Goal: Task Accomplishment & Management: Complete application form

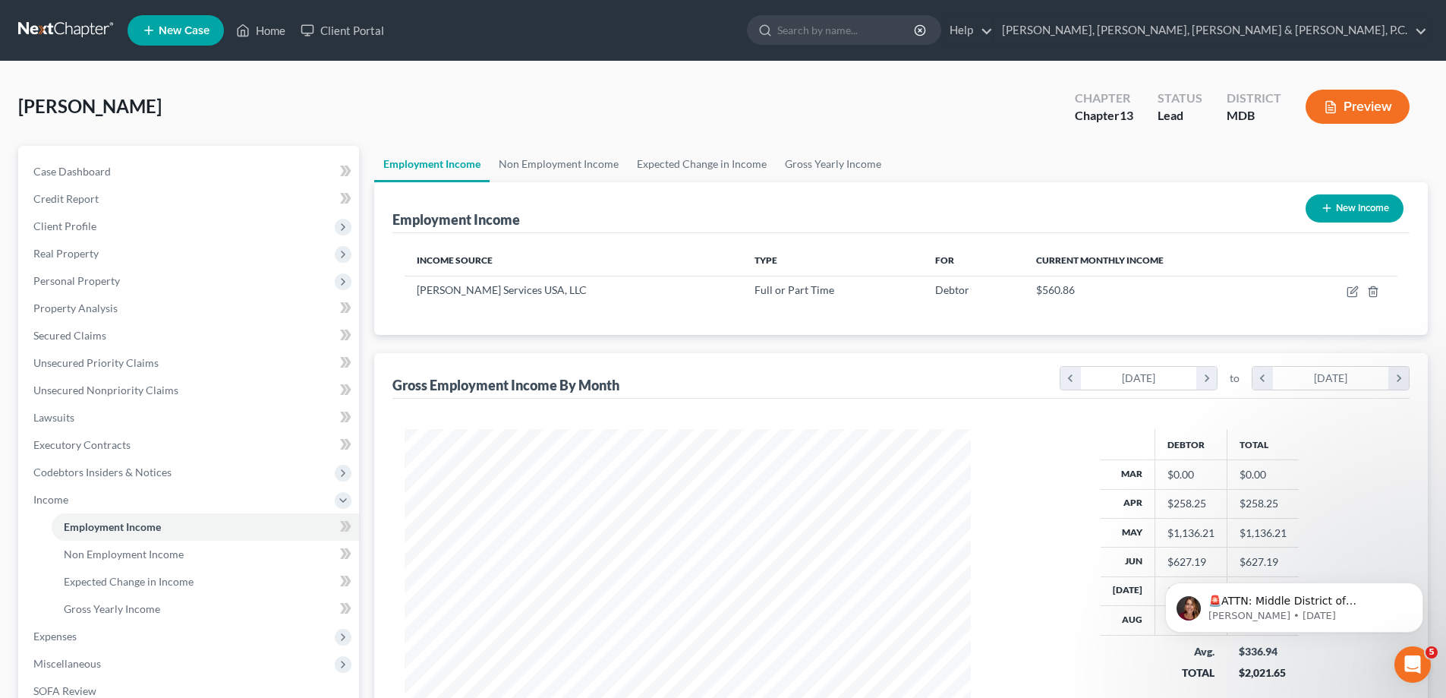
scroll to position [283, 597]
click at [148, 392] on span "Unsecured Nonpriority Claims" at bounding box center [105, 389] width 145 height 13
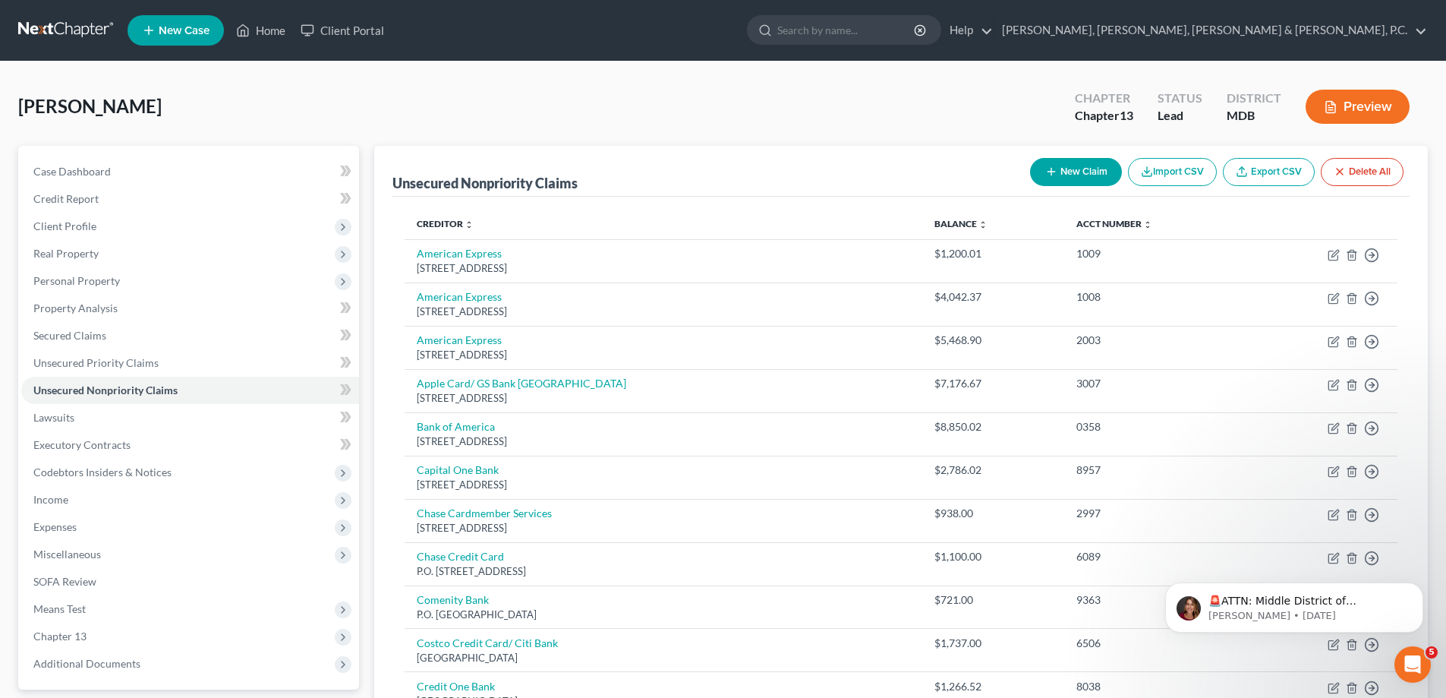
click at [1092, 162] on button "New Claim" at bounding box center [1076, 172] width 92 height 28
select select "0"
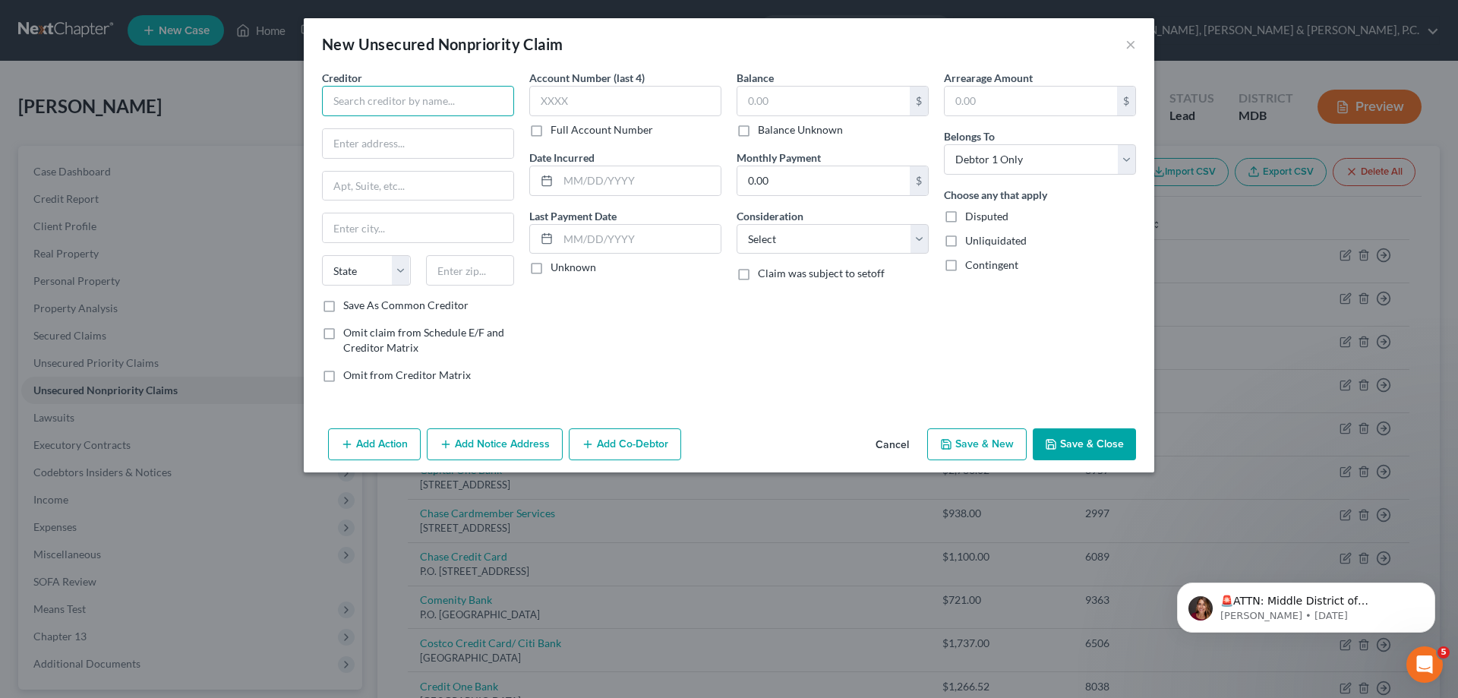
click at [494, 103] on input "text" at bounding box center [418, 101] width 192 height 30
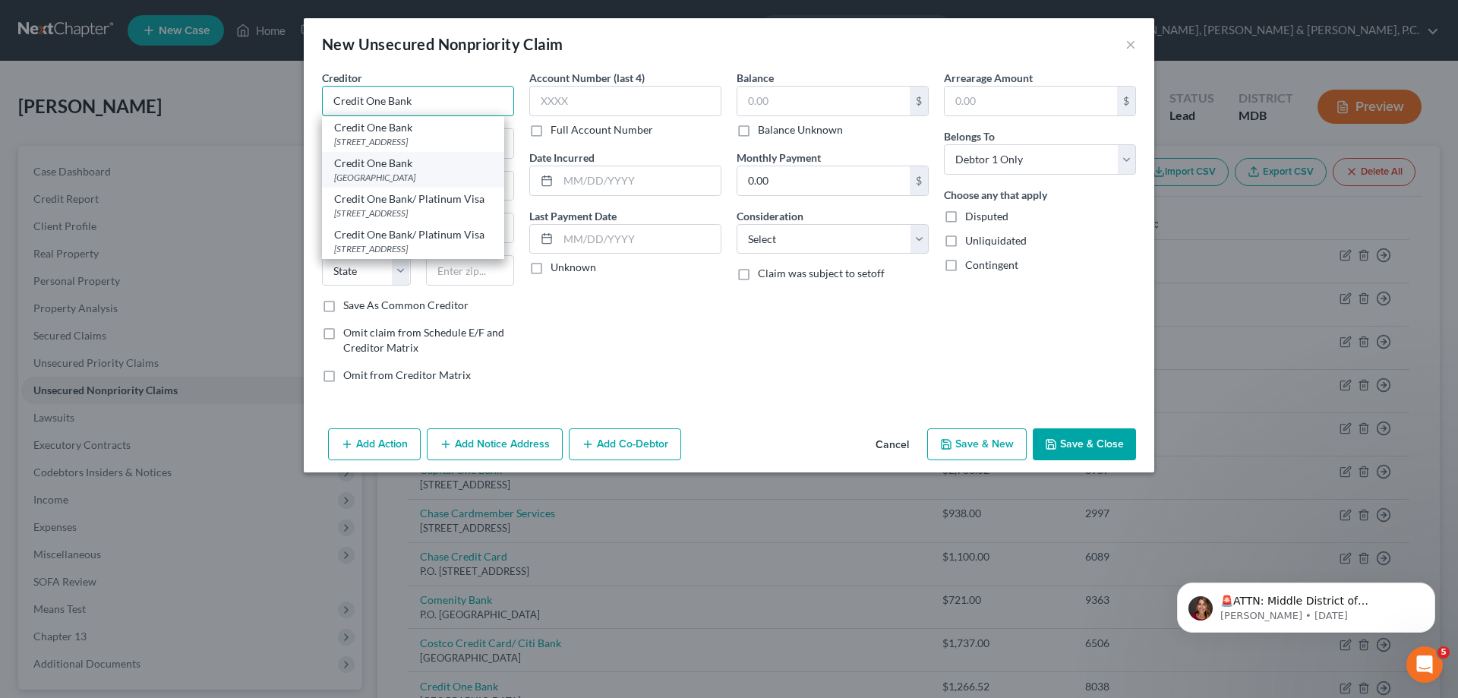
type input "Credit One Bank"
click at [468, 171] on div "[GEOGRAPHIC_DATA]" at bounding box center [413, 177] width 158 height 13
type input "PO Box 60500"
type input "City Of Industry"
select select "4"
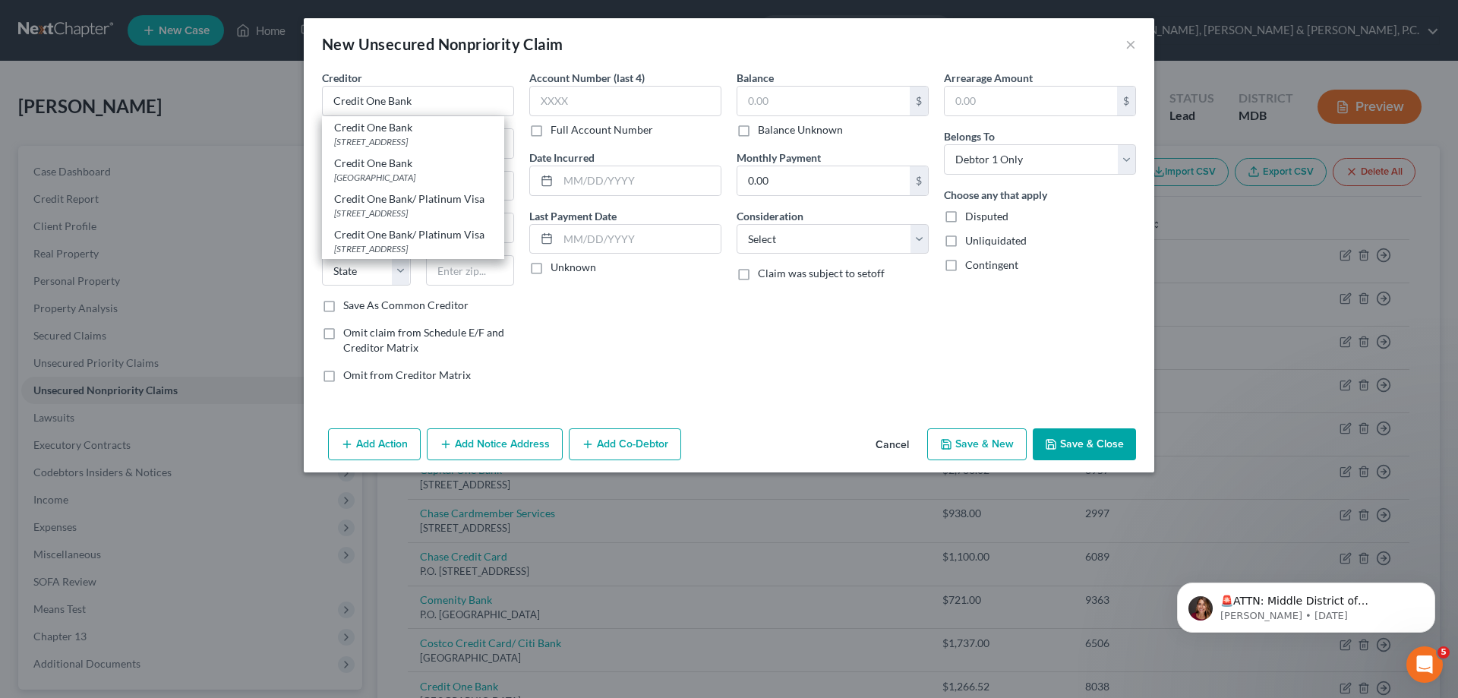
type input "91716"
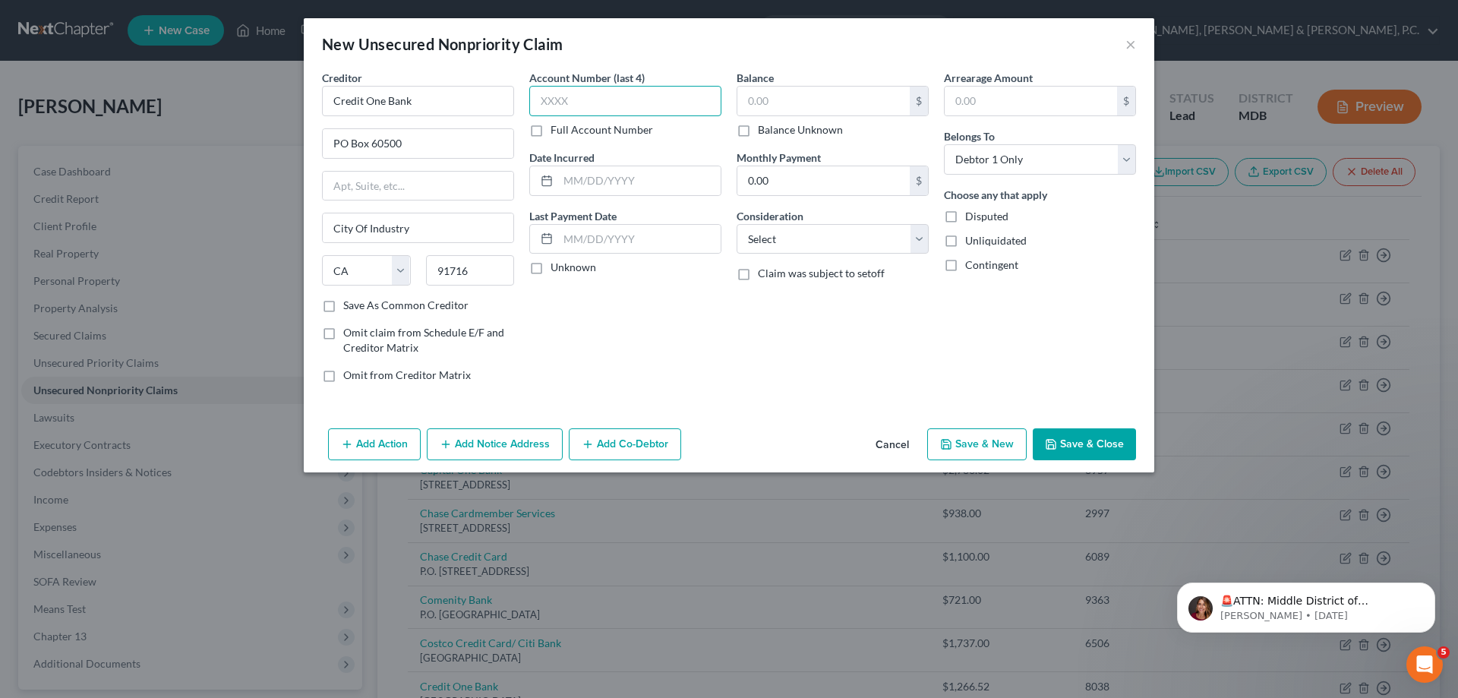
click at [674, 102] on input "text" at bounding box center [625, 101] width 192 height 30
type input "4079"
click at [790, 104] on input "text" at bounding box center [823, 101] width 172 height 29
type input "689.52"
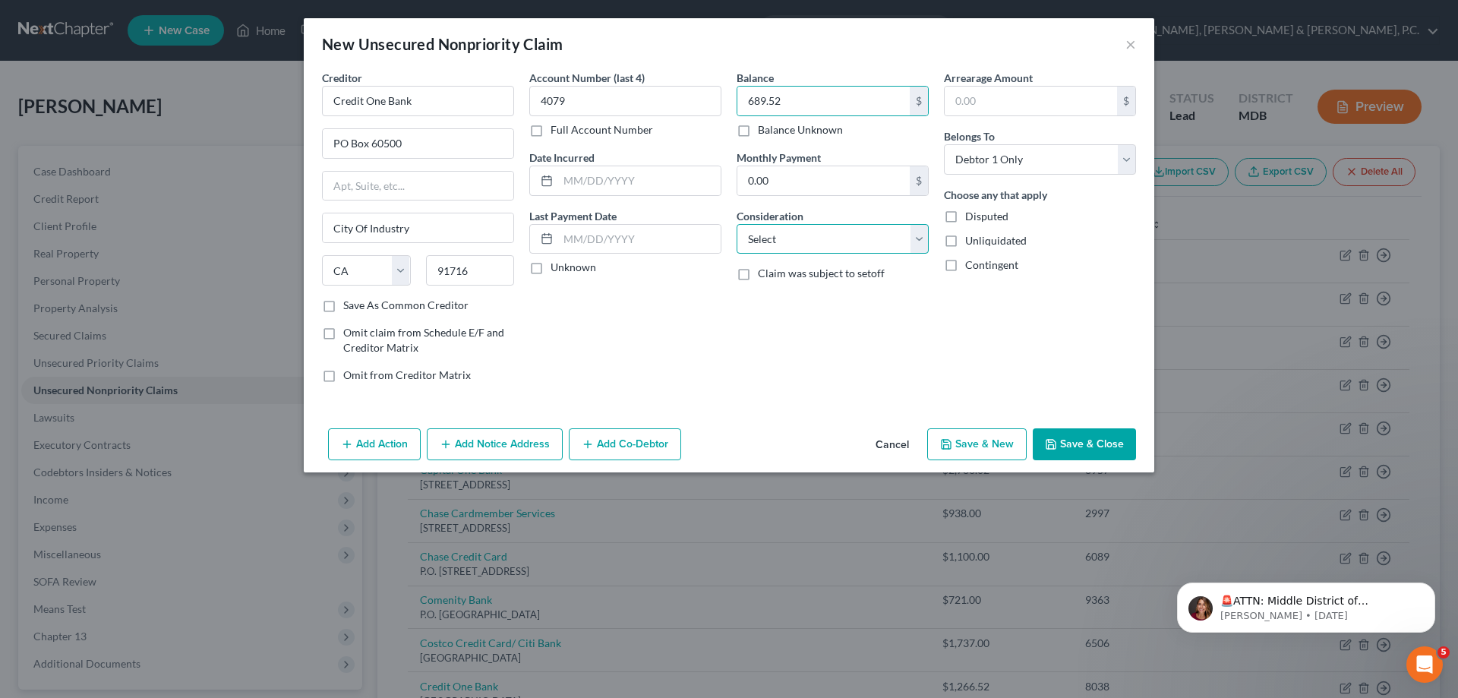
click at [866, 237] on select "Select Cable / Satellite Services Collection Agency Credit Card Debt Debt Couns…" at bounding box center [832, 239] width 192 height 30
select select "2"
click at [736, 224] on select "Select Cable / Satellite Services Collection Agency Credit Card Debt Debt Couns…" at bounding box center [832, 239] width 192 height 30
click at [957, 437] on button "Save & New" at bounding box center [976, 444] width 99 height 32
select select "0"
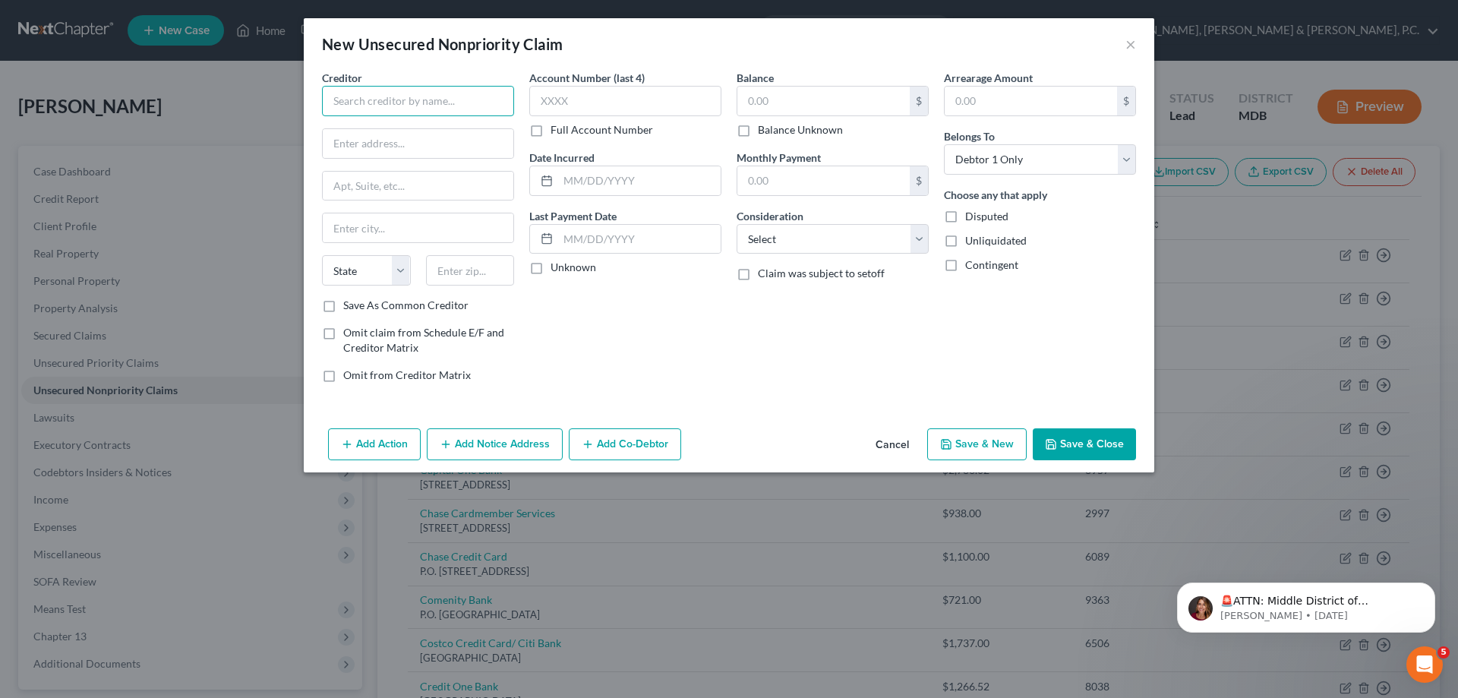
click at [408, 95] on input "text" at bounding box center [418, 101] width 192 height 30
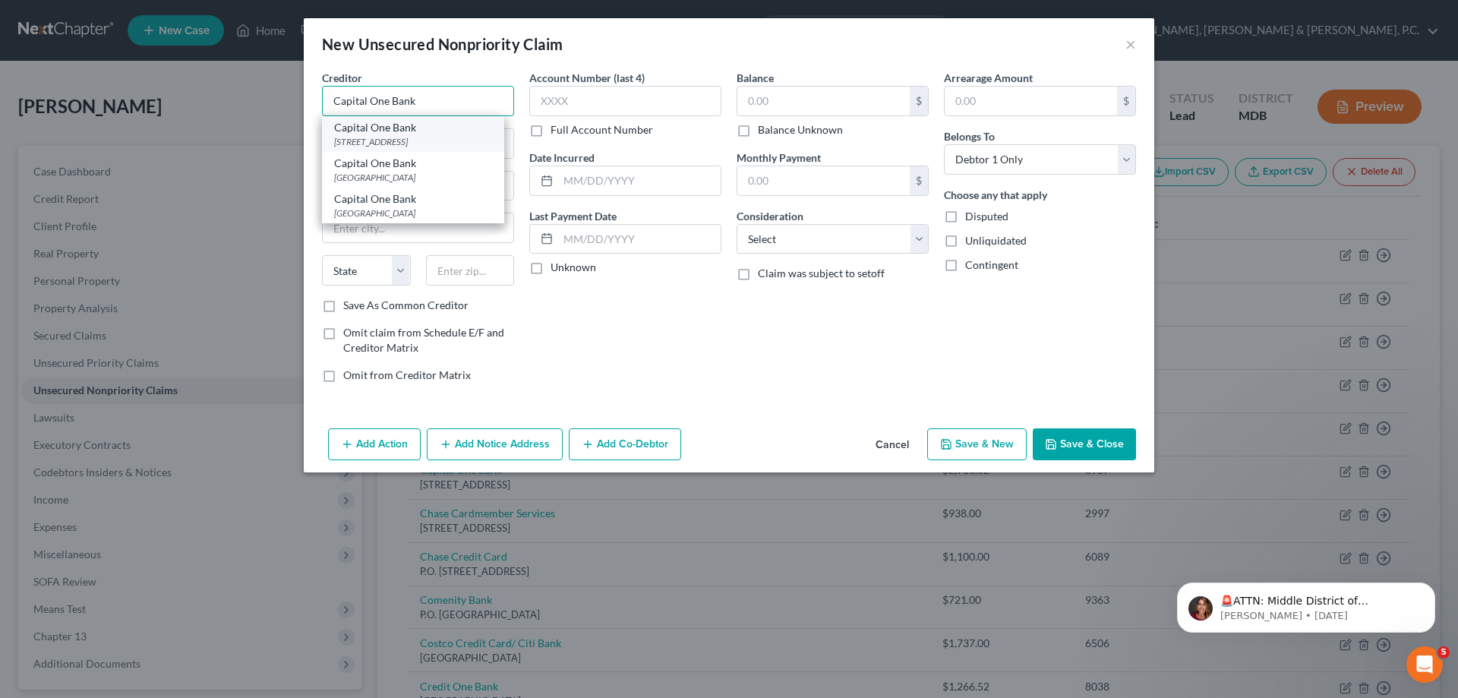
type input "Capital One Bank"
click at [411, 130] on div "Capital One Bank" at bounding box center [413, 127] width 158 height 15
type input "PO Box 31293"
type input "[GEOGRAPHIC_DATA]"
select select "46"
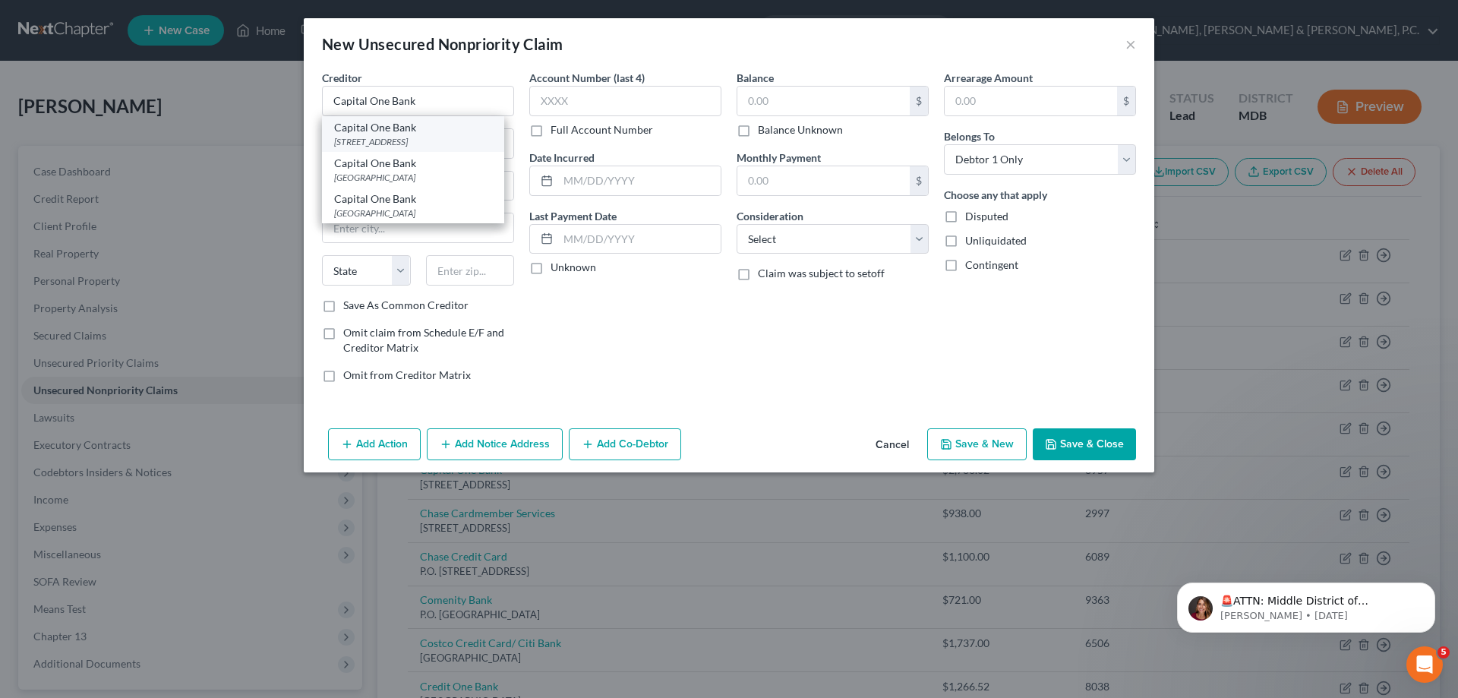
type input "84131"
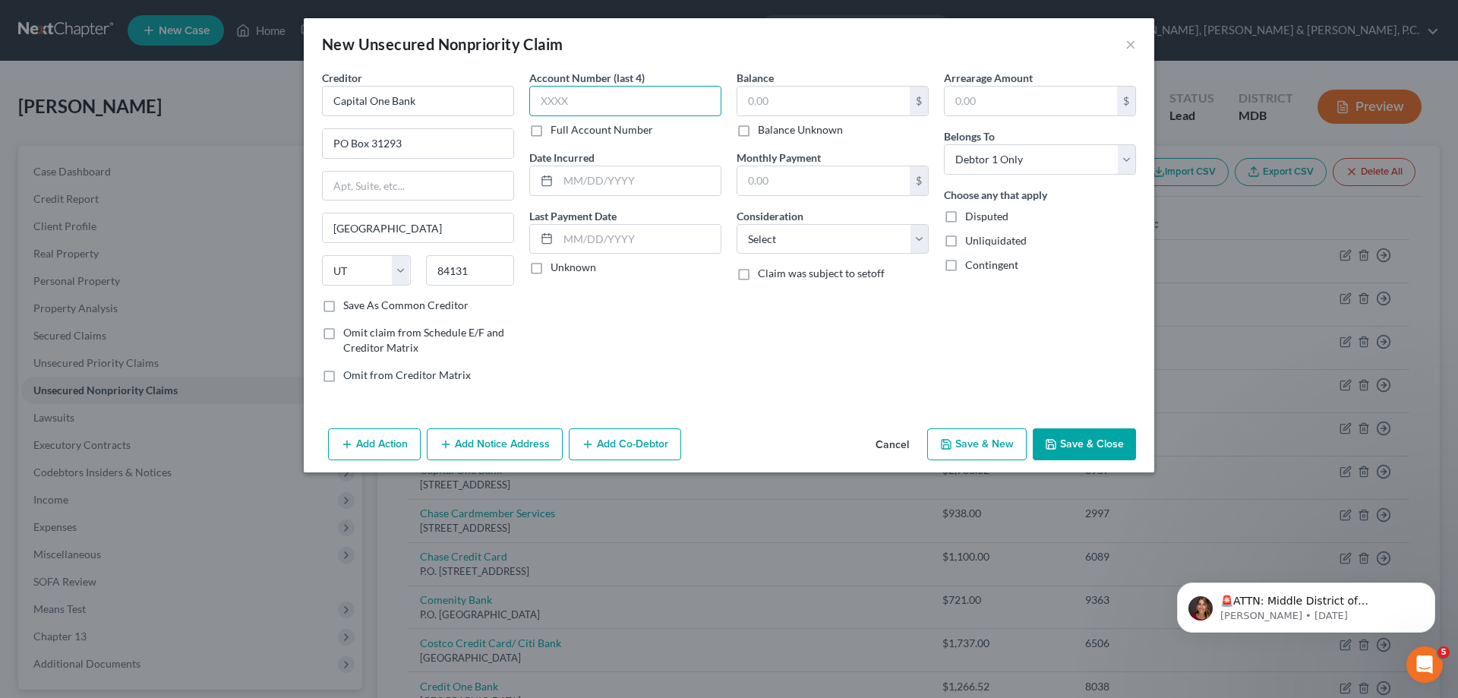
drag, startPoint x: 636, startPoint y: 106, endPoint x: 645, endPoint y: 89, distance: 19.0
click at [638, 96] on input "text" at bounding box center [625, 101] width 192 height 30
type input "0251"
click at [760, 232] on select "Select Cable / Satellite Services Collection Agency Credit Card Debt Debt Couns…" at bounding box center [832, 239] width 192 height 30
select select "2"
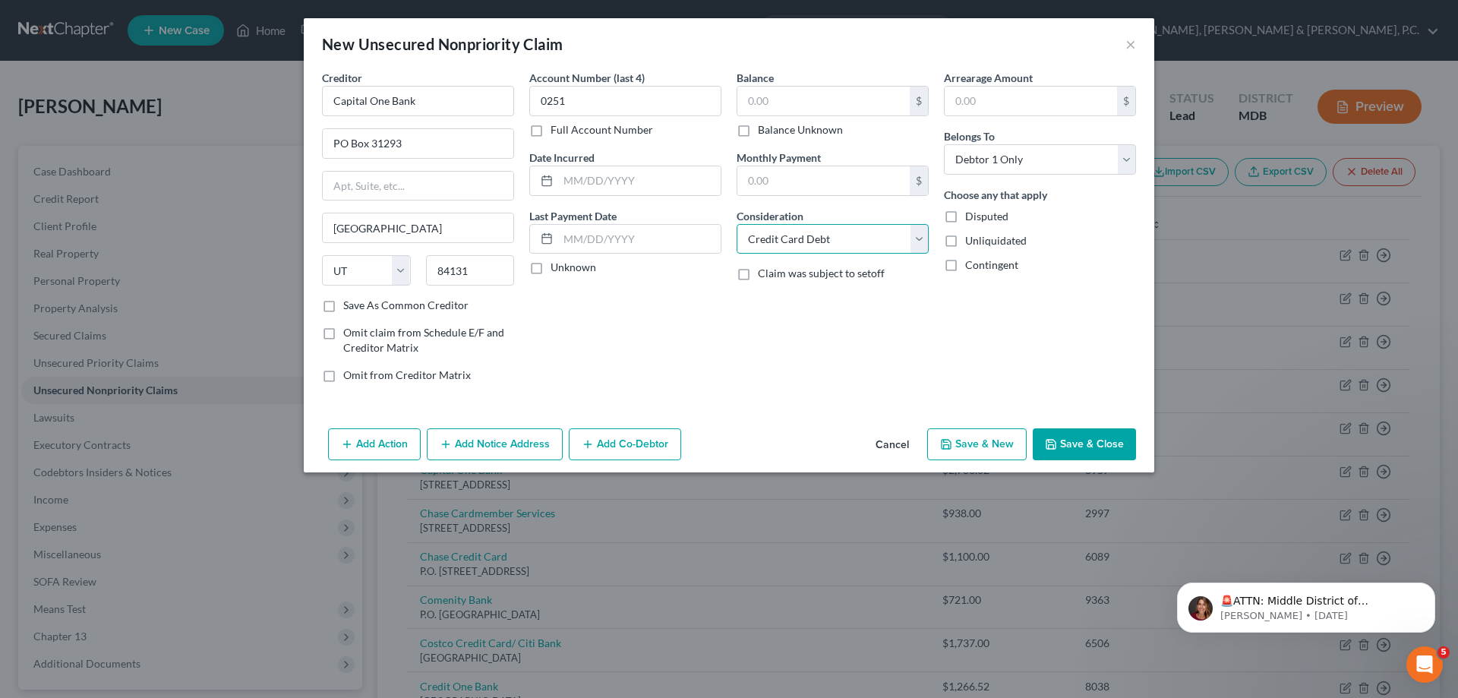
click at [736, 224] on select "Select Cable / Satellite Services Collection Agency Credit Card Debt Debt Couns…" at bounding box center [832, 239] width 192 height 30
click at [778, 99] on input "text" at bounding box center [823, 101] width 172 height 29
type input "272.53"
click at [1008, 434] on button "Save & New" at bounding box center [976, 444] width 99 height 32
select select "0"
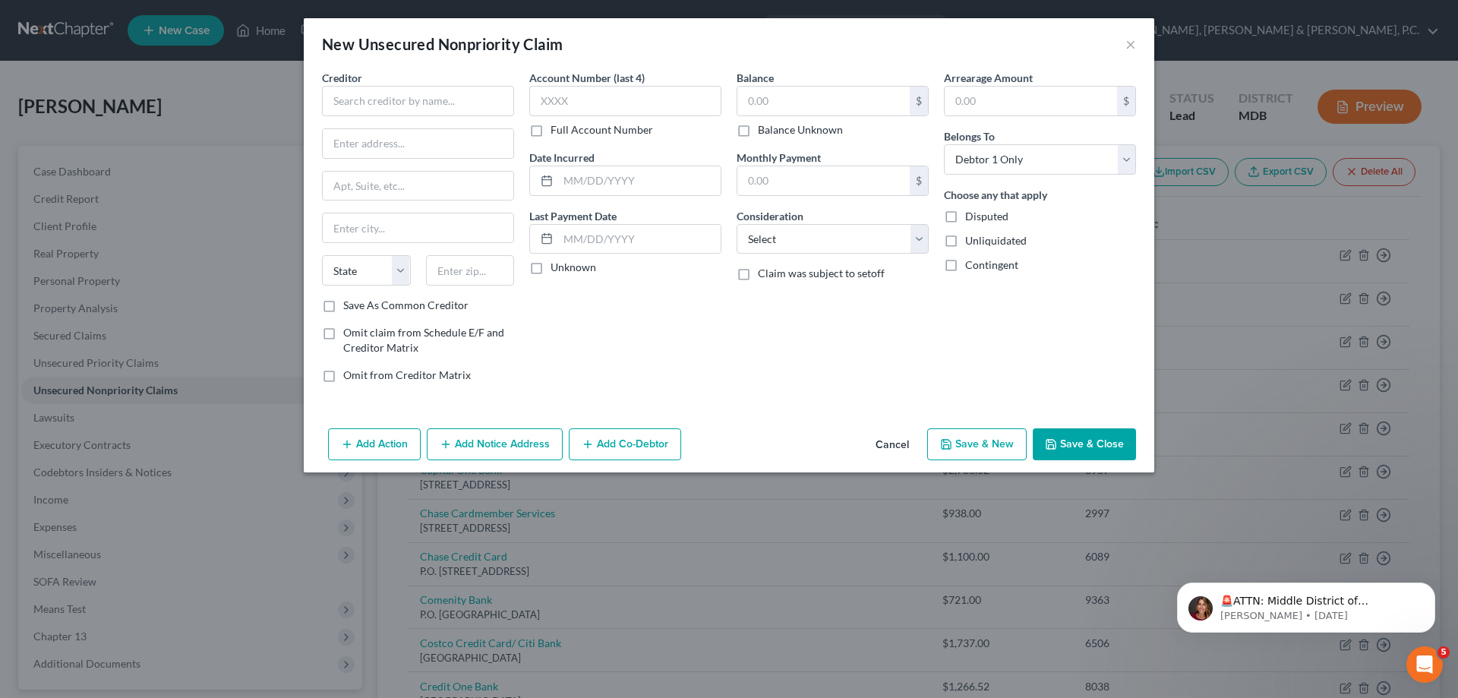
type input "0.00"
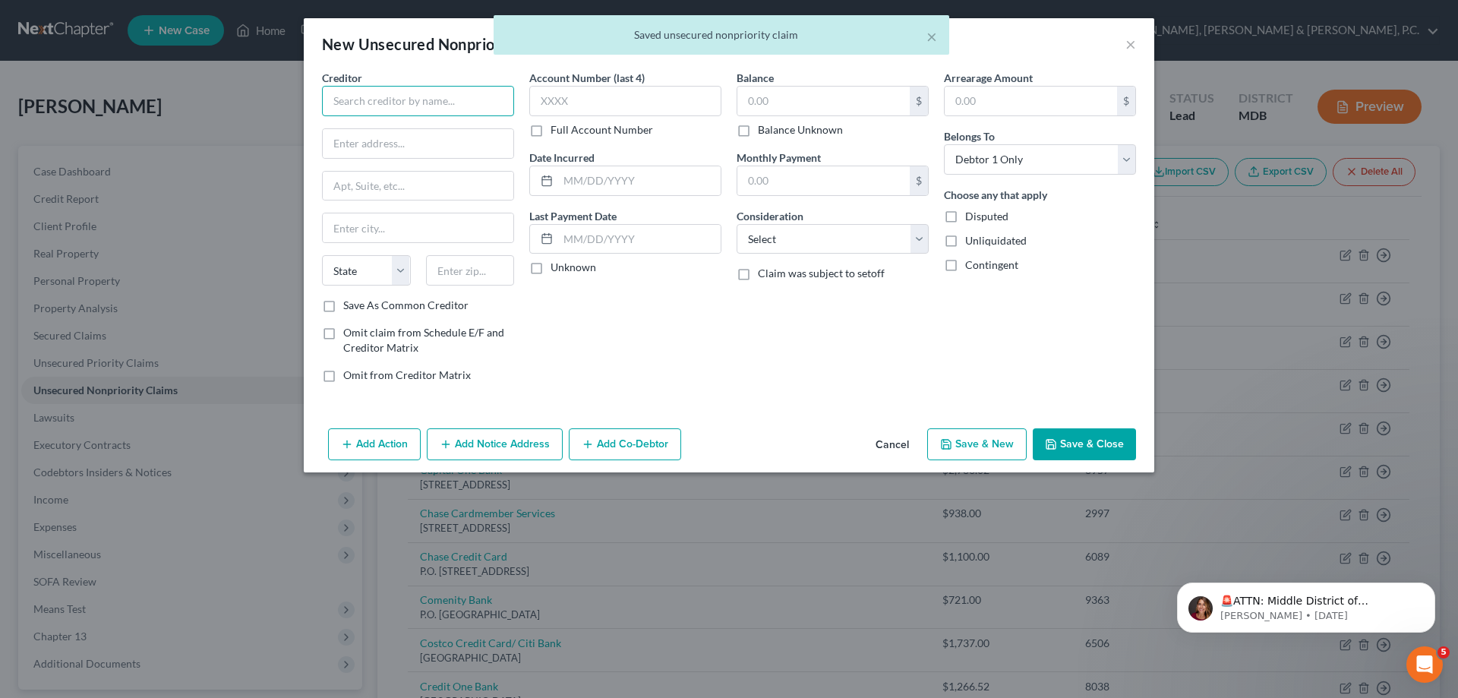
click at [459, 106] on input "text" at bounding box center [418, 101] width 192 height 30
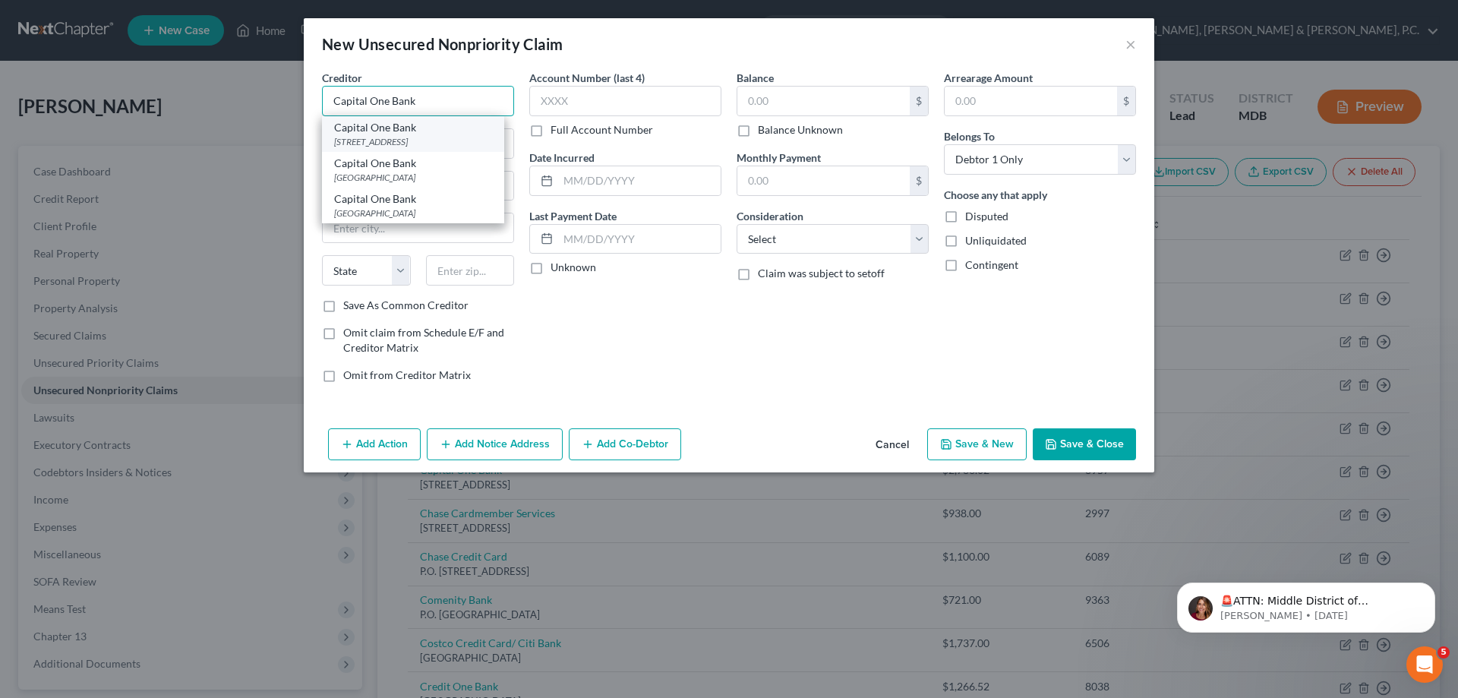
type input "Capital One Bank"
click at [424, 141] on div "[STREET_ADDRESS]" at bounding box center [413, 141] width 158 height 13
type input "PO Box 31293"
type input "[GEOGRAPHIC_DATA]"
select select "46"
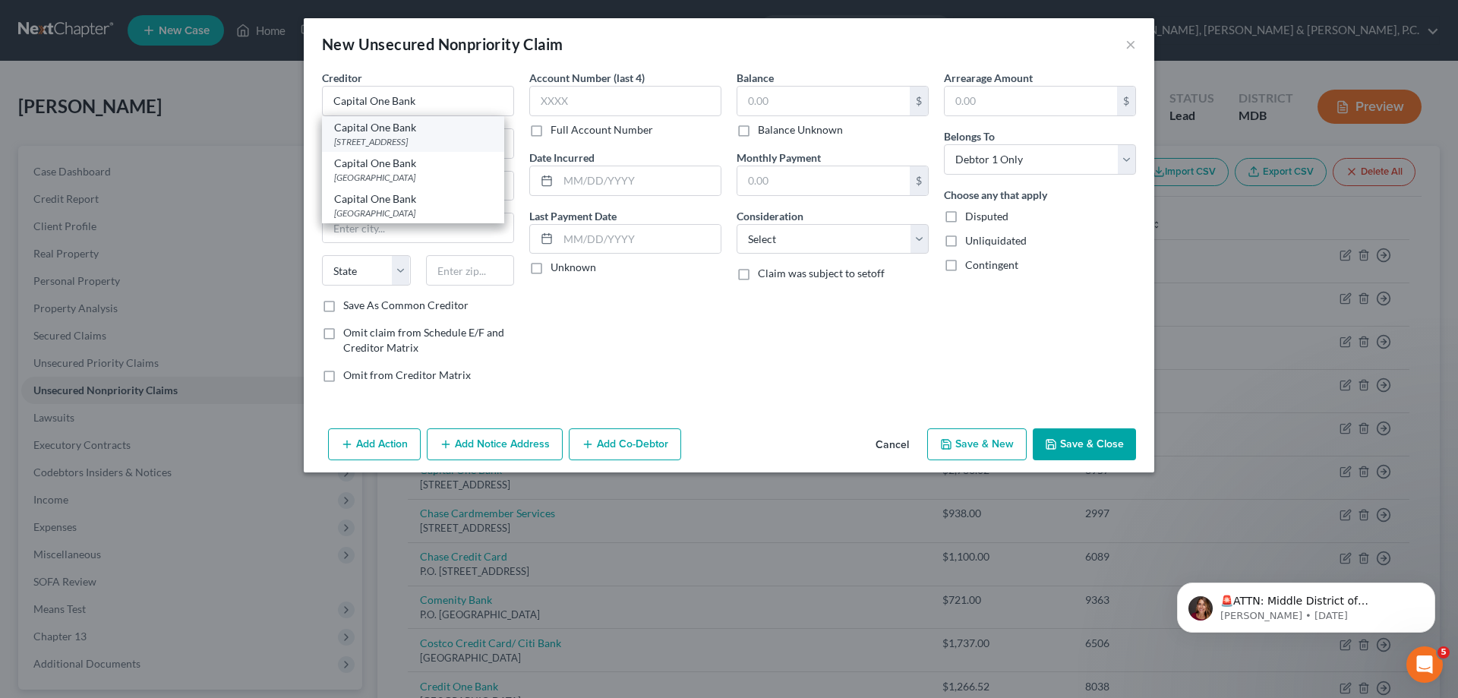
type input "84131"
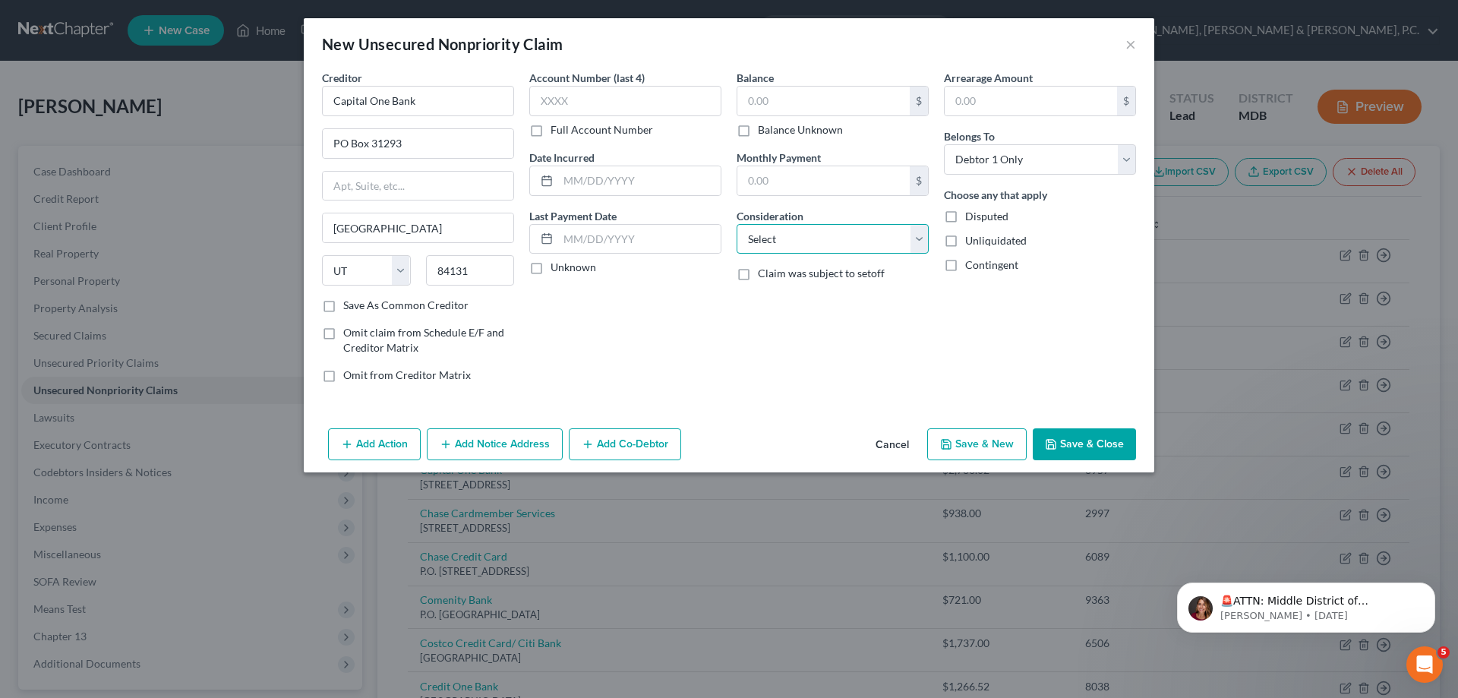
click at [842, 233] on select "Select Cable / Satellite Services Collection Agency Credit Card Debt Debt Couns…" at bounding box center [832, 239] width 192 height 30
select select "2"
click at [736, 224] on select "Select Cable / Satellite Services Collection Agency Credit Card Debt Debt Couns…" at bounding box center [832, 239] width 192 height 30
click at [691, 96] on input "text" at bounding box center [625, 101] width 192 height 30
type input "1121"
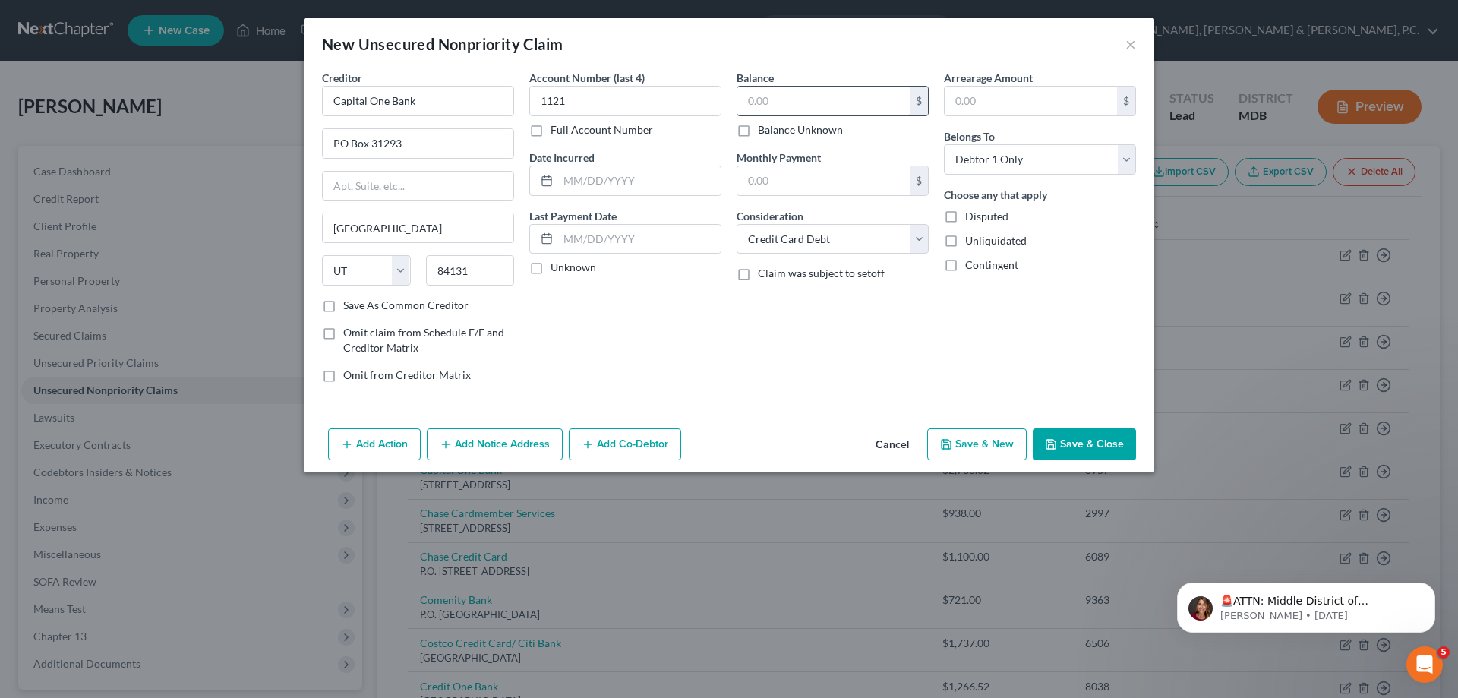
click at [780, 99] on input "text" at bounding box center [823, 101] width 172 height 29
type input "313.76"
click at [991, 439] on button "Save & New" at bounding box center [976, 444] width 99 height 32
select select "0"
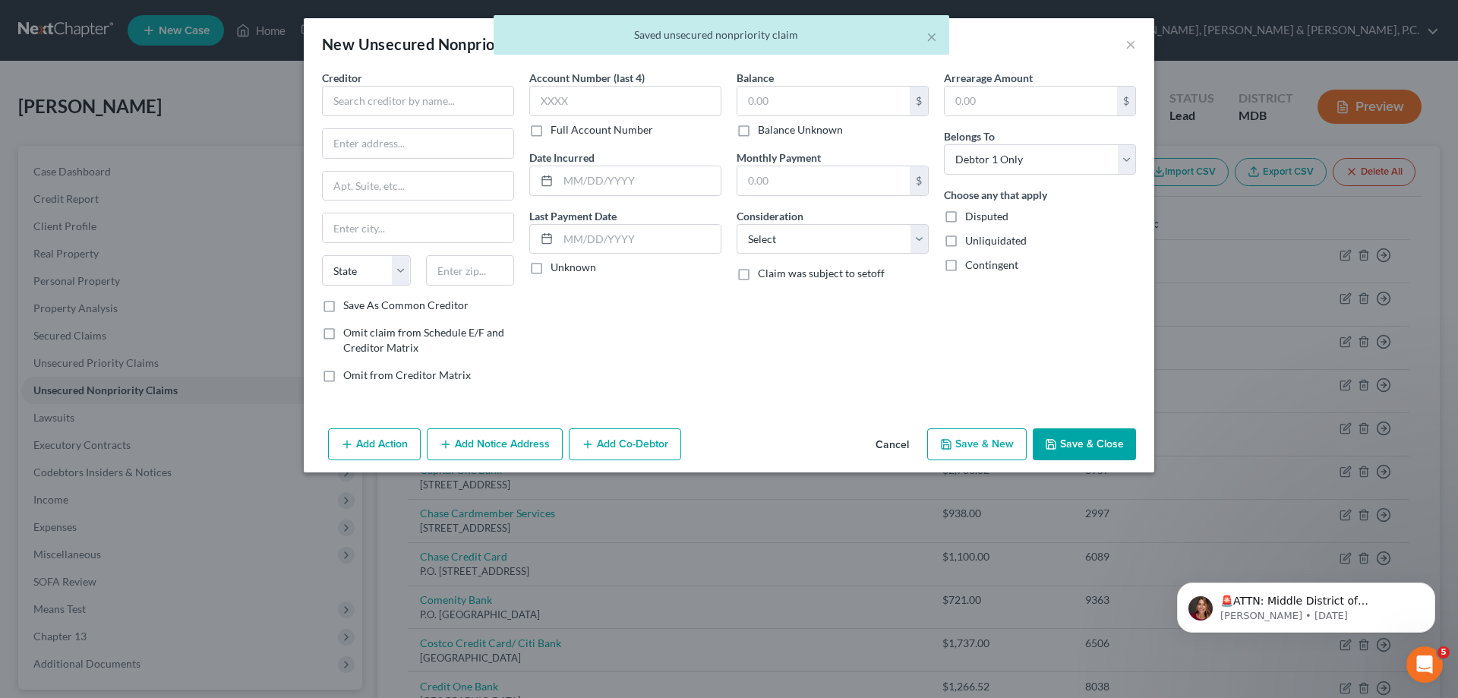
type input "0.00"
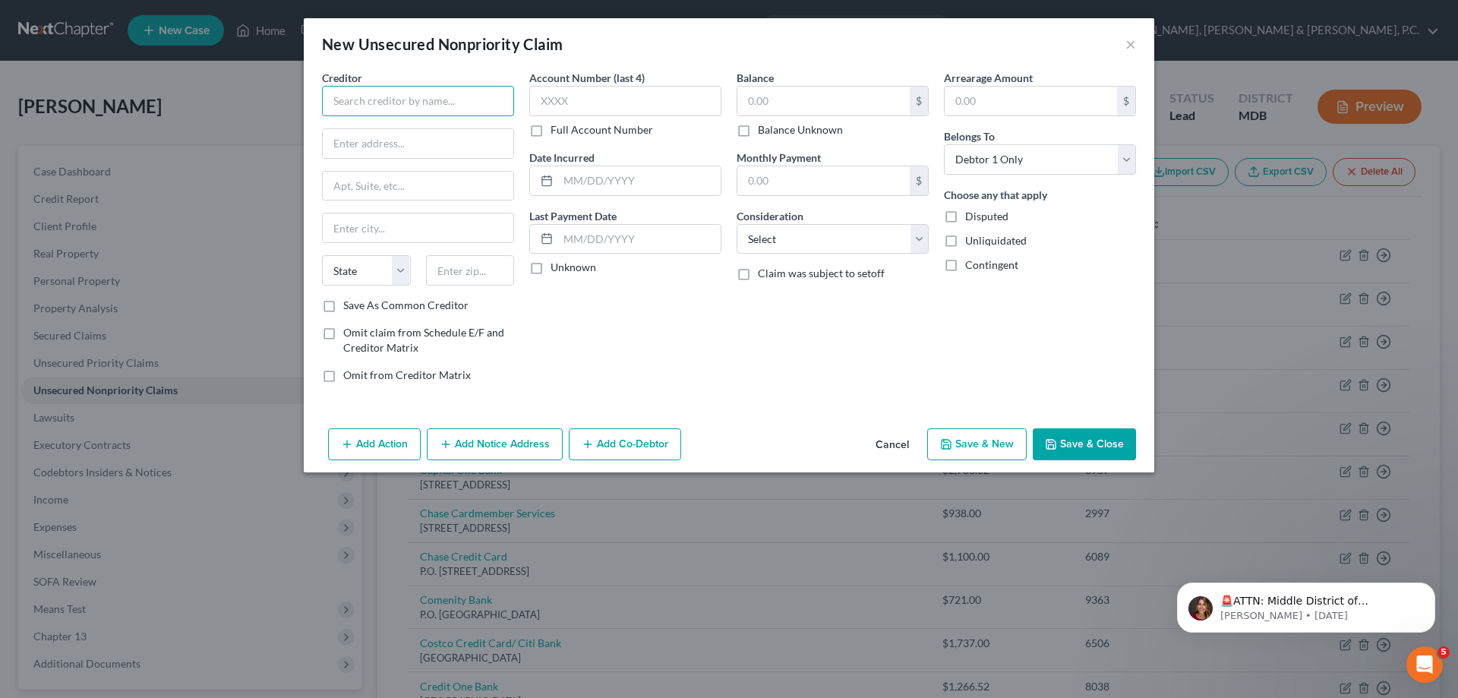
click at [503, 109] on input "text" at bounding box center [418, 101] width 192 height 30
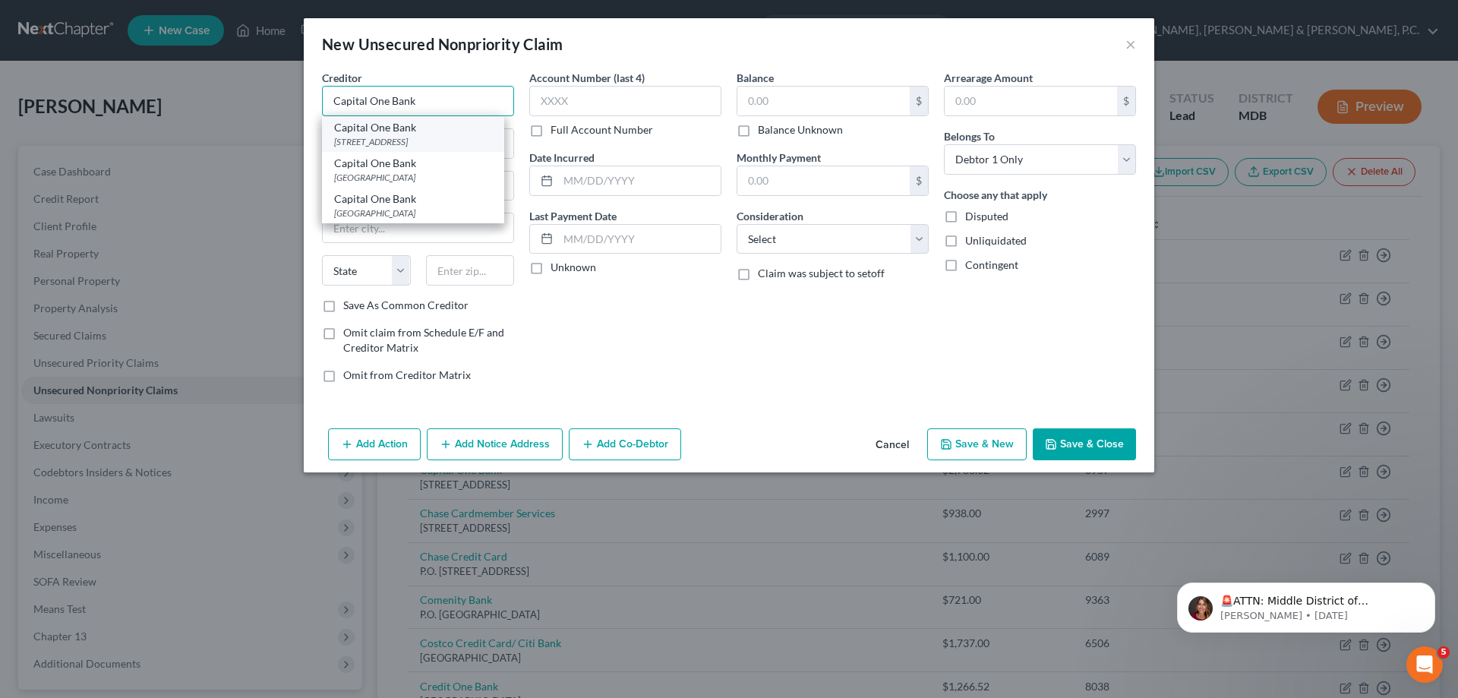
type input "Capital One Bank"
click at [449, 132] on div "Capital One Bank" at bounding box center [413, 127] width 158 height 15
type input "PO Box 31293"
type input "[GEOGRAPHIC_DATA]"
select select "46"
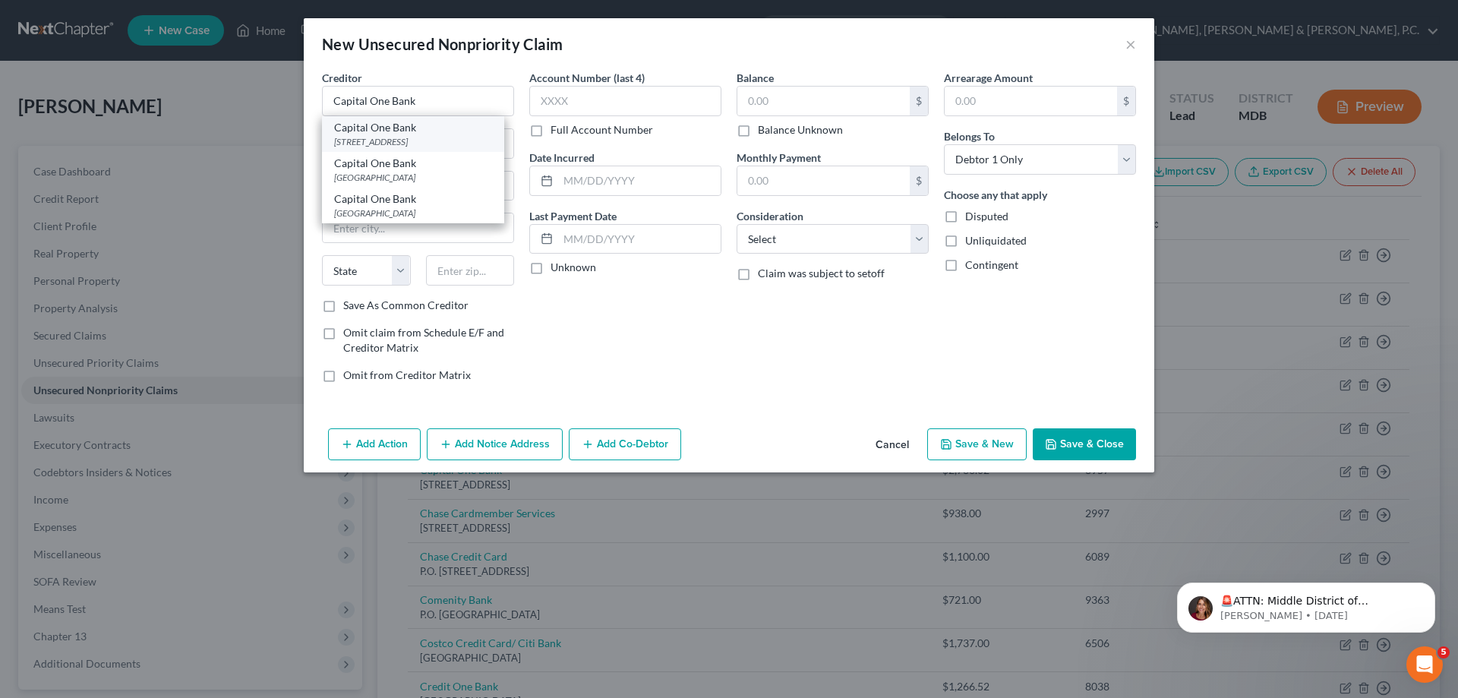
type input "84131"
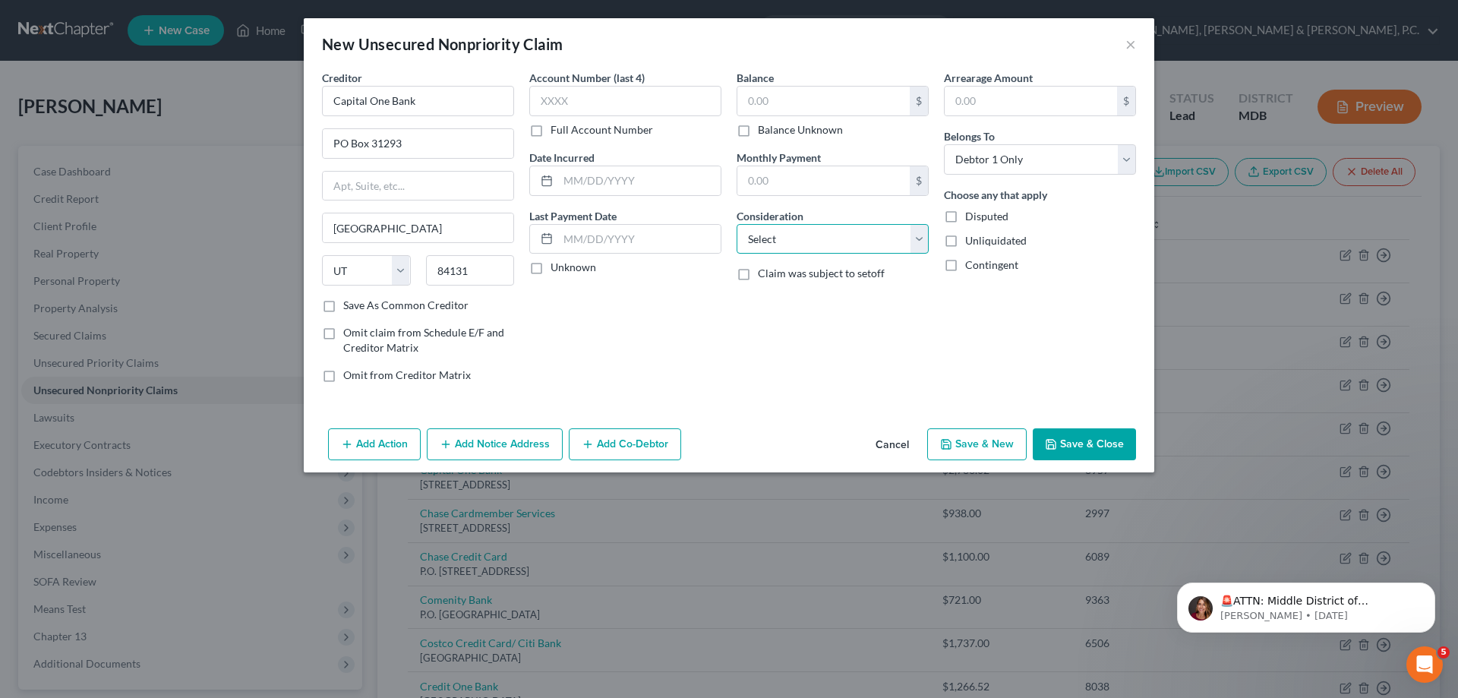
click at [845, 233] on select "Select Cable / Satellite Services Collection Agency Credit Card Debt Debt Couns…" at bounding box center [832, 239] width 192 height 30
select select "2"
click at [736, 224] on select "Select Cable / Satellite Services Collection Agency Credit Card Debt Debt Couns…" at bounding box center [832, 239] width 192 height 30
click at [694, 95] on input "text" at bounding box center [625, 101] width 192 height 30
type input "2092"
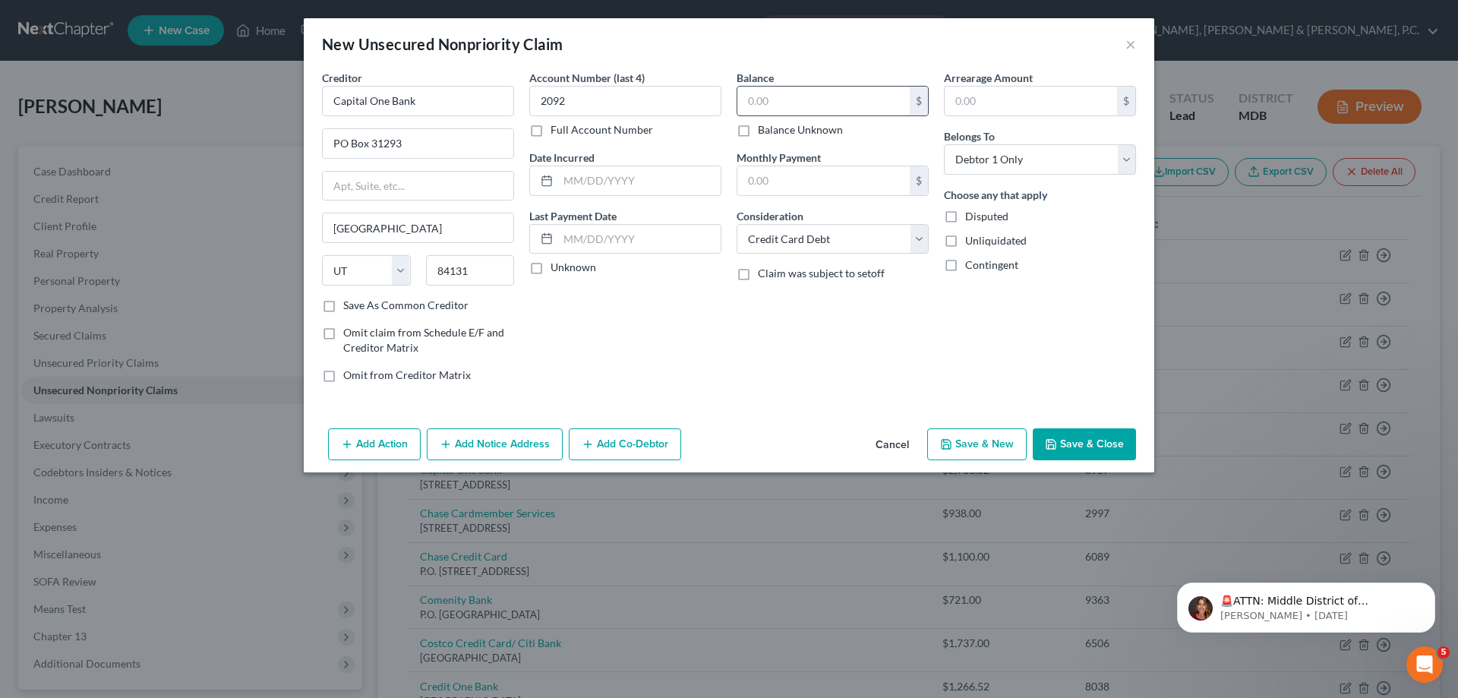
click at [771, 96] on input "text" at bounding box center [823, 101] width 172 height 29
type input "577.53"
click at [1067, 440] on button "Save & Close" at bounding box center [1083, 444] width 103 height 32
type input "0.00"
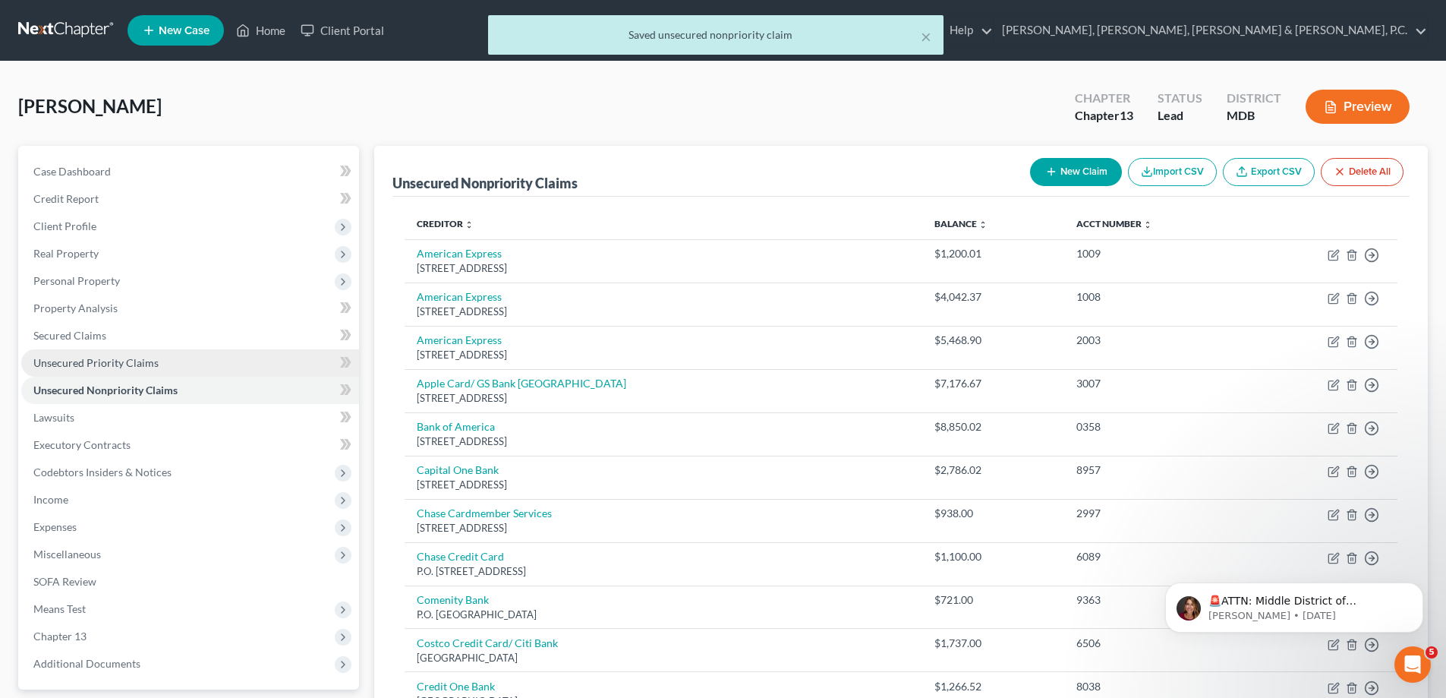
click at [131, 361] on span "Unsecured Priority Claims" at bounding box center [95, 362] width 125 height 13
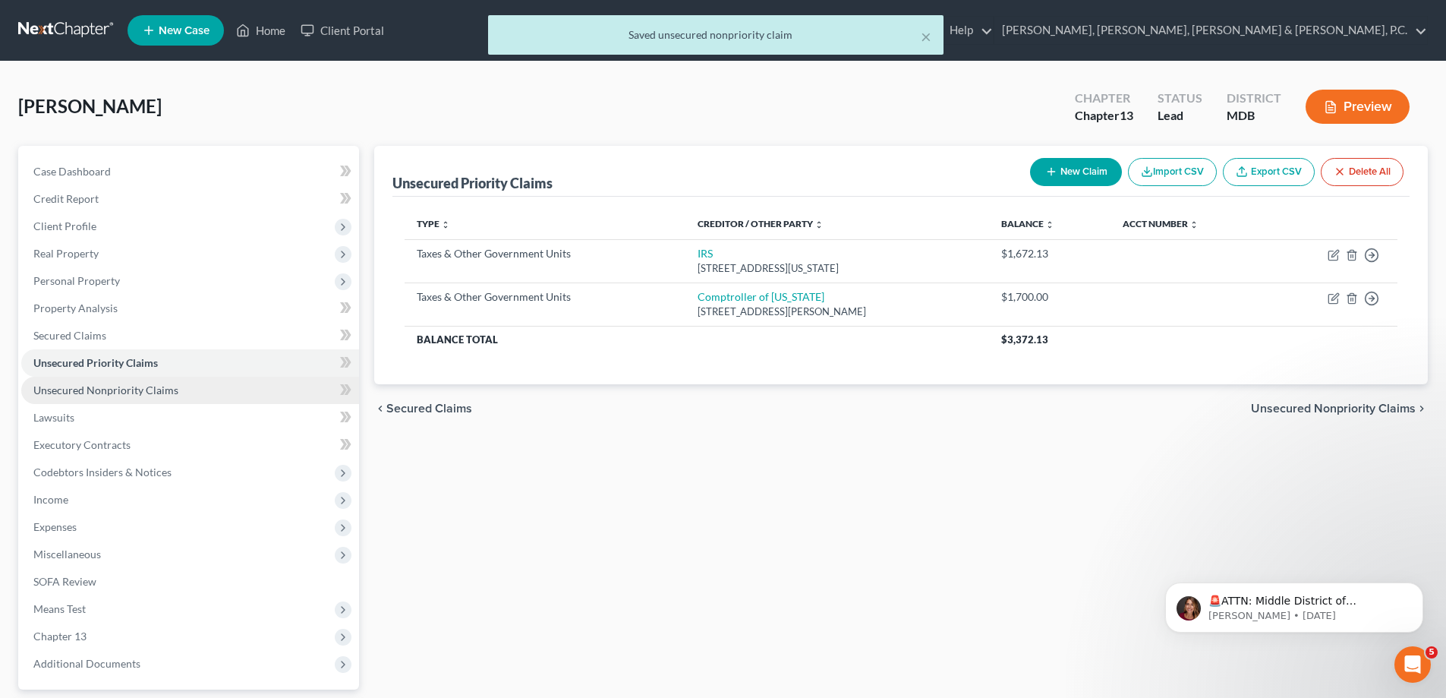
click at [132, 385] on span "Unsecured Nonpriority Claims" at bounding box center [105, 389] width 145 height 13
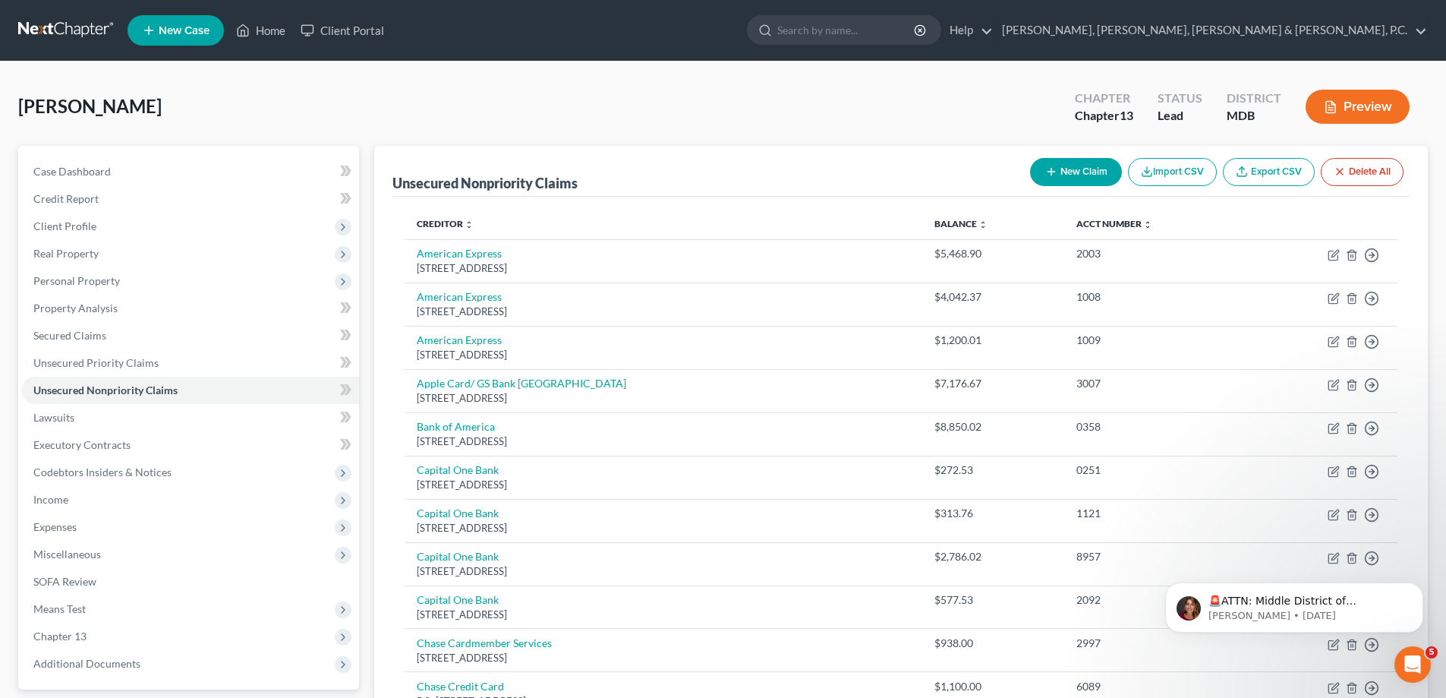
click at [1071, 165] on button "New Claim" at bounding box center [1076, 172] width 92 height 28
select select "0"
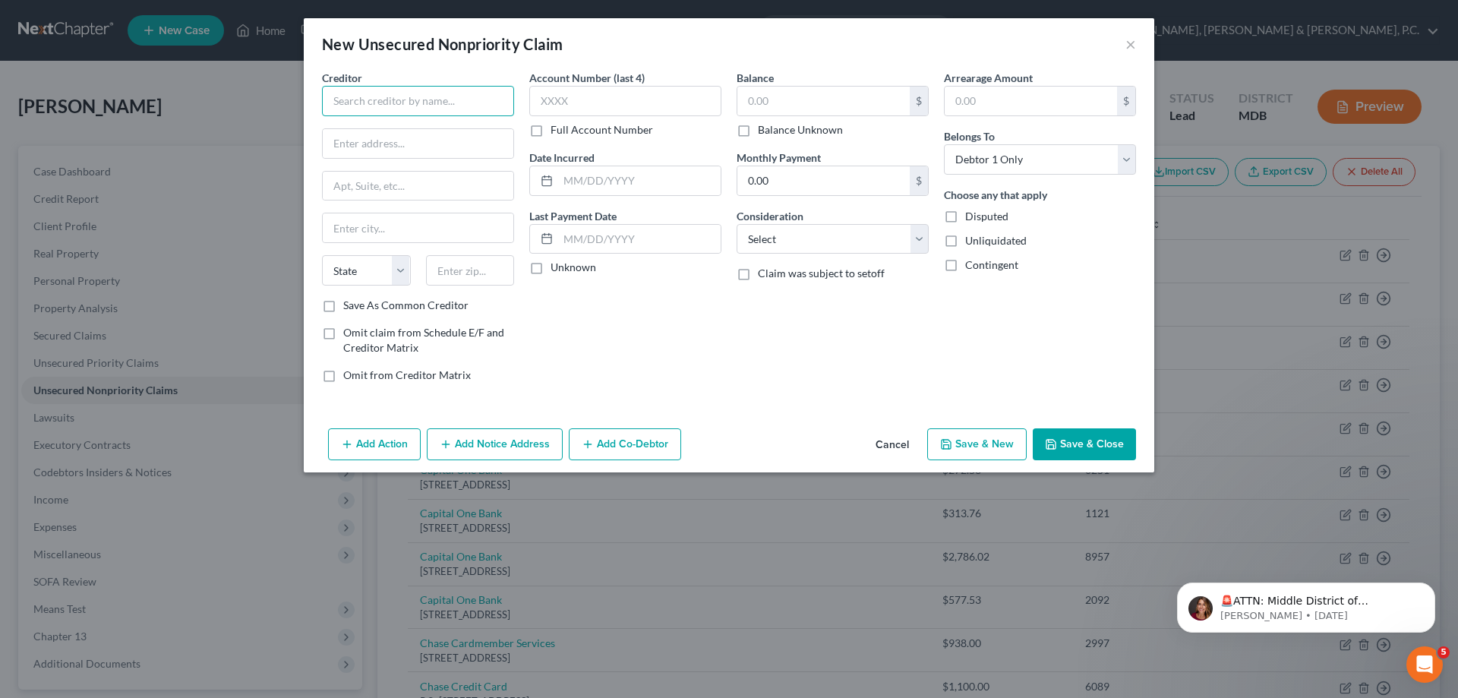
click at [394, 102] on input "text" at bounding box center [418, 101] width 192 height 30
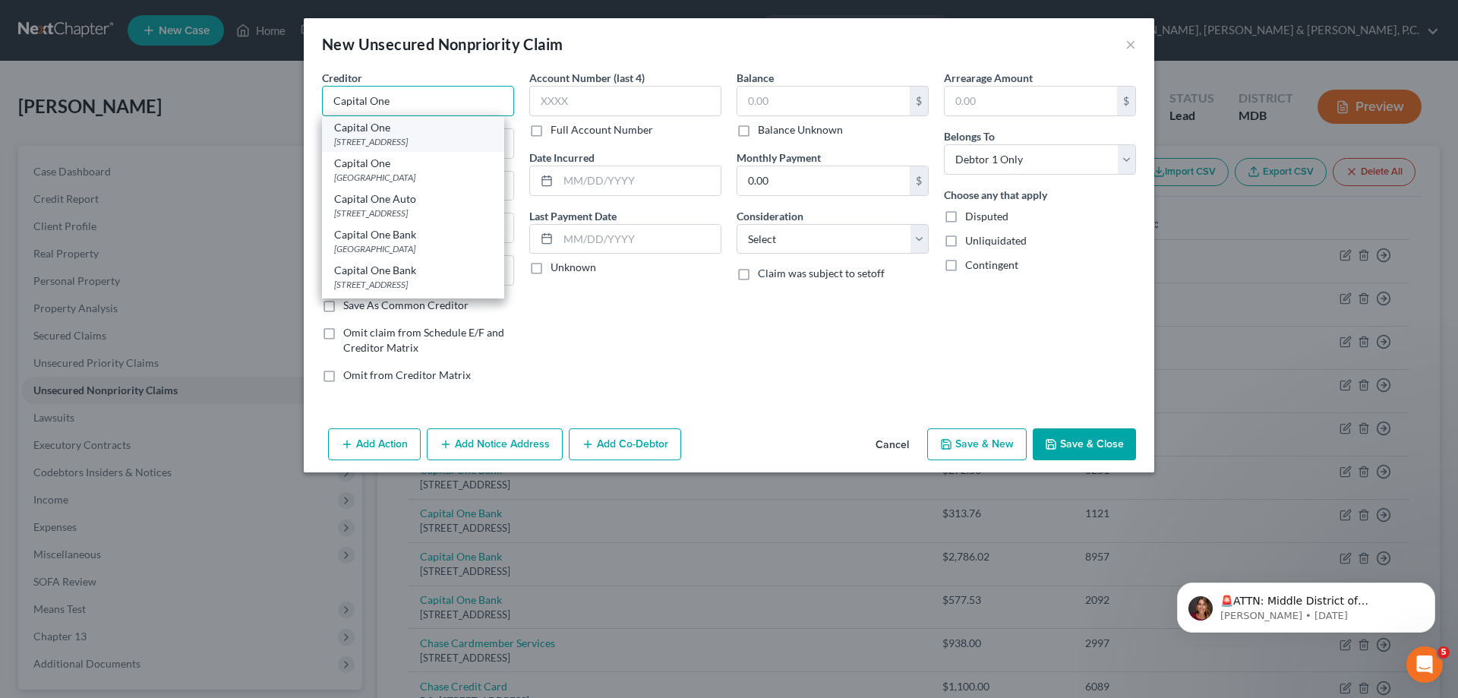
type input "Capital One"
click at [415, 135] on div "[STREET_ADDRESS]" at bounding box center [413, 141] width 158 height 13
type input "PO Box 30285"
type input "[GEOGRAPHIC_DATA]"
select select "46"
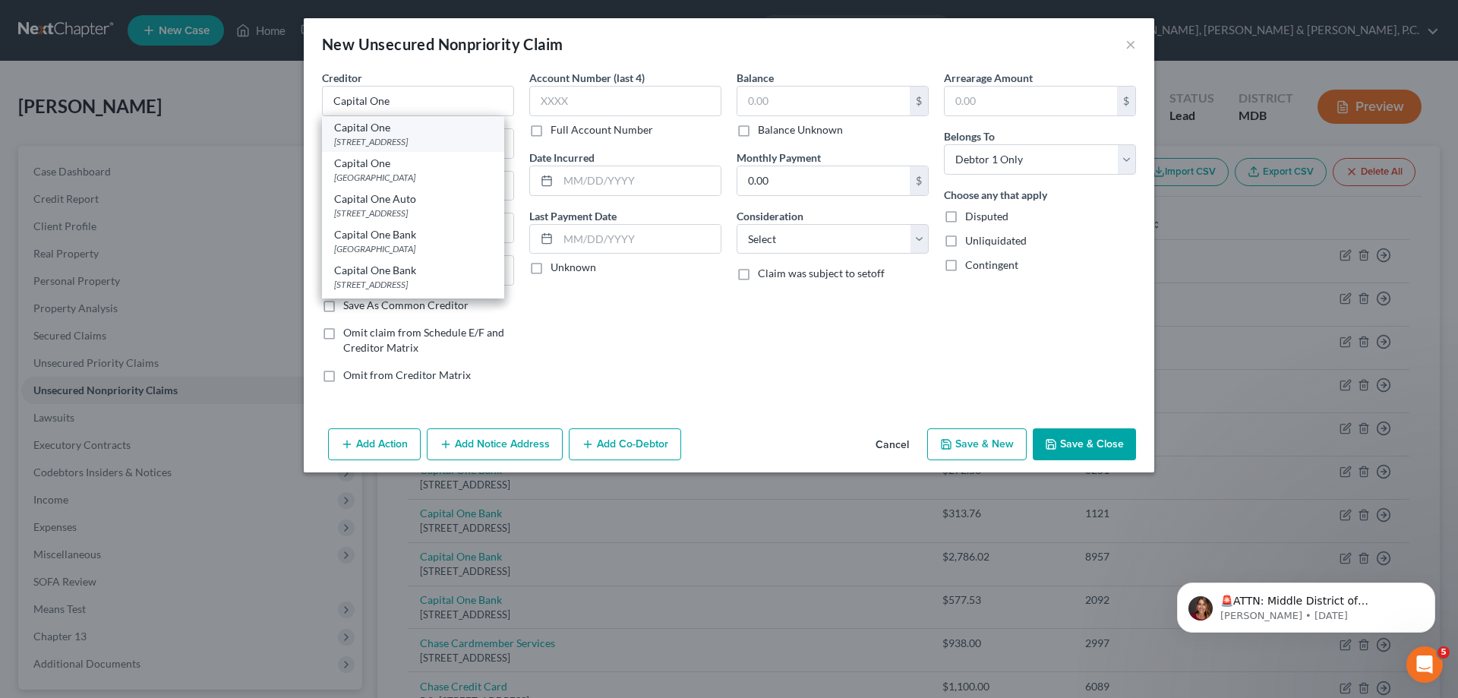
type input "84130"
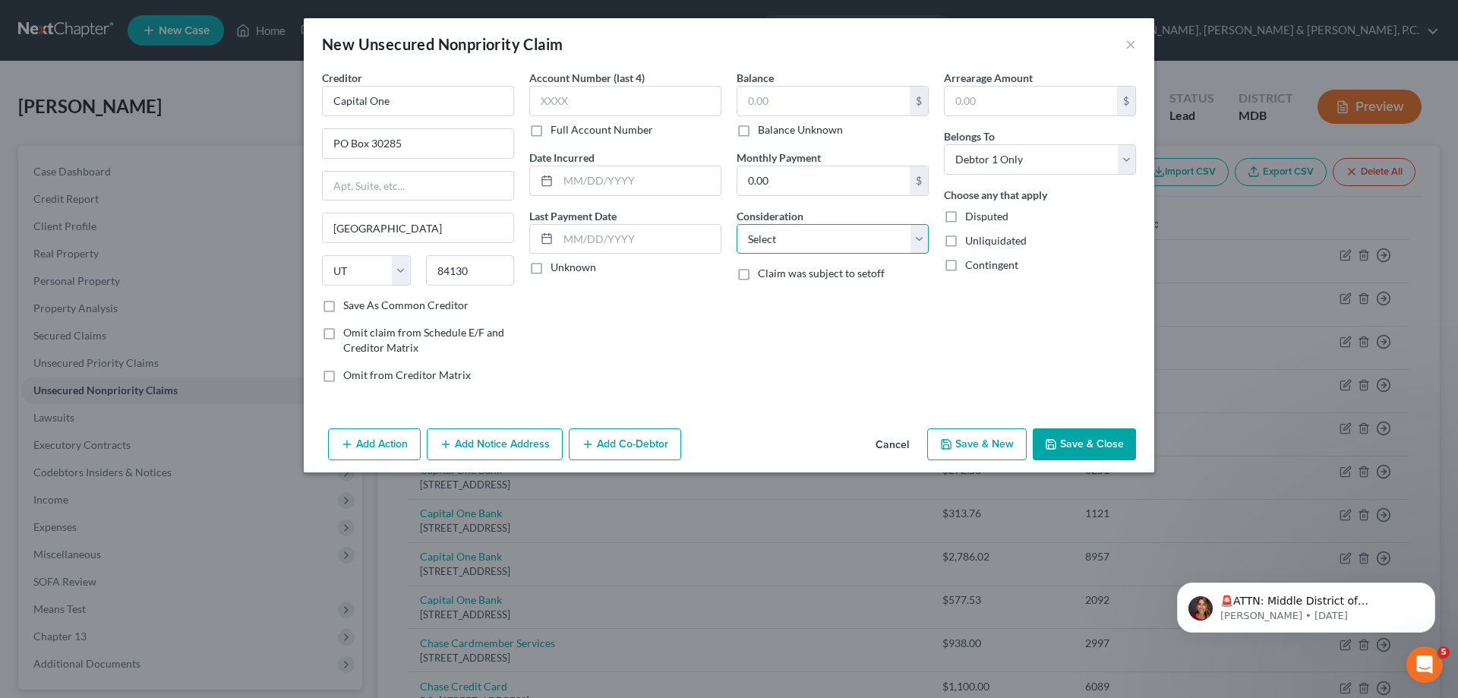
click at [782, 239] on select "Select Cable / Satellite Services Collection Agency Credit Card Debt Debt Couns…" at bounding box center [832, 239] width 192 height 30
select select "2"
click at [736, 224] on select "Select Cable / Satellite Services Collection Agency Credit Card Debt Debt Couns…" at bounding box center [832, 239] width 192 height 30
click at [405, 95] on input "Capital One" at bounding box center [418, 101] width 192 height 30
type input "C"
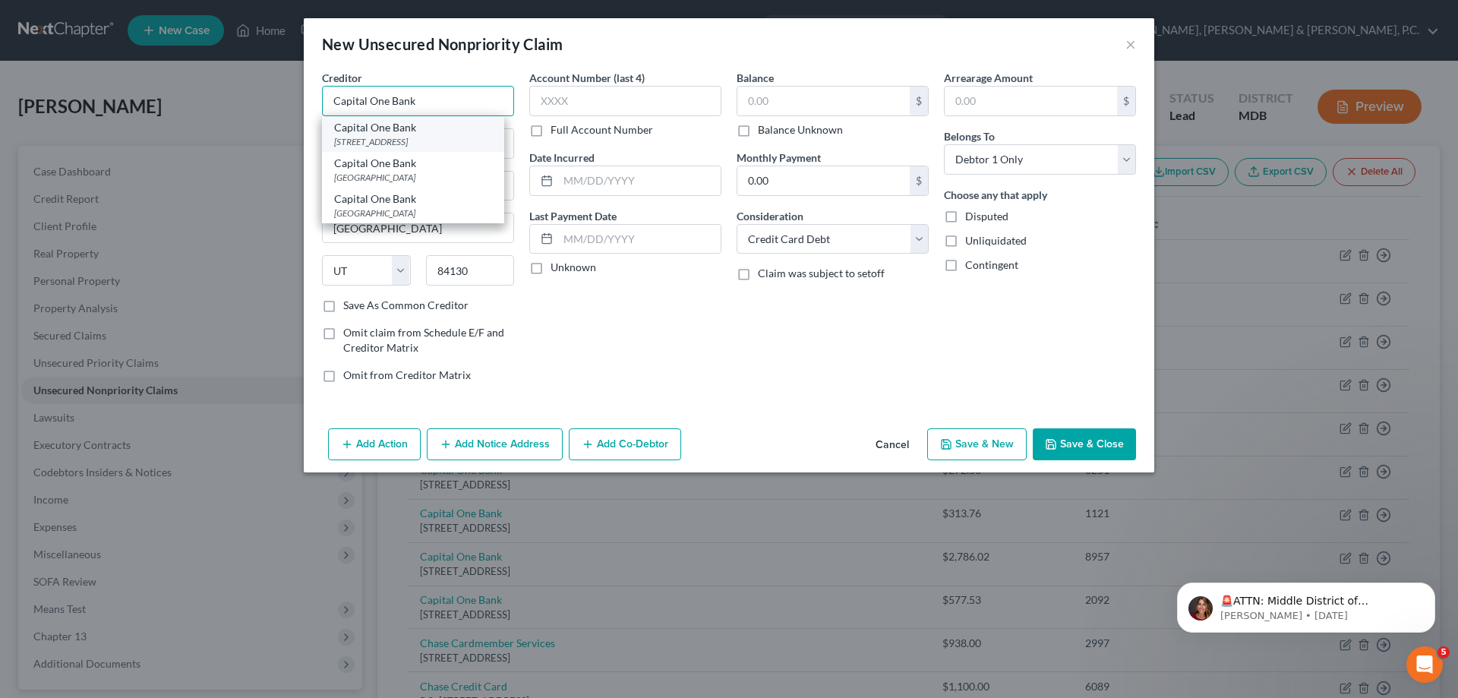
type input "Capital One Bank"
click at [404, 128] on div "Capital One Bank" at bounding box center [413, 127] width 158 height 15
type input "PO Box 31293"
type input "84131"
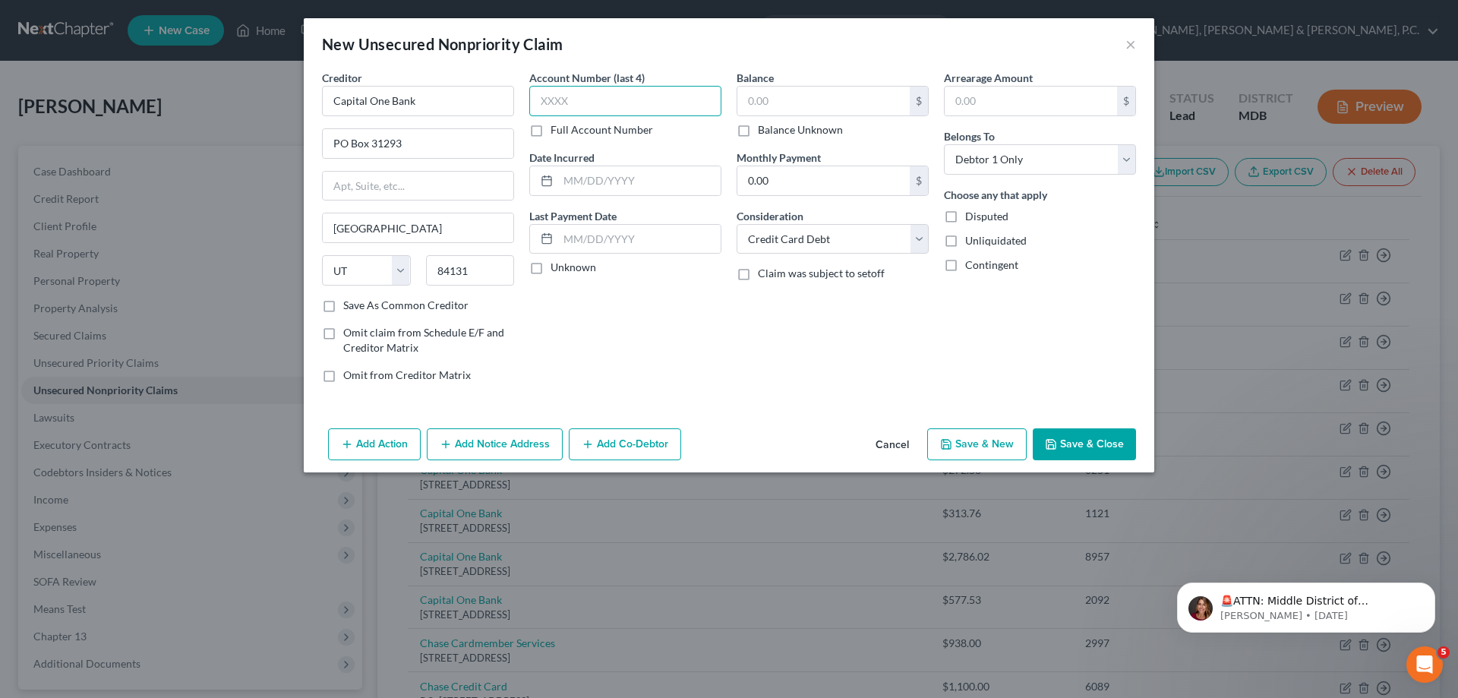
click at [670, 94] on input "text" at bounding box center [625, 101] width 192 height 30
type input "6102"
click at [795, 100] on input "text" at bounding box center [823, 101] width 172 height 29
type input "463.53"
click at [988, 443] on button "Save & New" at bounding box center [976, 444] width 99 height 32
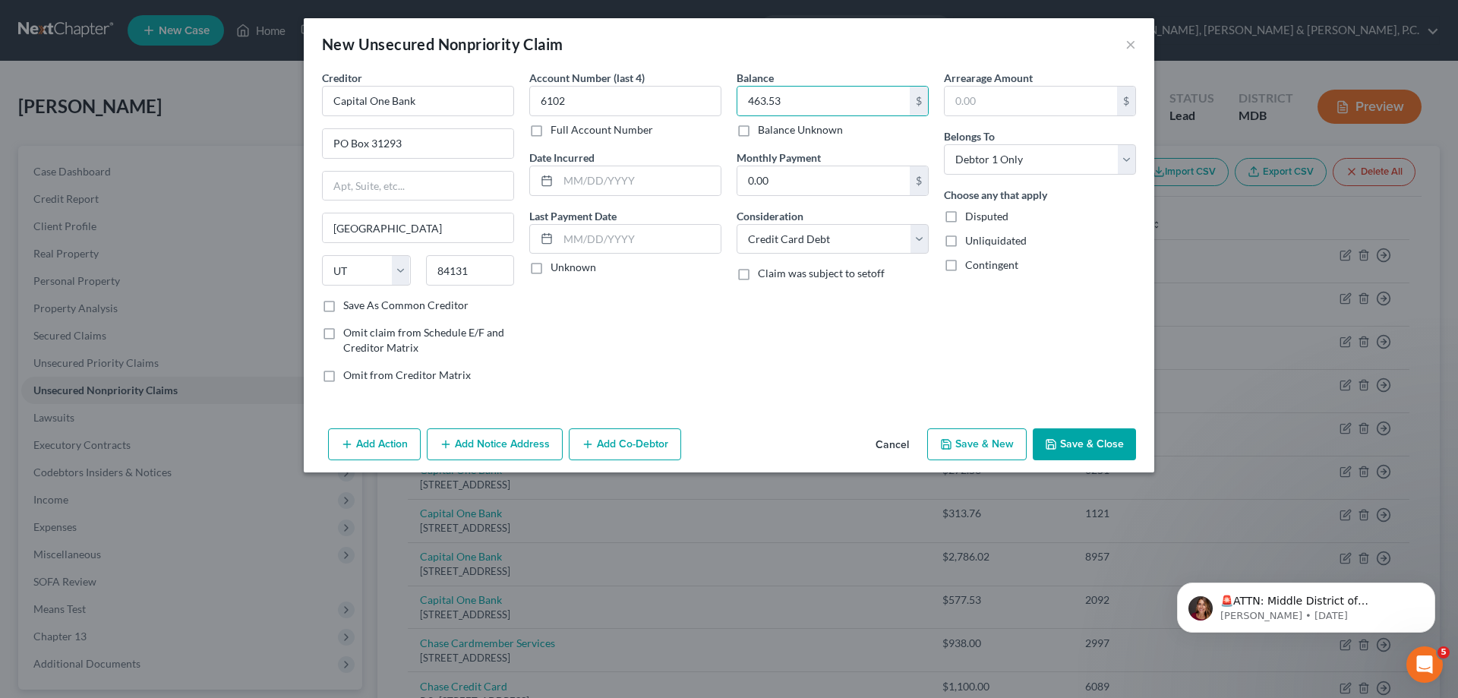
select select "0"
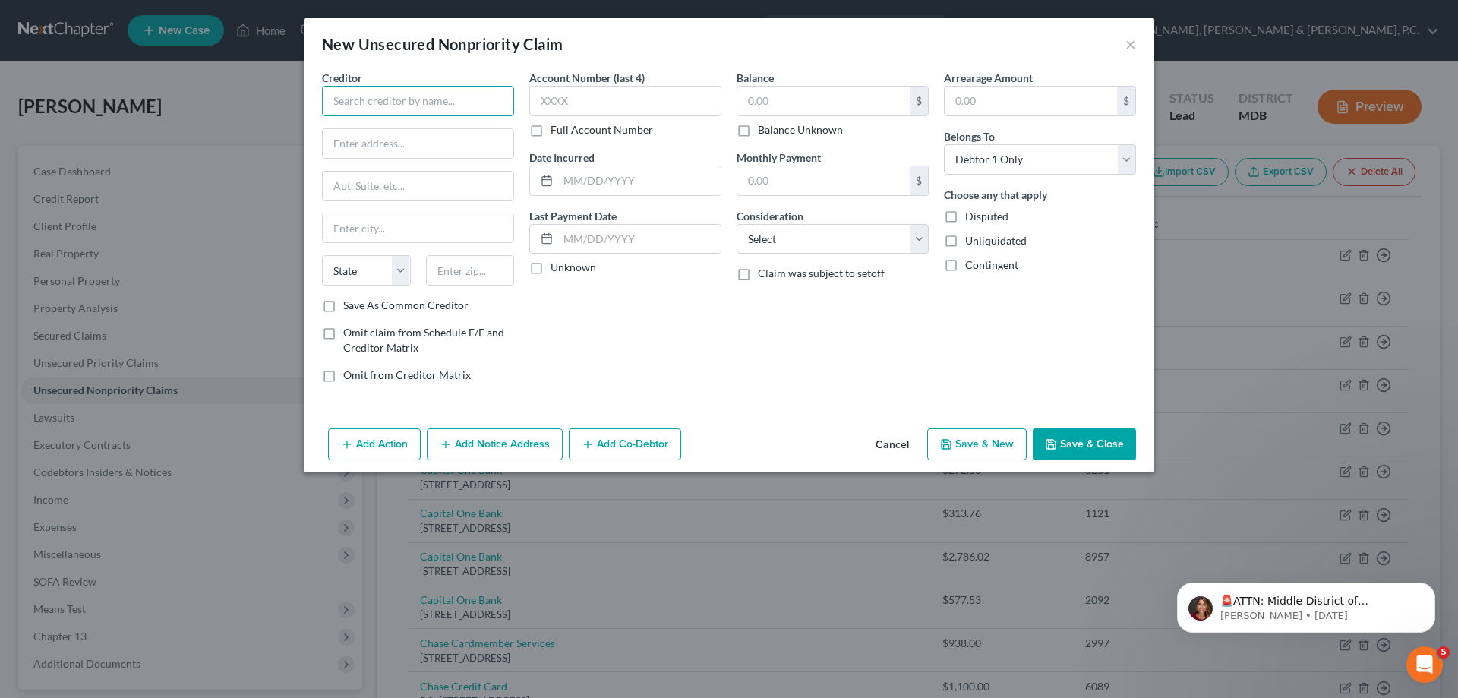
click at [380, 93] on input "text" at bounding box center [418, 101] width 192 height 30
type input "HSN/ Synchrony Bank"
type input "PO Box 669803"
type input "[GEOGRAPHIC_DATA]"
select select "45"
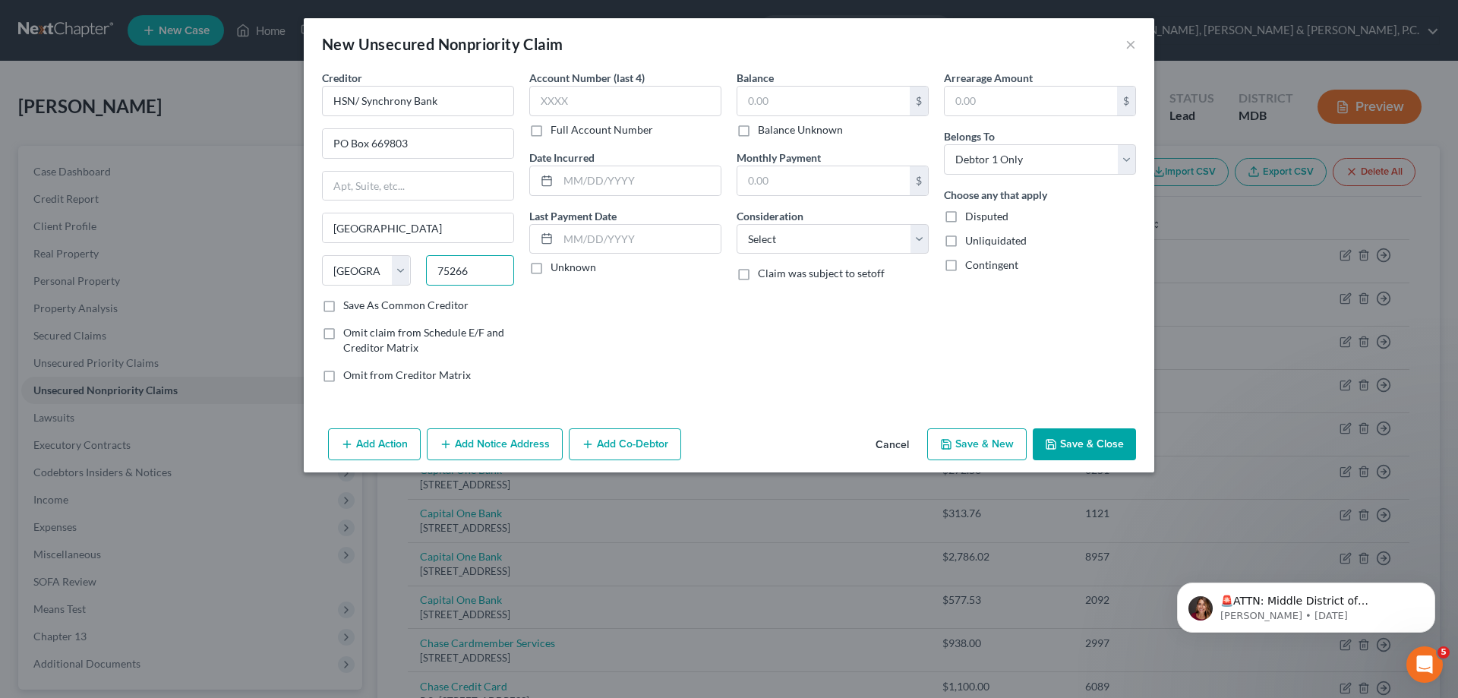
type input "75266"
click at [343, 306] on label "Save As Common Creditor" at bounding box center [405, 305] width 125 height 15
click at [349, 306] on input "Save As Common Creditor" at bounding box center [354, 303] width 10 height 10
checkbox input "true"
click at [578, 109] on input "text" at bounding box center [625, 101] width 192 height 30
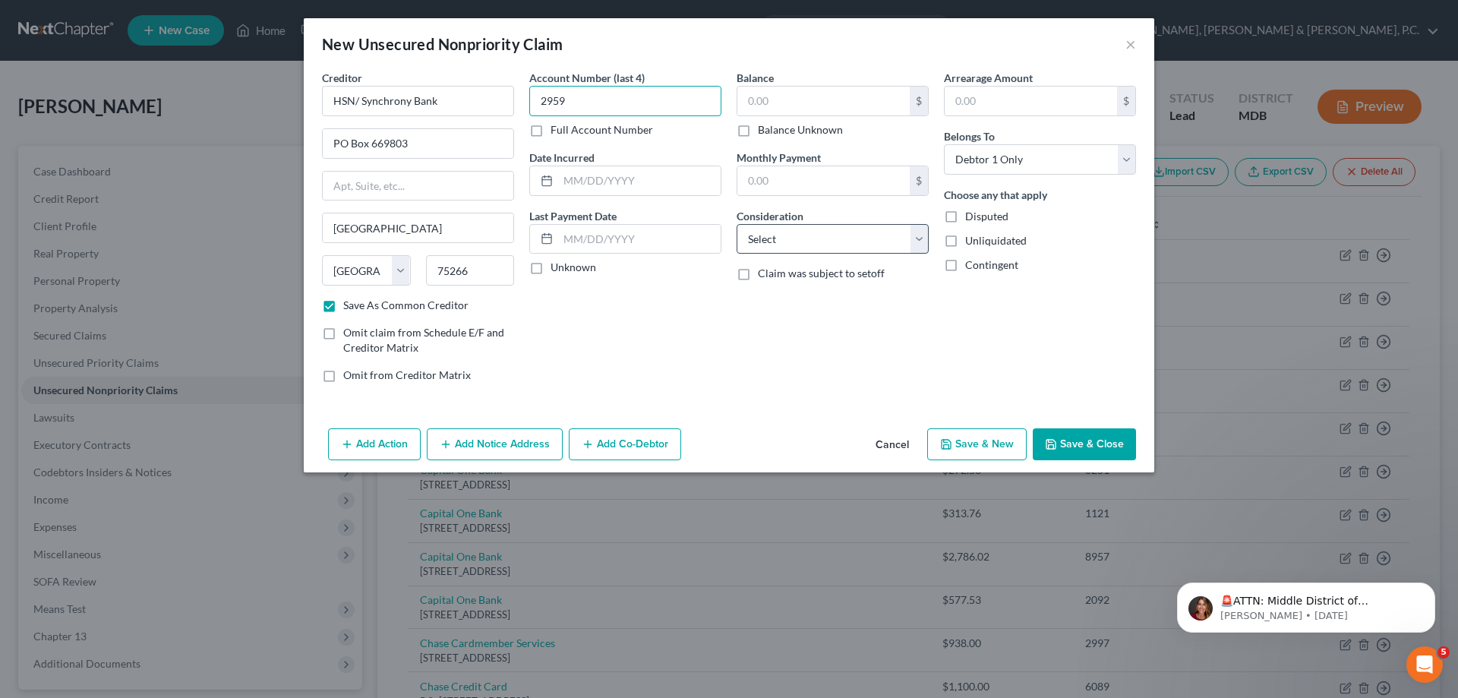
type input "2959"
click at [825, 238] on select "Select Cable / Satellite Services Collection Agency Credit Card Debt Debt Couns…" at bounding box center [832, 239] width 192 height 30
select select "2"
click at [736, 224] on select "Select Cable / Satellite Services Collection Agency Credit Card Debt Debt Couns…" at bounding box center [832, 239] width 192 height 30
click at [833, 103] on input "text" at bounding box center [823, 101] width 172 height 29
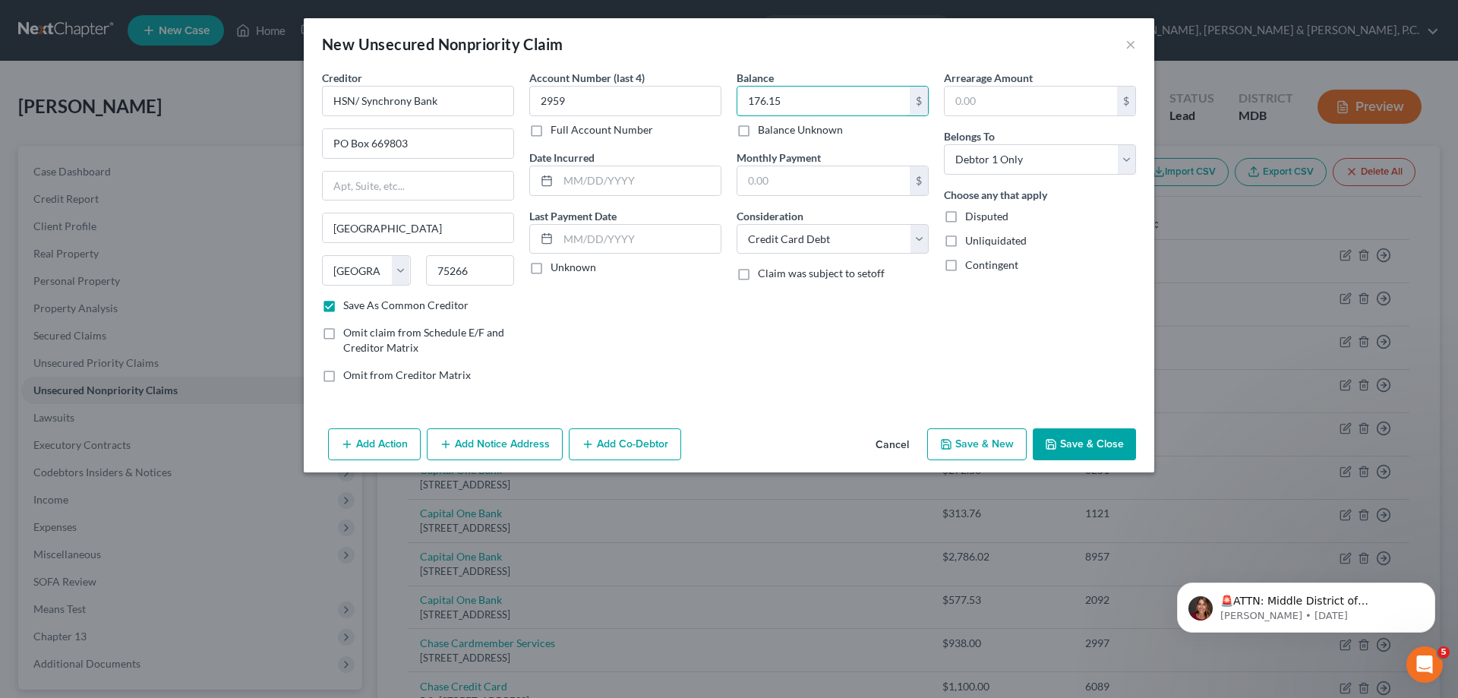
type input "176.15"
click at [988, 439] on button "Save & New" at bounding box center [976, 444] width 99 height 32
checkbox input "false"
select select "0"
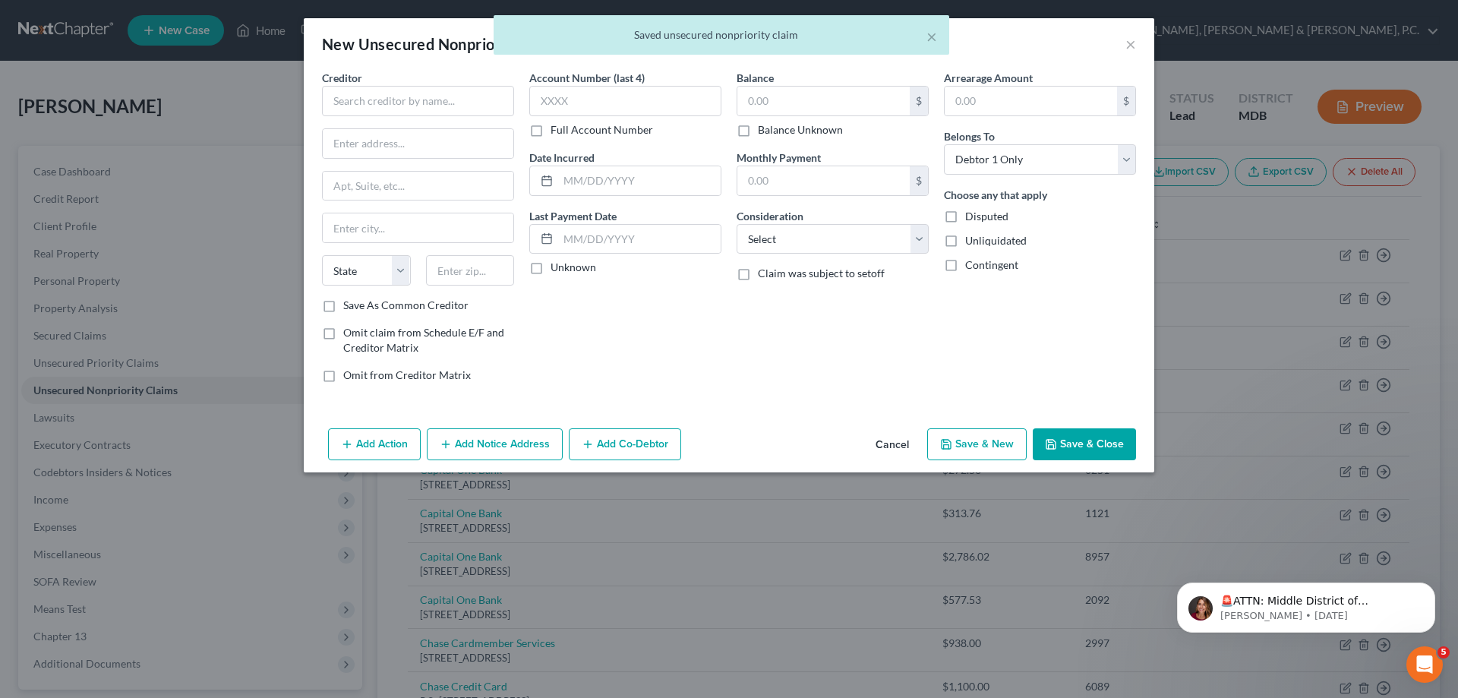
type input "0.00"
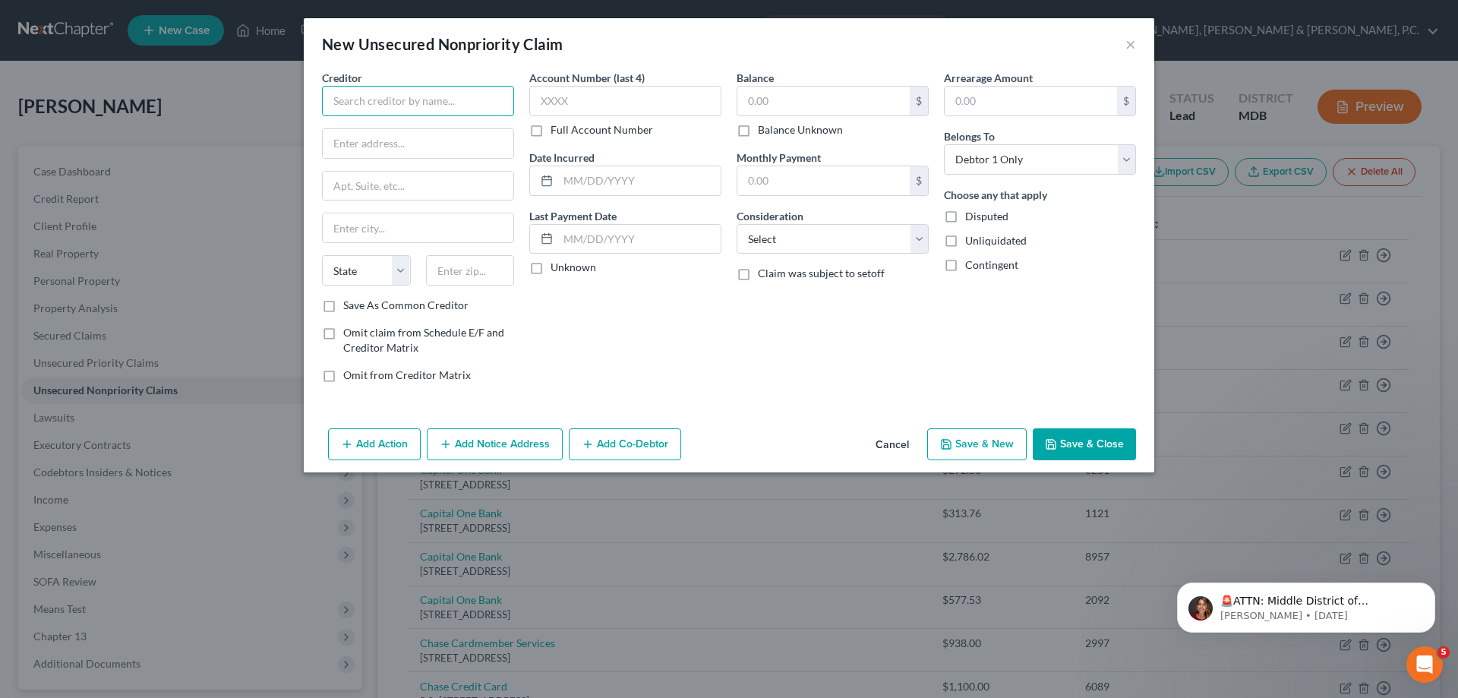
click at [448, 107] on input "text" at bounding box center [418, 101] width 192 height 30
type input "S"
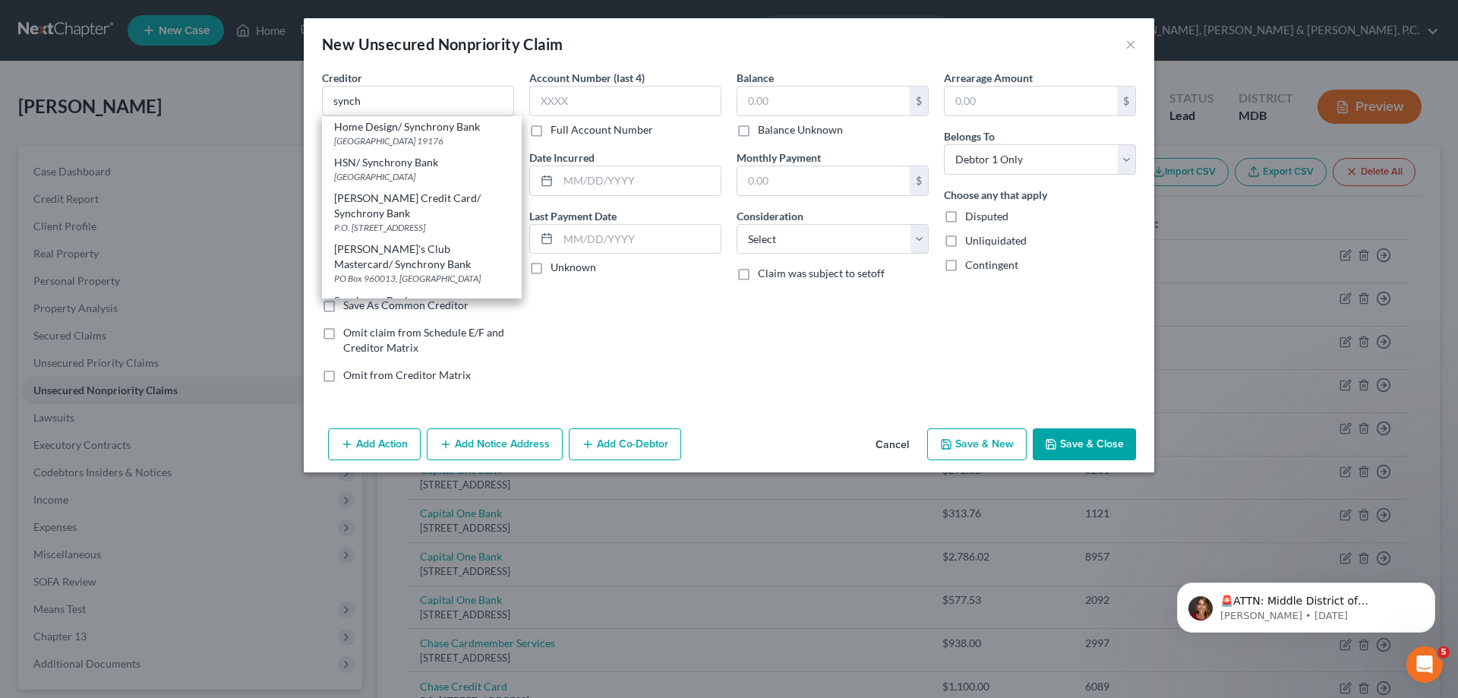
scroll to position [134, 0]
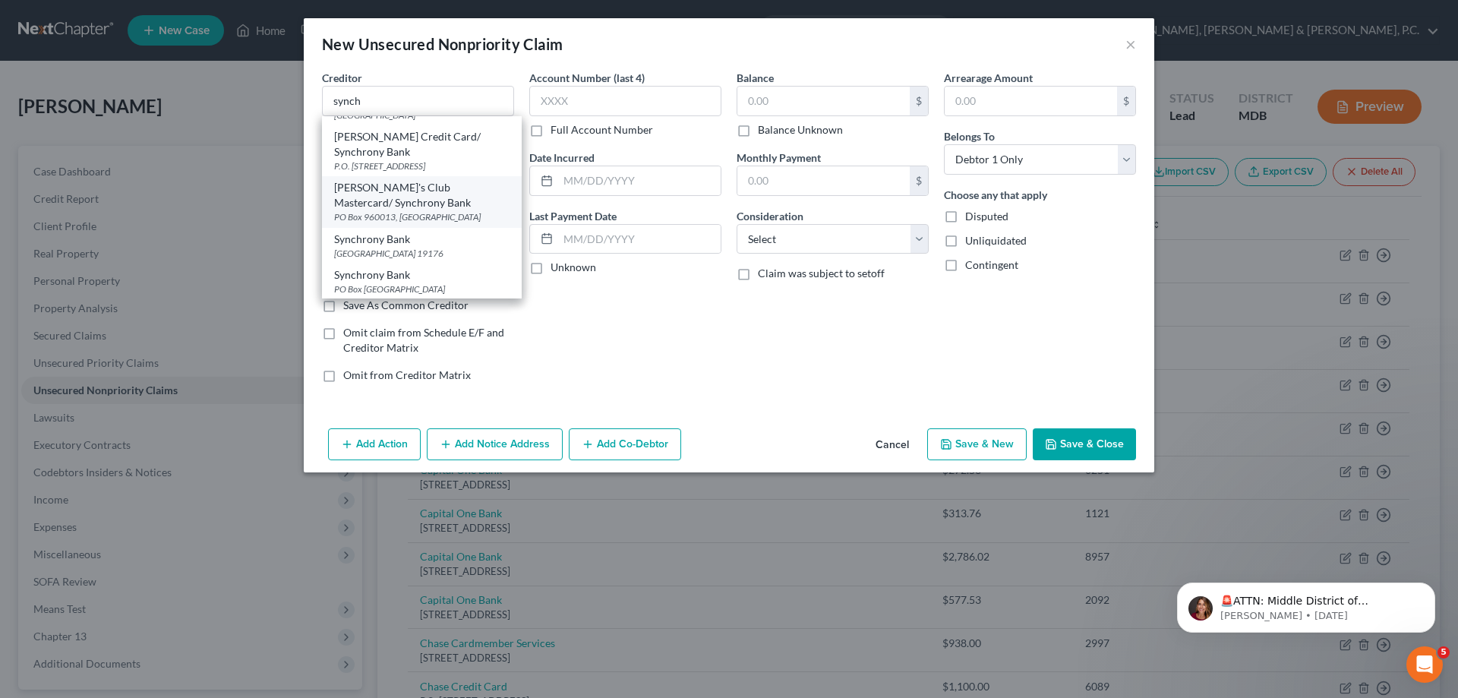
click at [476, 197] on div "[PERSON_NAME]'s Club Mastercard/ Synchrony Bank" at bounding box center [421, 195] width 175 height 30
type input "[PERSON_NAME]'s Club Mastercard/ Synchrony Bank"
type input "PO Box 960013"
type input "Orlando"
select select "9"
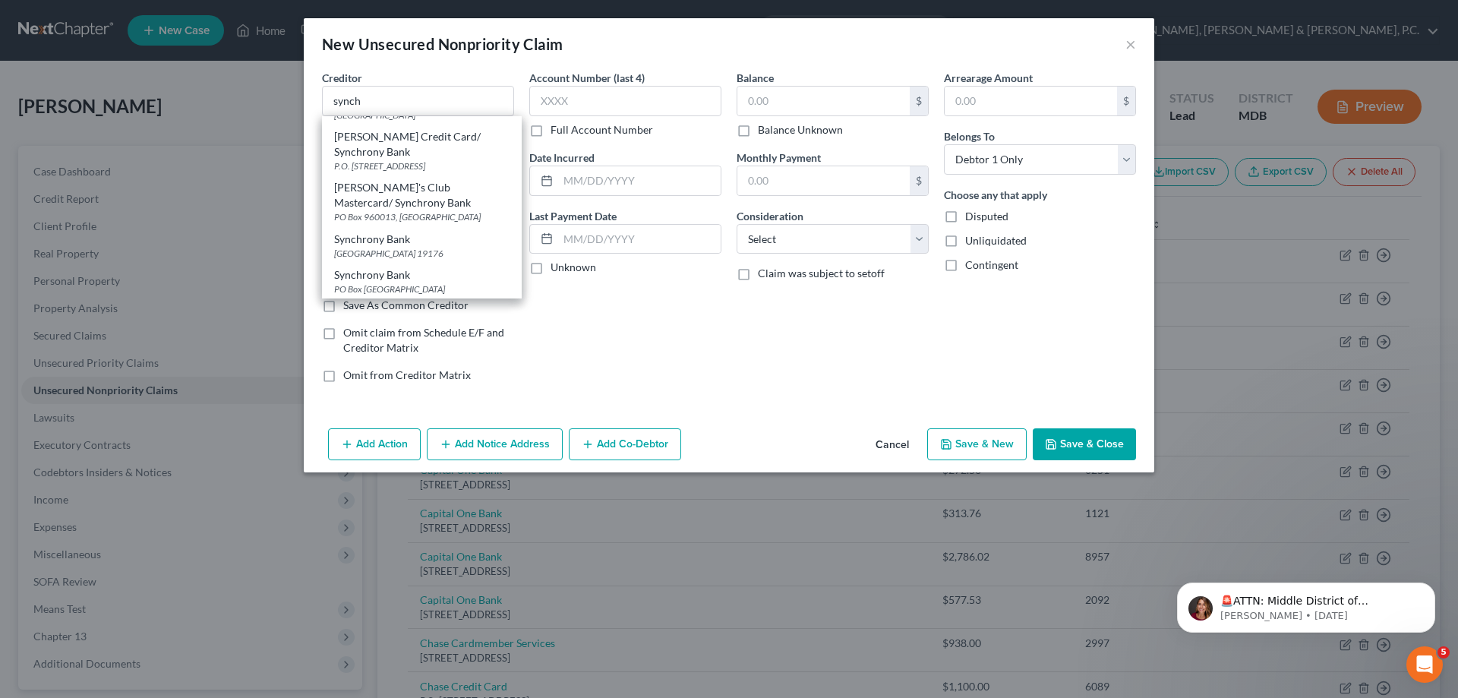
type input "32896"
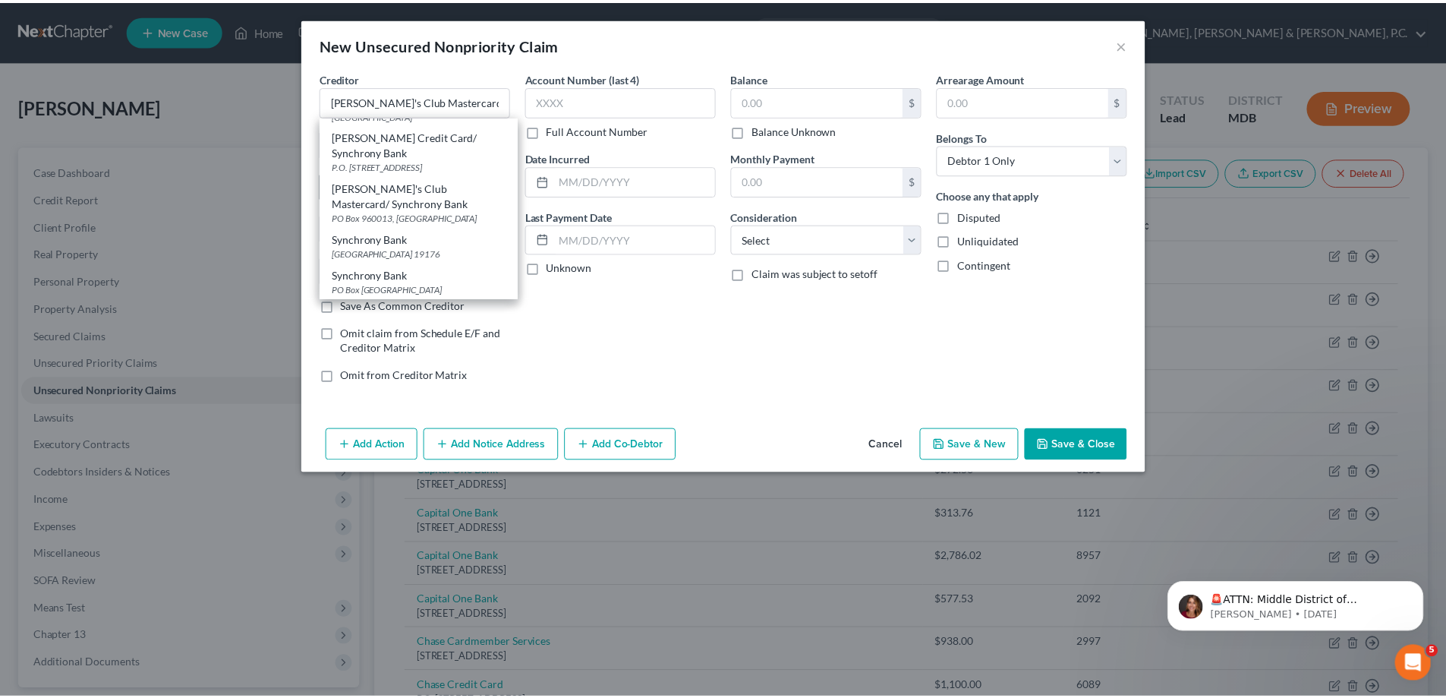
scroll to position [0, 0]
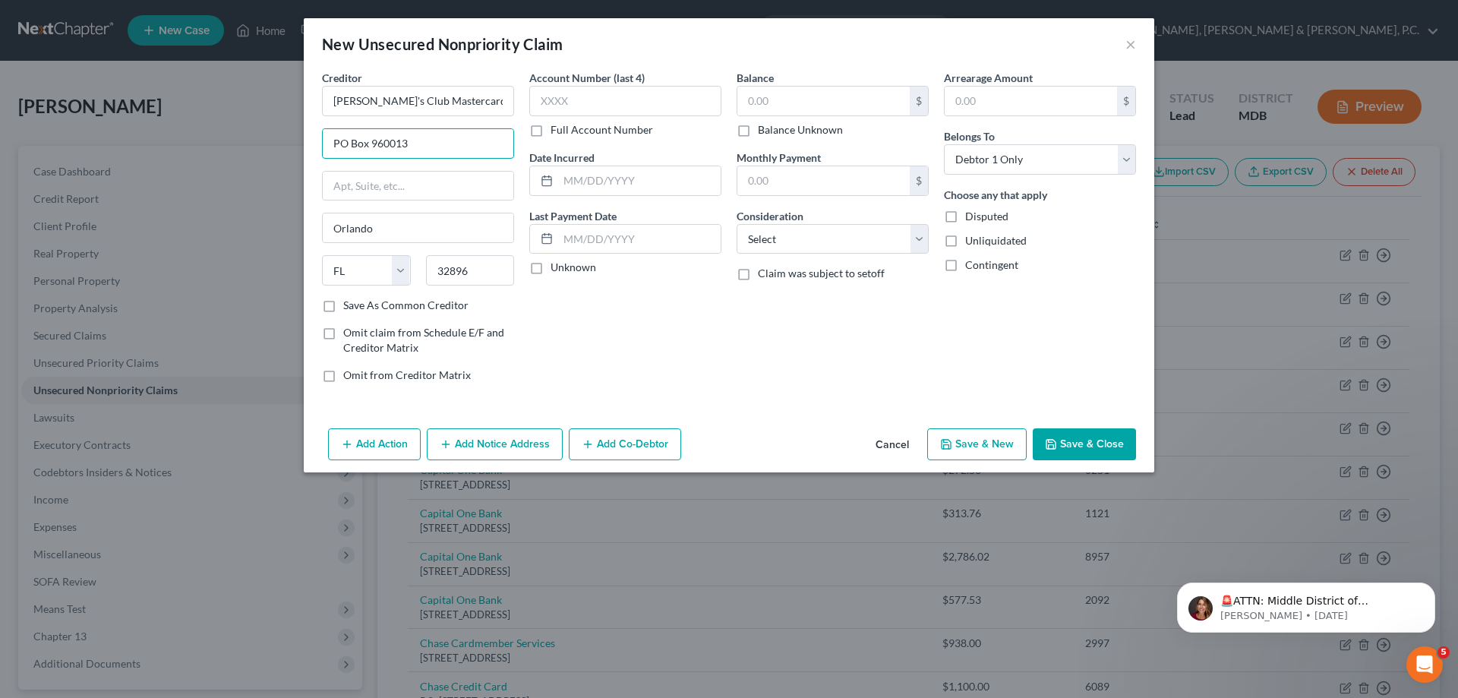
drag, startPoint x: 418, startPoint y: 143, endPoint x: 298, endPoint y: 125, distance: 121.2
click at [298, 125] on div "New Unsecured Nonpriority Claim × Creditor * [PERSON_NAME]'s Club Mastercard/ S…" at bounding box center [729, 349] width 1458 height 698
type input "PO Box 669803"
type input "[GEOGRAPHIC_DATA]"
select select "45"
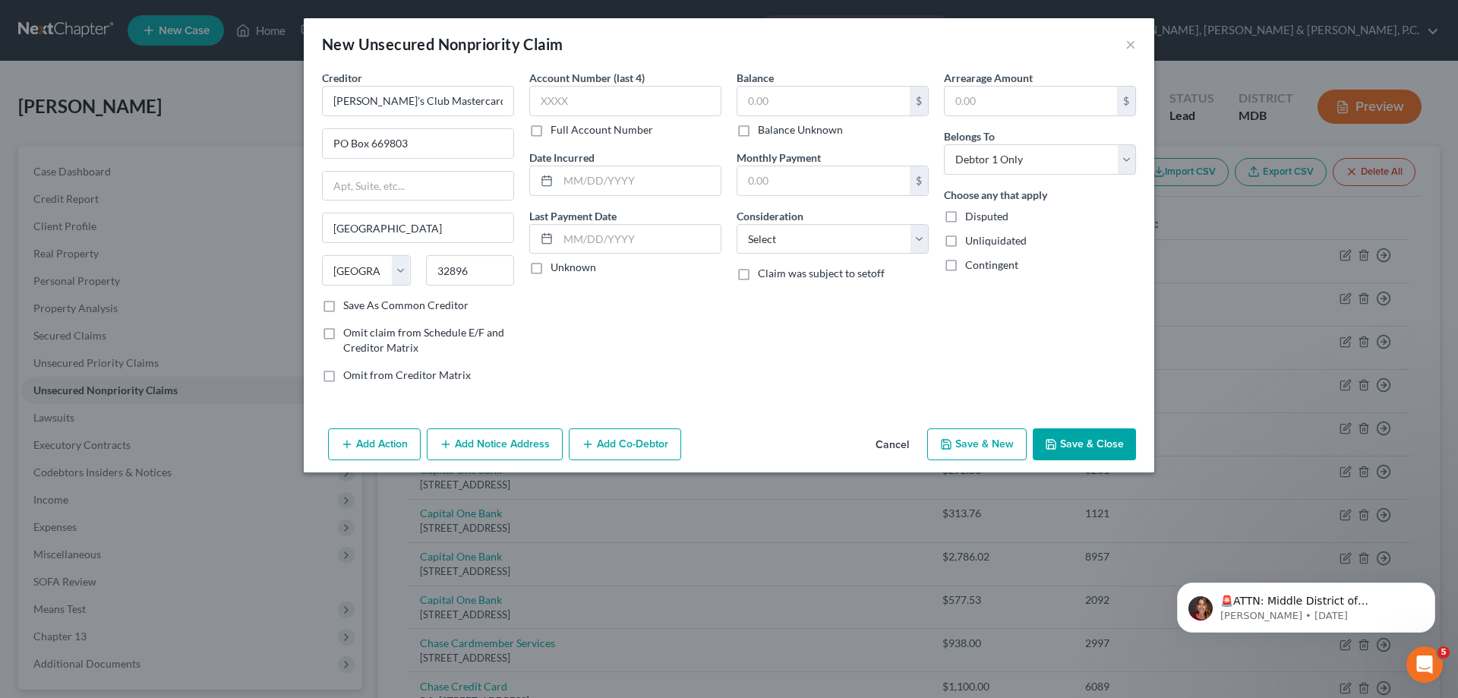
type input "Orlando"
select select "9"
type input "7566"
click at [685, 97] on input "text" at bounding box center [625, 101] width 192 height 30
type input "5602"
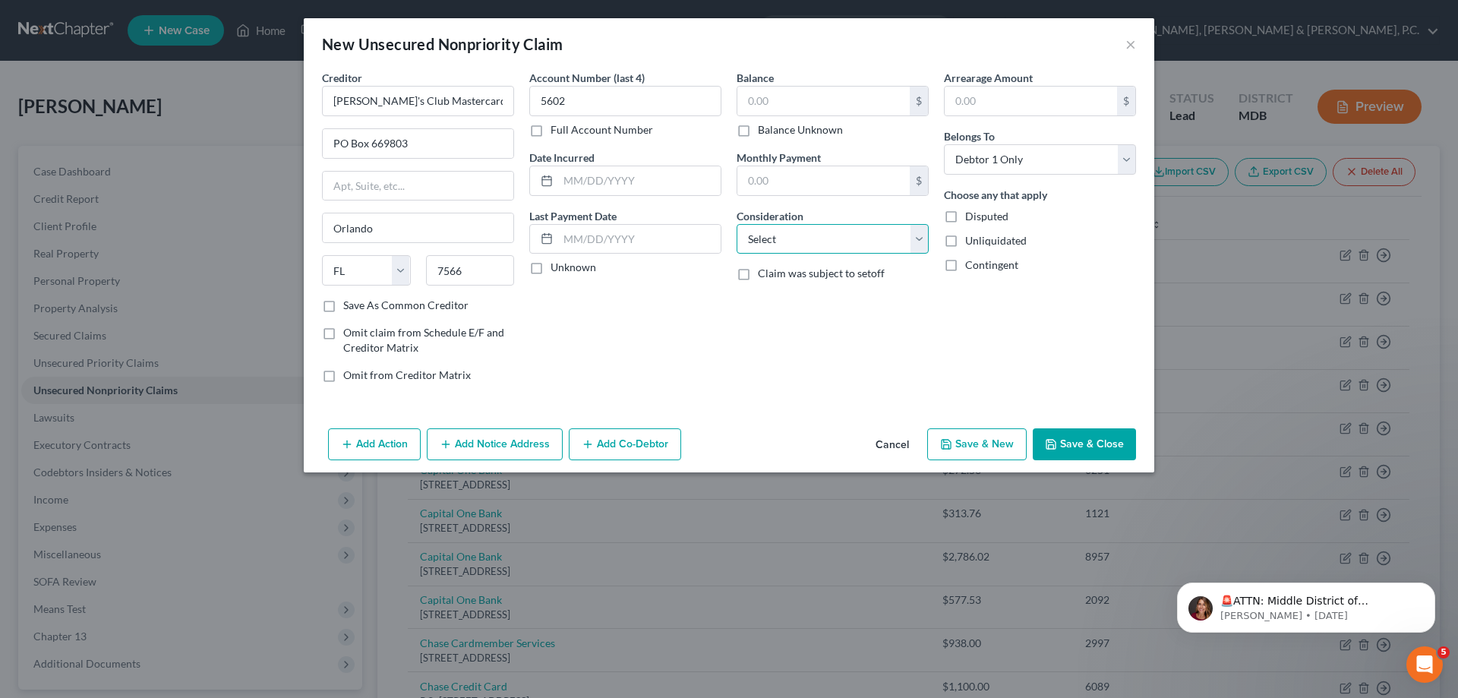
click at [776, 232] on select "Select Cable / Satellite Services Collection Agency Credit Card Debt Debt Couns…" at bounding box center [832, 239] width 192 height 30
select select "2"
click at [736, 224] on select "Select Cable / Satellite Services Collection Agency Credit Card Debt Debt Couns…" at bounding box center [832, 239] width 192 height 30
click at [811, 103] on input "text" at bounding box center [823, 101] width 172 height 29
type input "586.72"
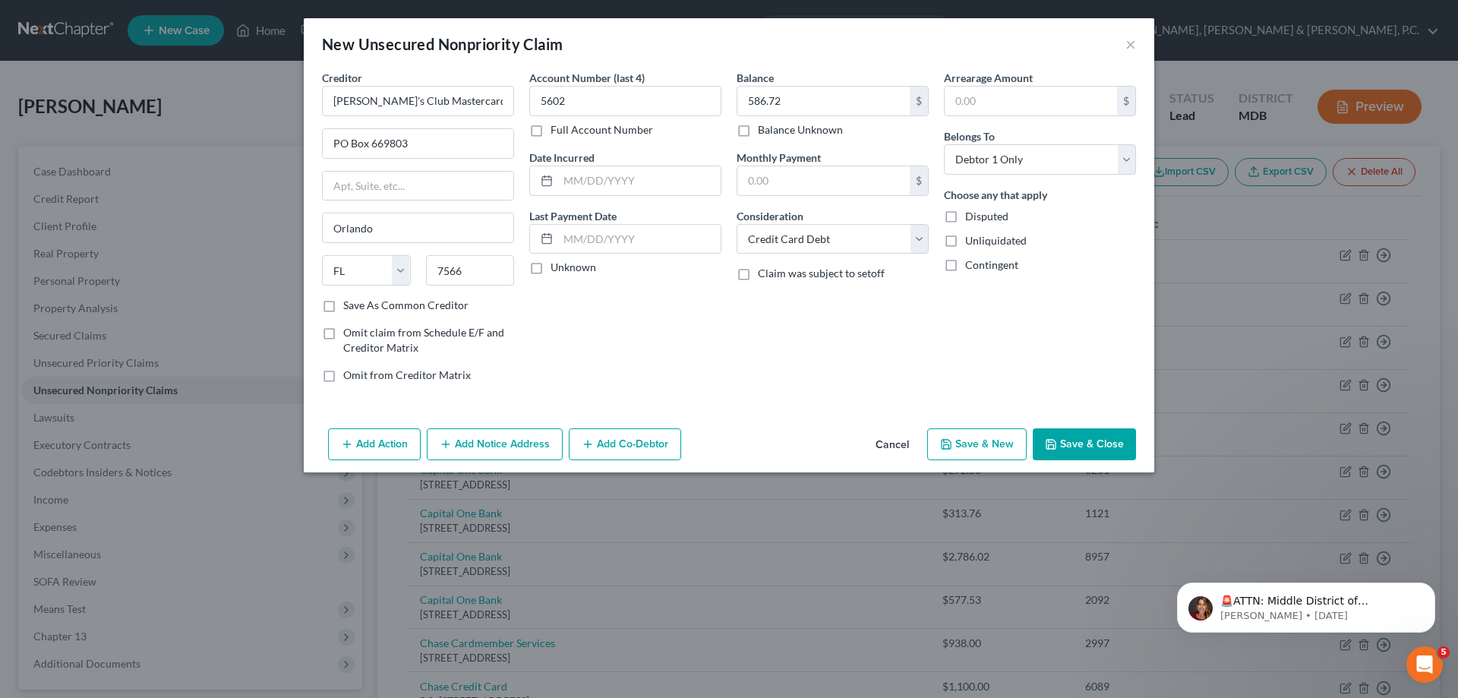
click at [947, 441] on icon "button" at bounding box center [946, 444] width 12 height 12
type input "0.00"
select select "0"
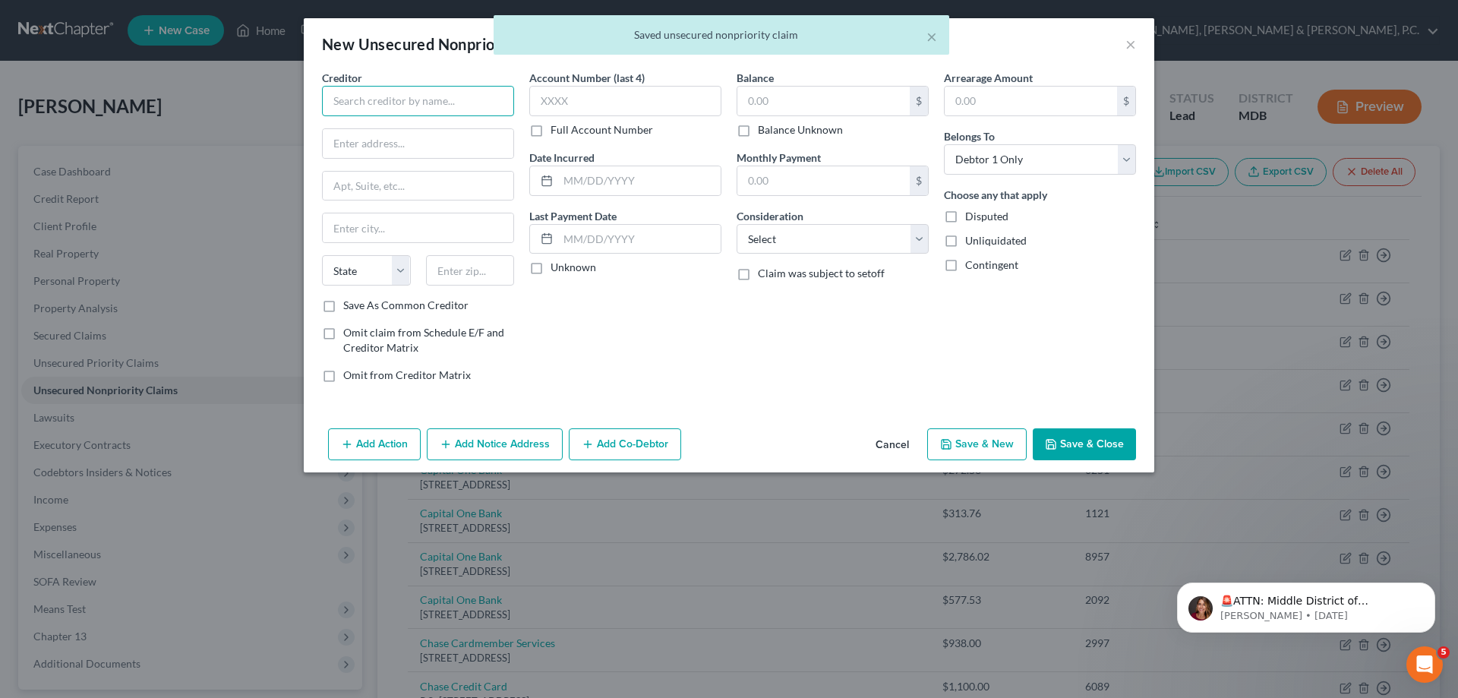
click at [438, 95] on input "text" at bounding box center [418, 101] width 192 height 30
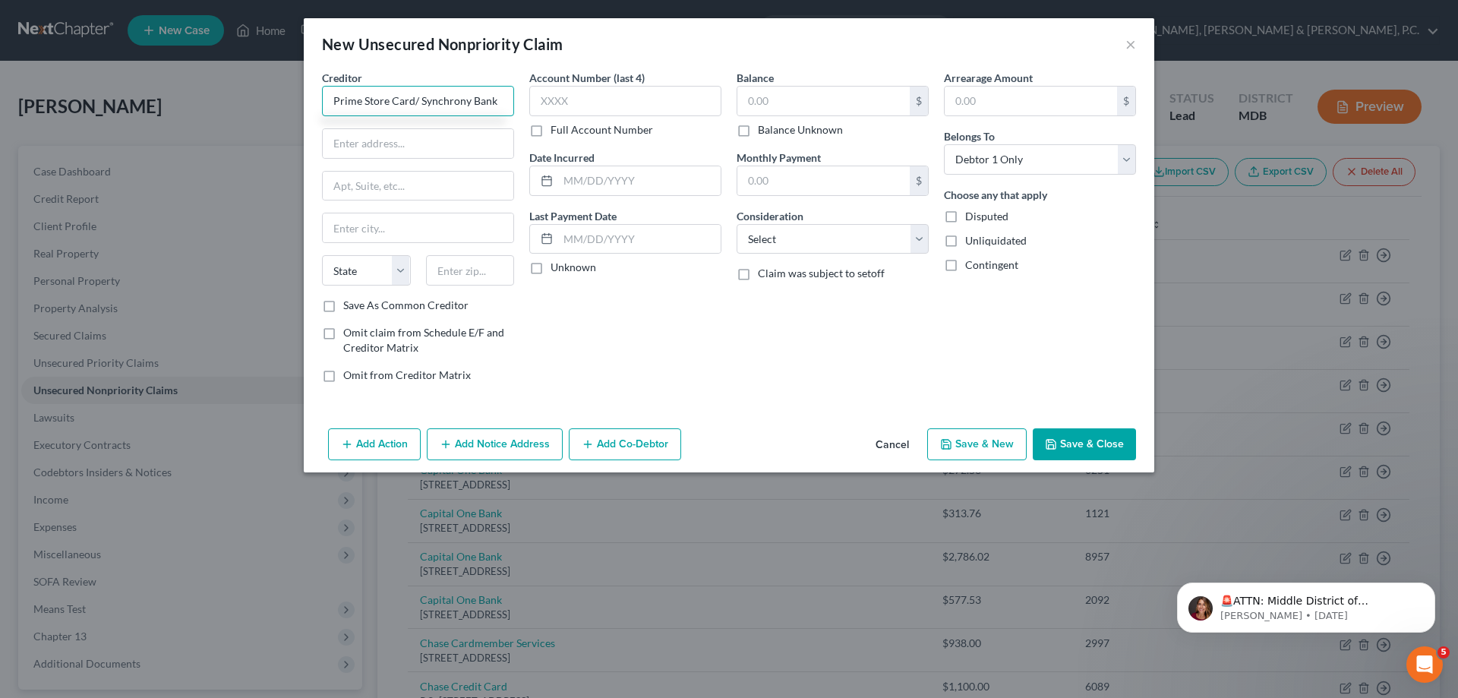
type input "Prime Store Card/ Synchrony Bank"
type input "PO Box 669803"
type input "[GEOGRAPHIC_DATA]"
select select "45"
type input "75266"
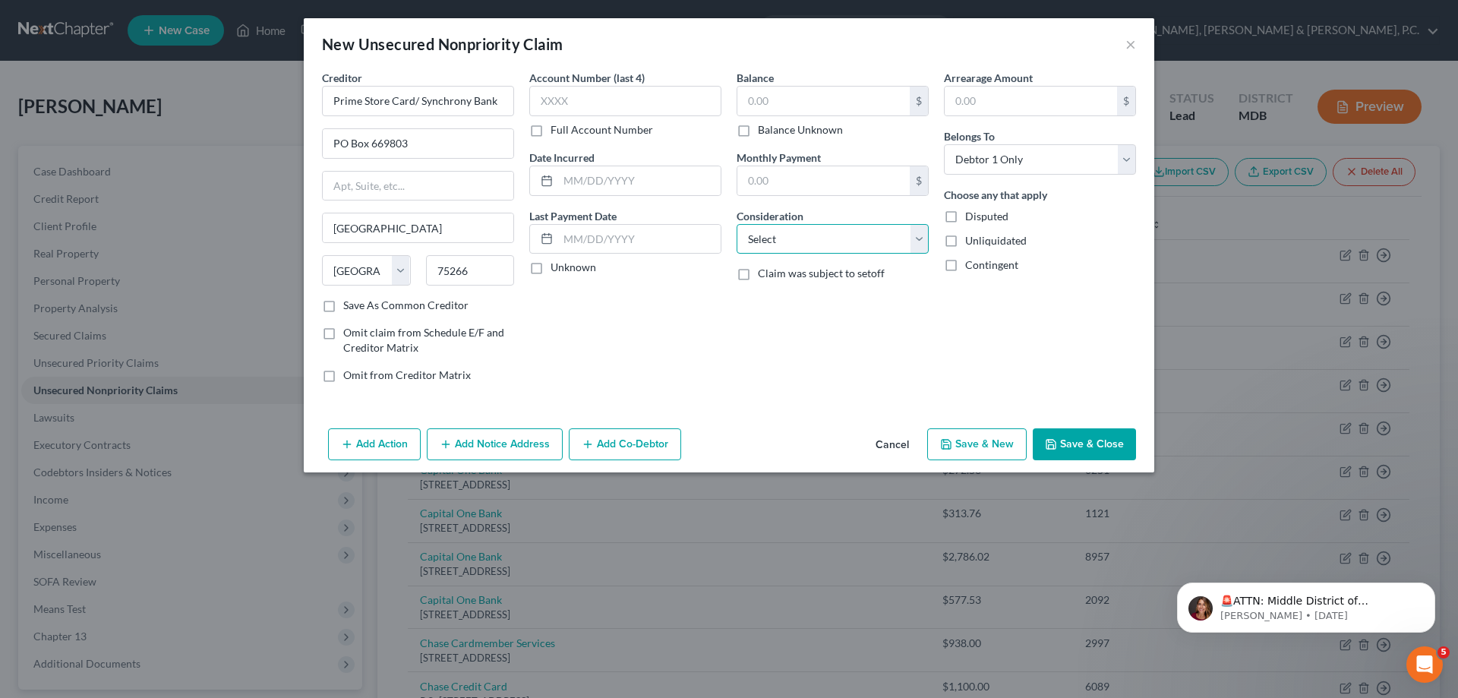
click at [780, 240] on select "Select Cable / Satellite Services Collection Agency Credit Card Debt Debt Couns…" at bounding box center [832, 239] width 192 height 30
select select "2"
click at [736, 224] on select "Select Cable / Satellite Services Collection Agency Credit Card Debt Debt Couns…" at bounding box center [832, 239] width 192 height 30
click at [681, 103] on input "text" at bounding box center [625, 101] width 192 height 30
type input "7"
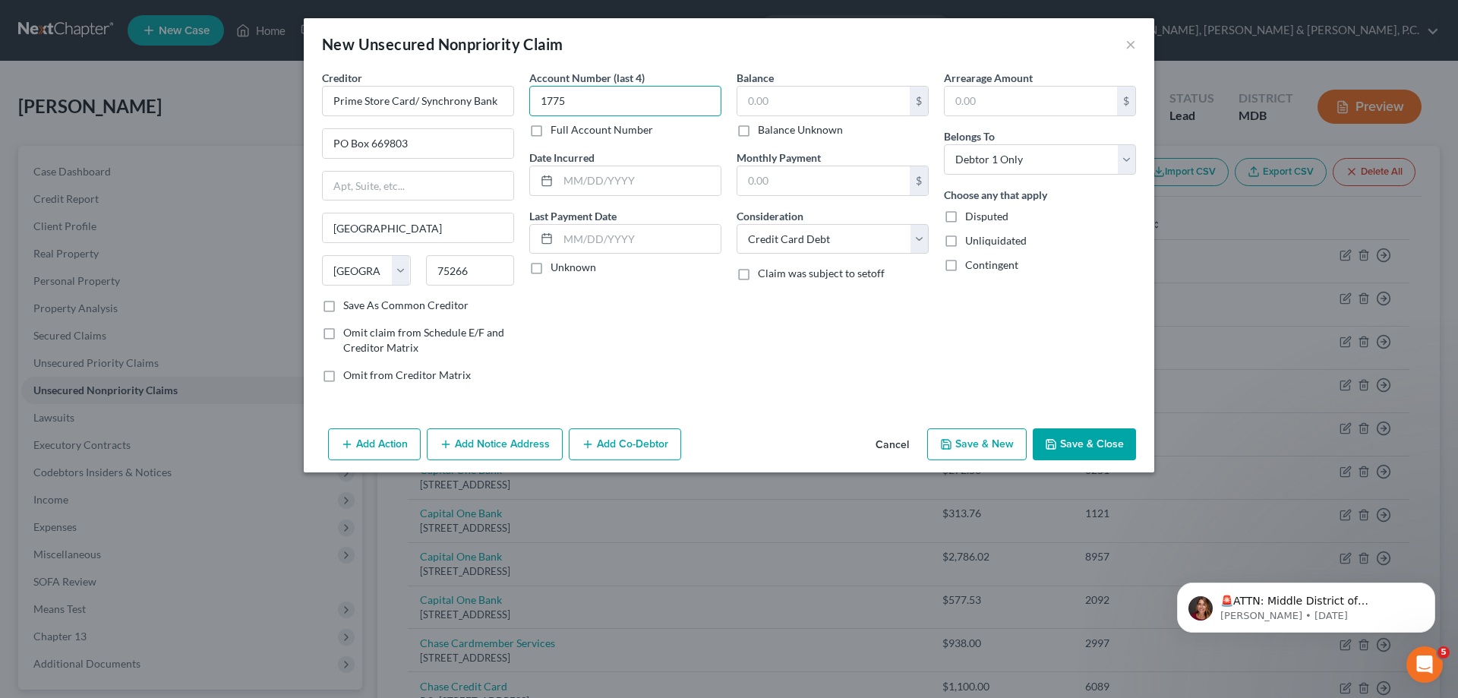
type input "1775"
click at [793, 103] on input "text" at bounding box center [823, 101] width 172 height 29
type input "131.72"
click at [950, 442] on icon "button" at bounding box center [945, 444] width 9 height 9
select select "0"
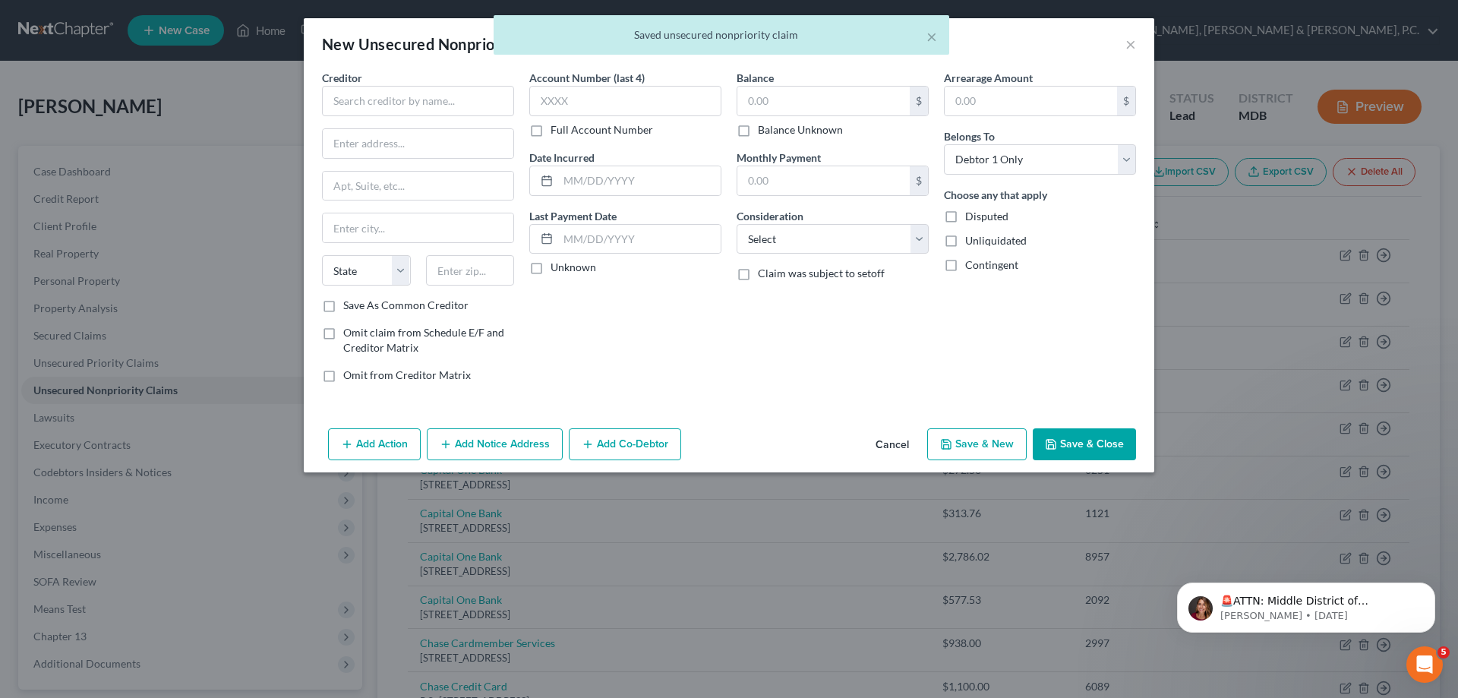
type input "0.00"
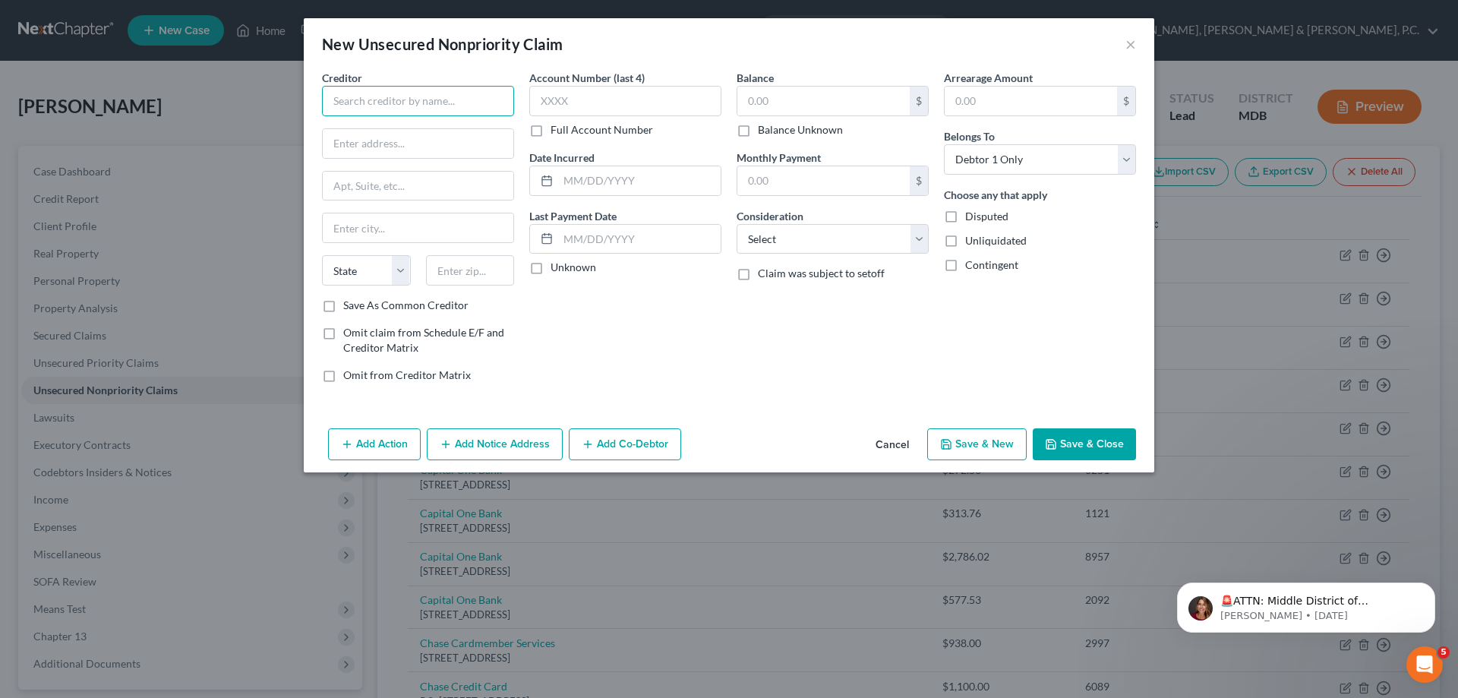
click at [385, 93] on input "text" at bounding box center [418, 101] width 192 height 30
type input "TJX Credit Card/ Synchrony Bank"
type input "PO Box 669803"
type input "D"
type input "[GEOGRAPHIC_DATA]"
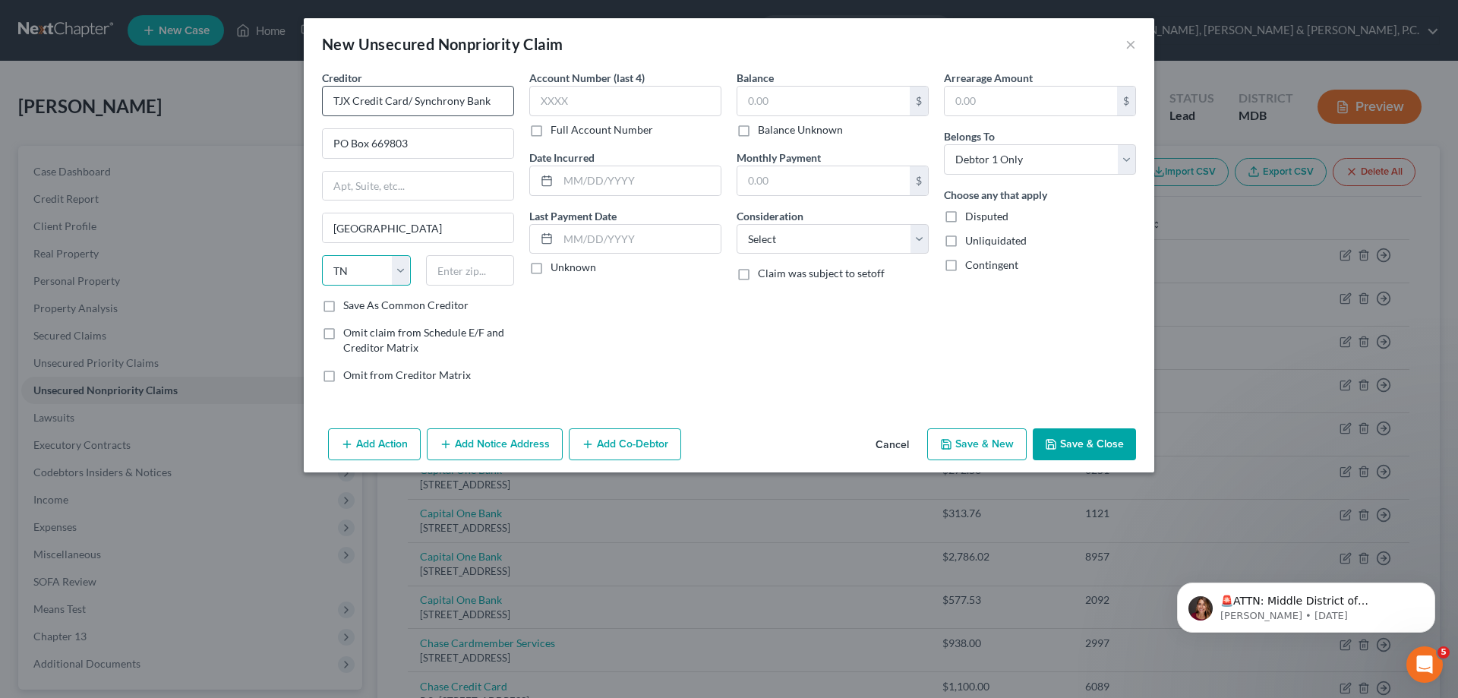
select select "45"
click at [610, 95] on input "text" at bounding box center [625, 101] width 192 height 30
type input "2631"
click at [841, 238] on select "Select Cable / Satellite Services Collection Agency Credit Card Debt Debt Couns…" at bounding box center [832, 239] width 192 height 30
select select "2"
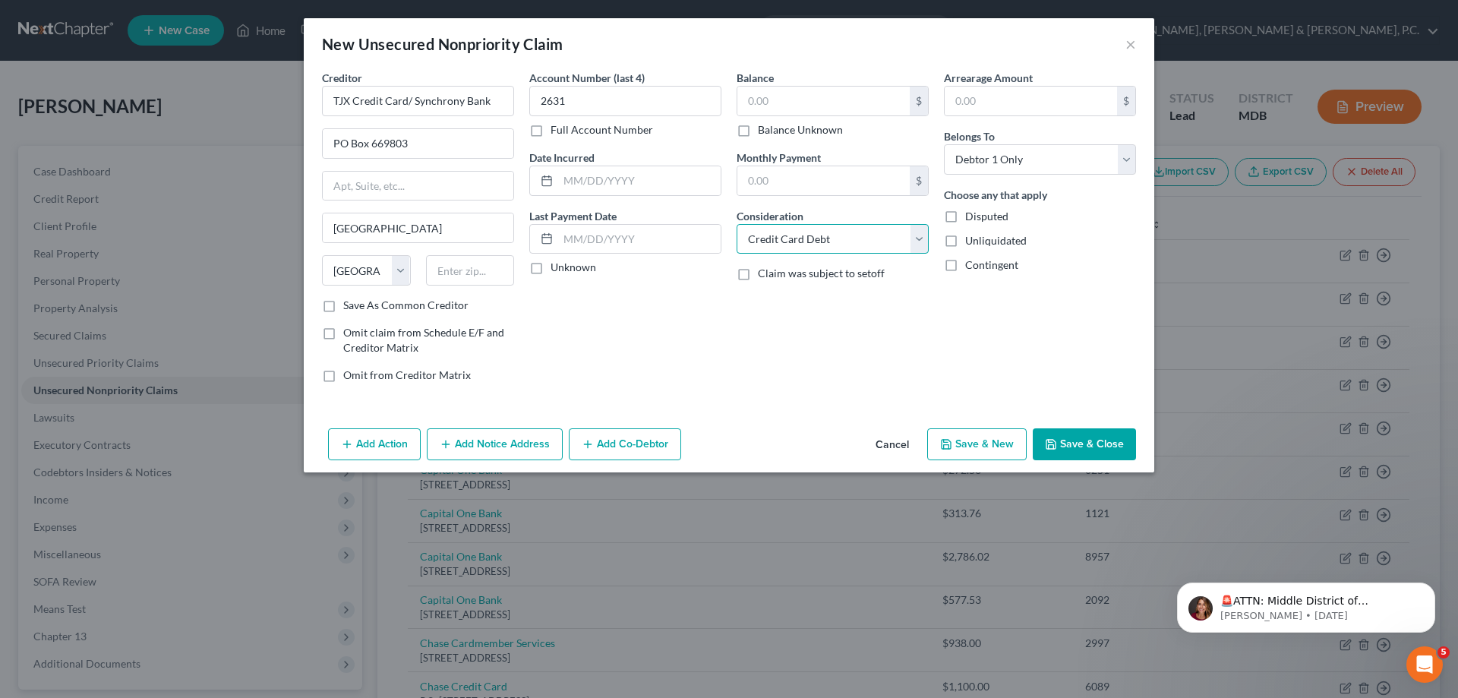
click at [736, 224] on select "Select Cable / Satellite Services Collection Agency Credit Card Debt Debt Couns…" at bounding box center [832, 239] width 192 height 30
click at [824, 102] on input "text" at bounding box center [823, 101] width 172 height 29
type input "408.43"
click at [969, 432] on button "Save & New" at bounding box center [976, 444] width 99 height 32
select select "0"
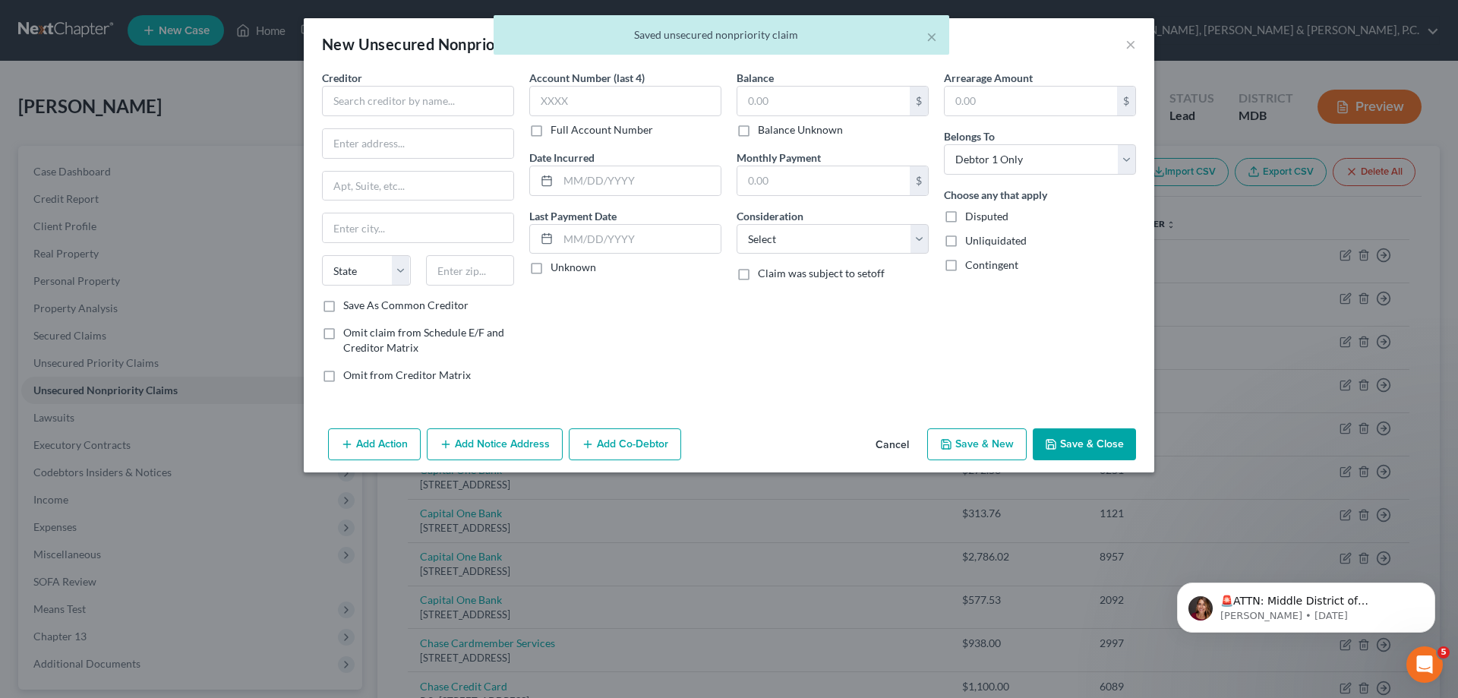
type input "0.00"
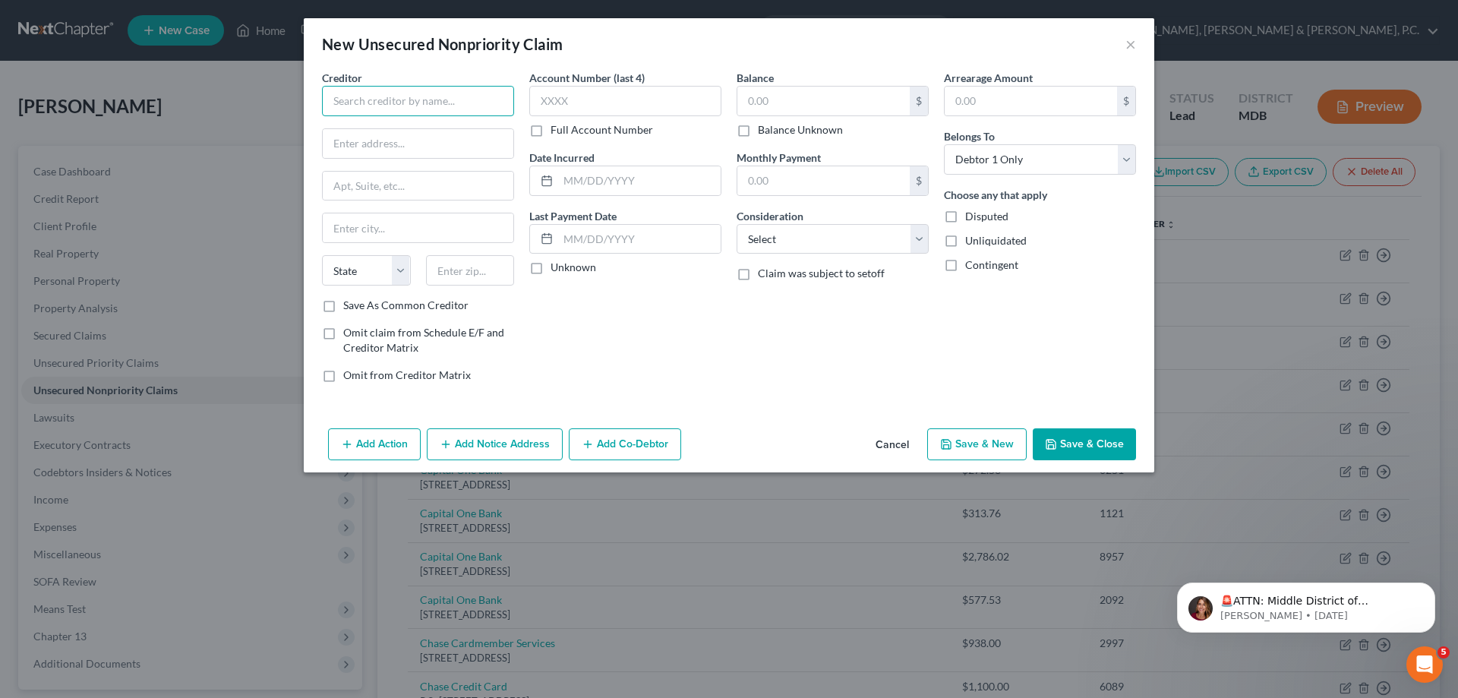
drag, startPoint x: 382, startPoint y: 106, endPoint x: 386, endPoint y: 97, distance: 9.5
click at [385, 99] on input "text" at bounding box center [418, 101] width 192 height 30
type input "[PERSON_NAME] Credit Card"
type input "PO Box 70609"
type input "[GEOGRAPHIC_DATA]"
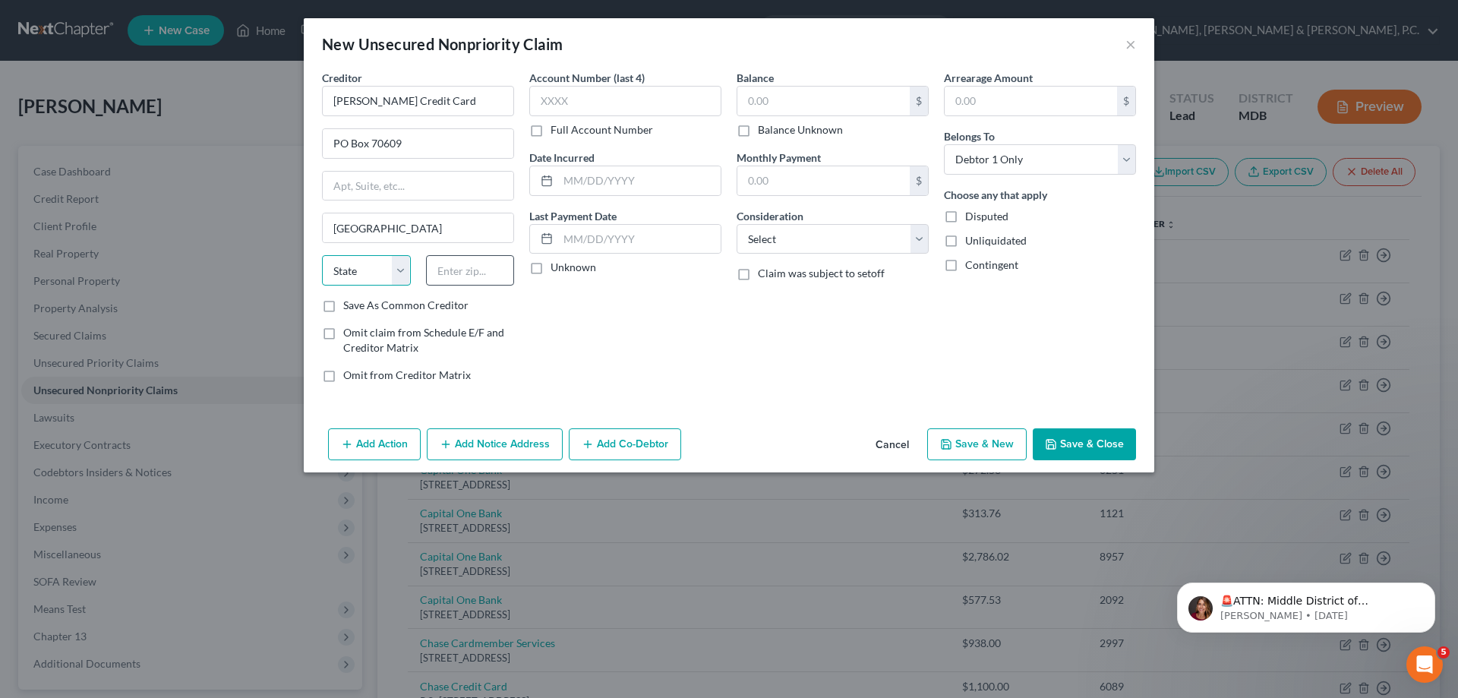
select select "39"
type input "19176"
click at [343, 306] on label "Save As Common Creditor" at bounding box center [405, 305] width 125 height 15
click at [349, 306] on input "Save As Common Creditor" at bounding box center [354, 303] width 10 height 10
checkbox input "true"
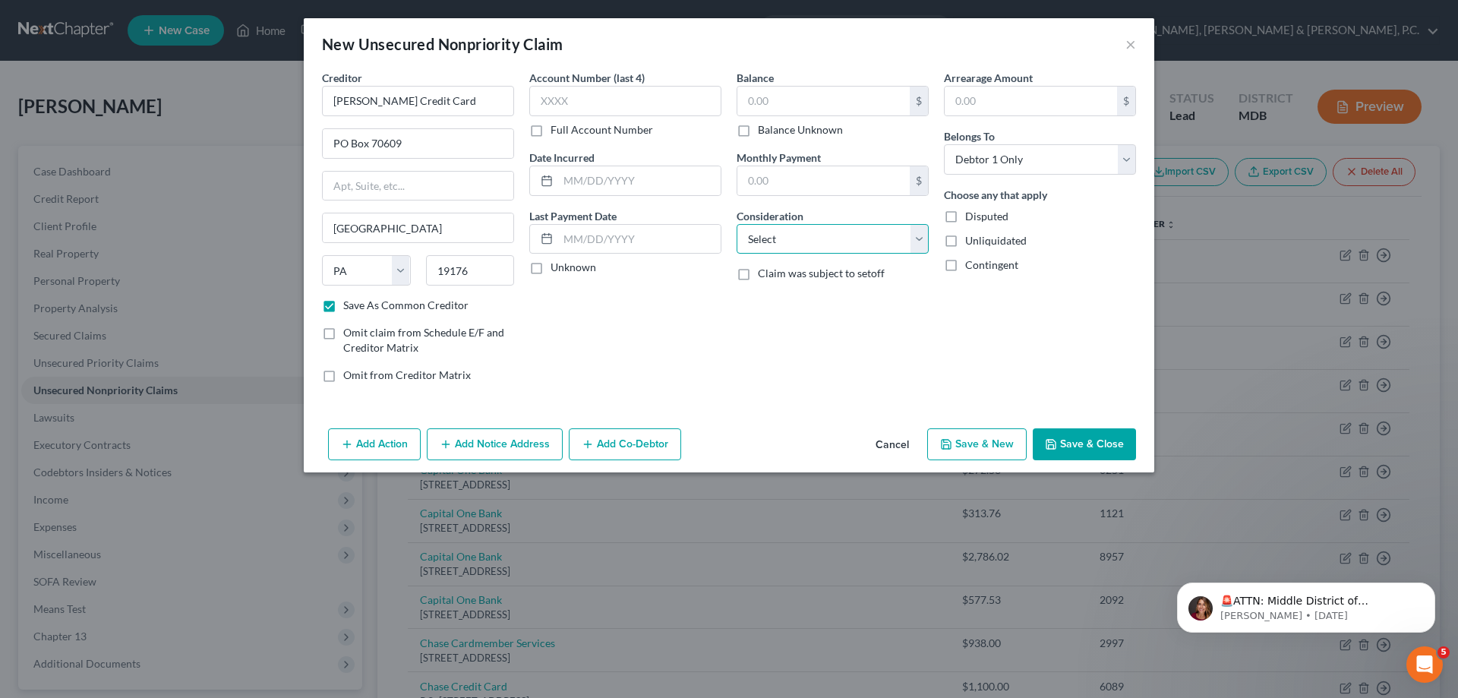
click at [780, 238] on select "Select Cable / Satellite Services Collection Agency Credit Card Debt Debt Couns…" at bounding box center [832, 239] width 192 height 30
select select "2"
click at [736, 224] on select "Select Cable / Satellite Services Collection Agency Credit Card Debt Debt Couns…" at bounding box center [832, 239] width 192 height 30
click at [665, 109] on input "text" at bounding box center [625, 101] width 192 height 30
type input "6536"
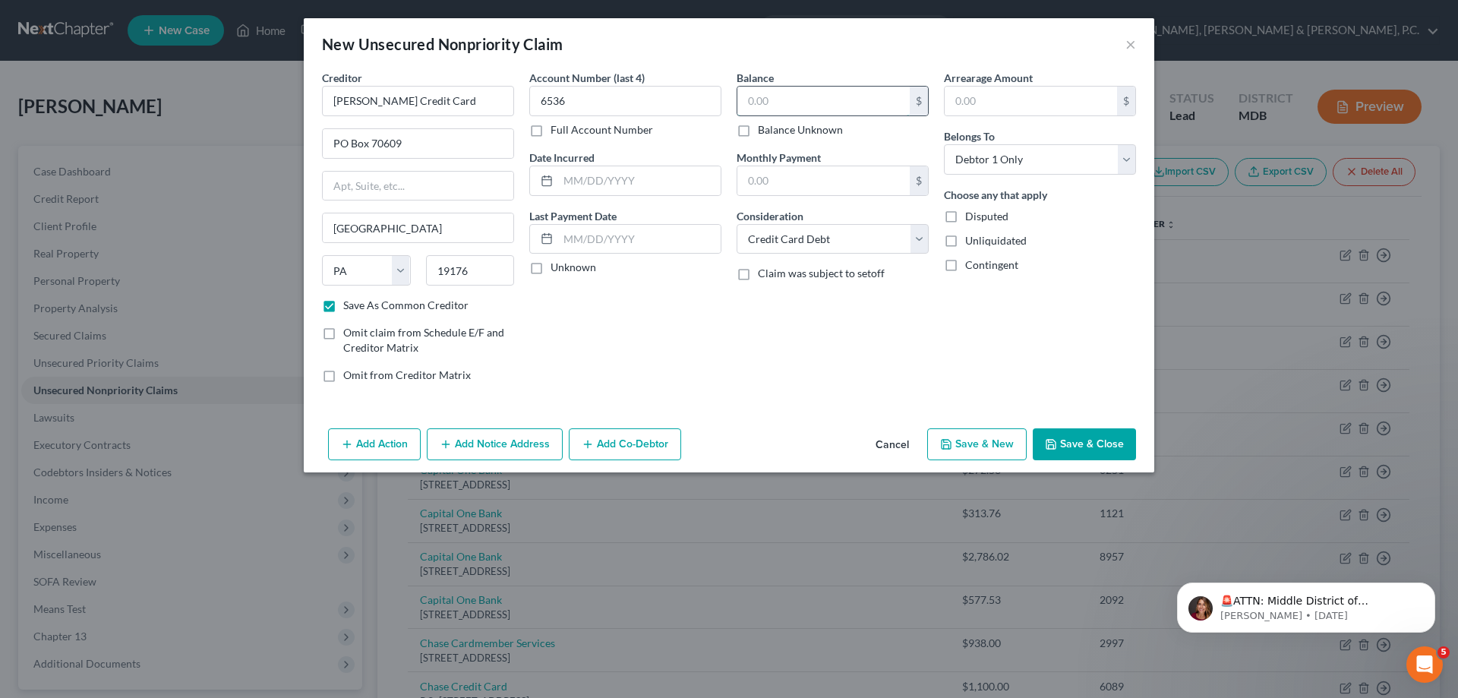
click at [772, 90] on input "text" at bounding box center [823, 101] width 172 height 29
type input "242.52"
click at [973, 436] on button "Save & New" at bounding box center [976, 444] width 99 height 32
checkbox input "false"
select select "0"
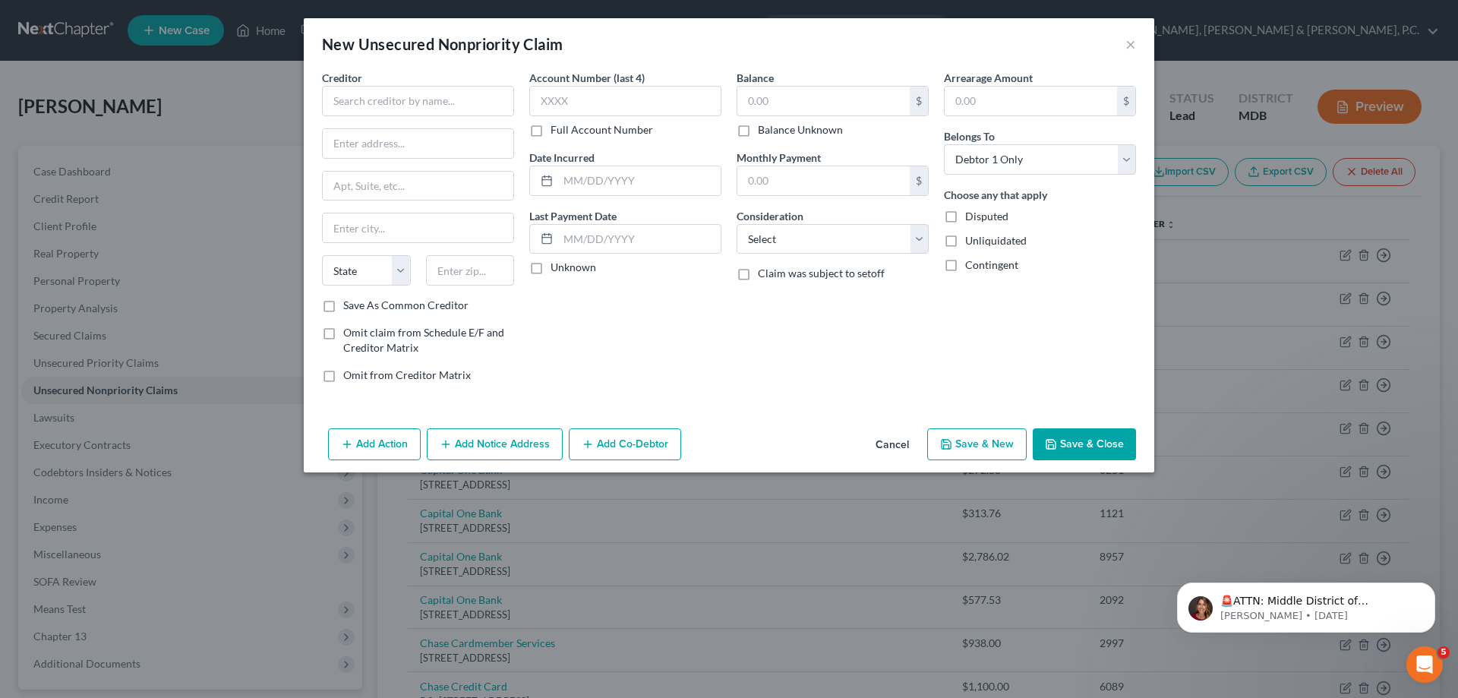
type input "0.00"
click at [418, 102] on input "text" at bounding box center [418, 101] width 192 height 30
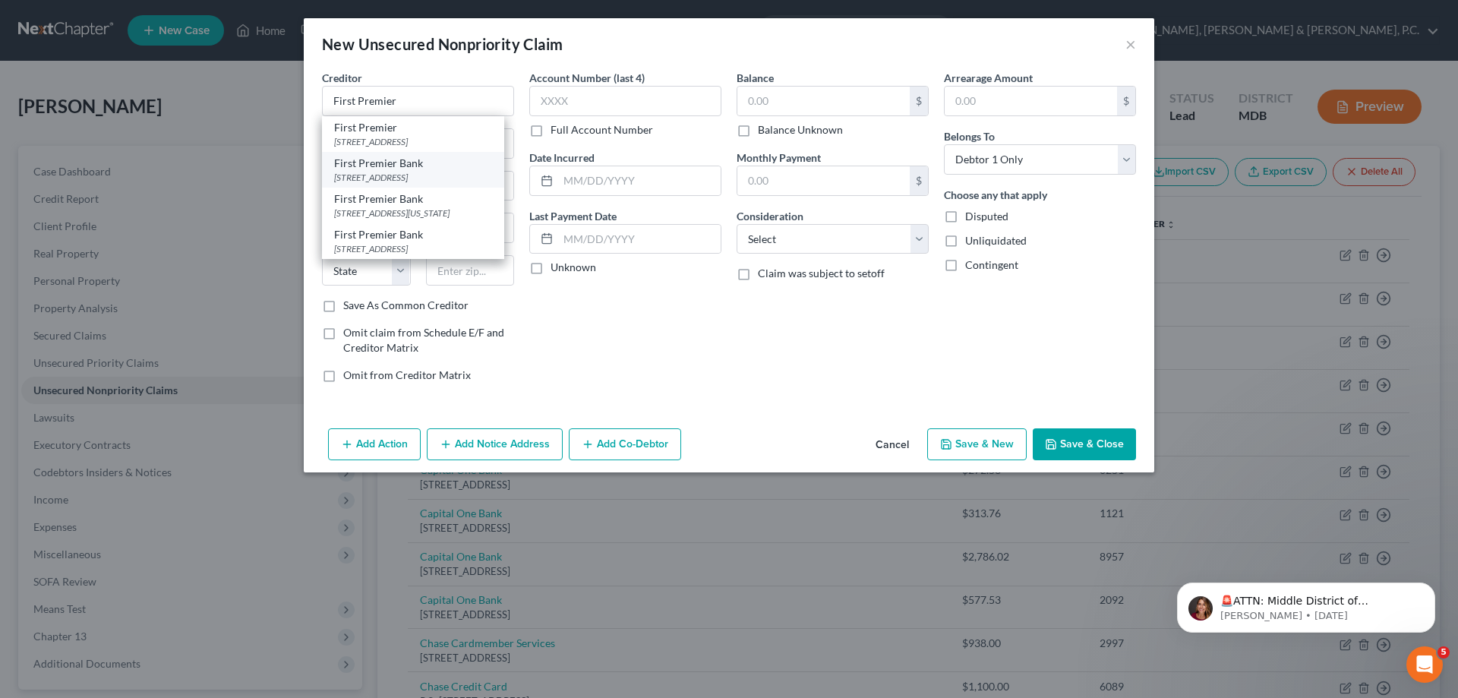
click at [414, 175] on div "[STREET_ADDRESS]" at bounding box center [413, 177] width 158 height 13
type input "First Premier Bank"
type input "PO Box 5524"
type input "[GEOGRAPHIC_DATA]"
select select "43"
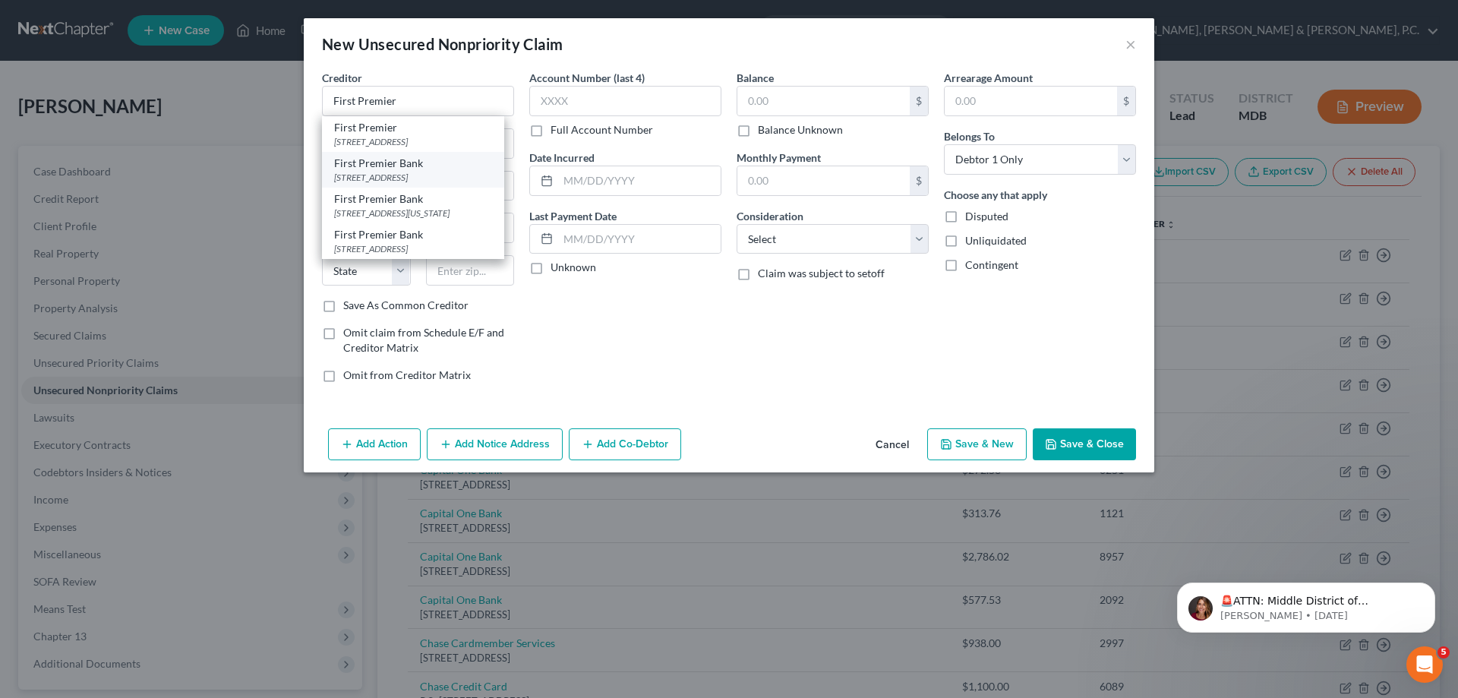
type input "57117"
click at [422, 143] on input "PO Box 5524" at bounding box center [418, 143] width 191 height 29
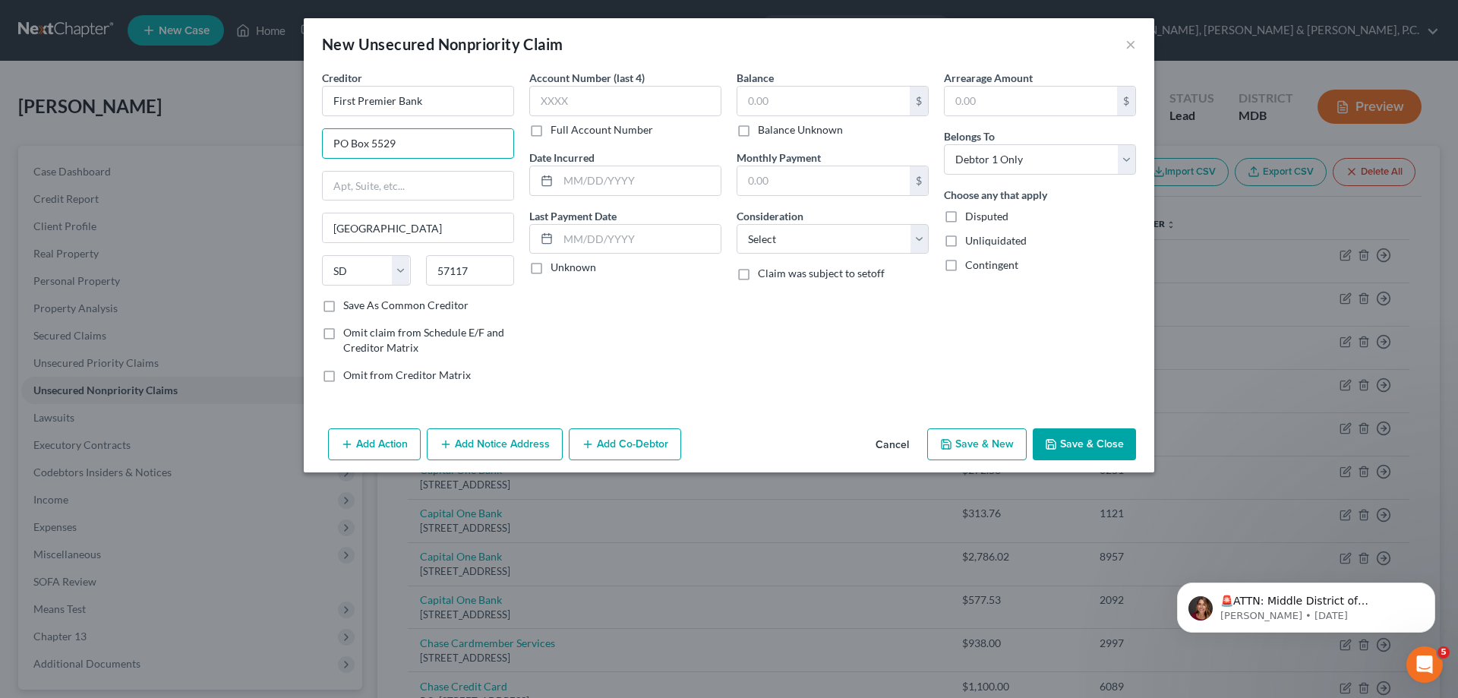
type input "PO Box 5529"
click at [774, 96] on input "text" at bounding box center [823, 101] width 172 height 29
type input "611"
click at [771, 231] on select "Select Cable / Satellite Services Collection Agency Credit Card Debt Debt Couns…" at bounding box center [832, 239] width 192 height 30
select select "2"
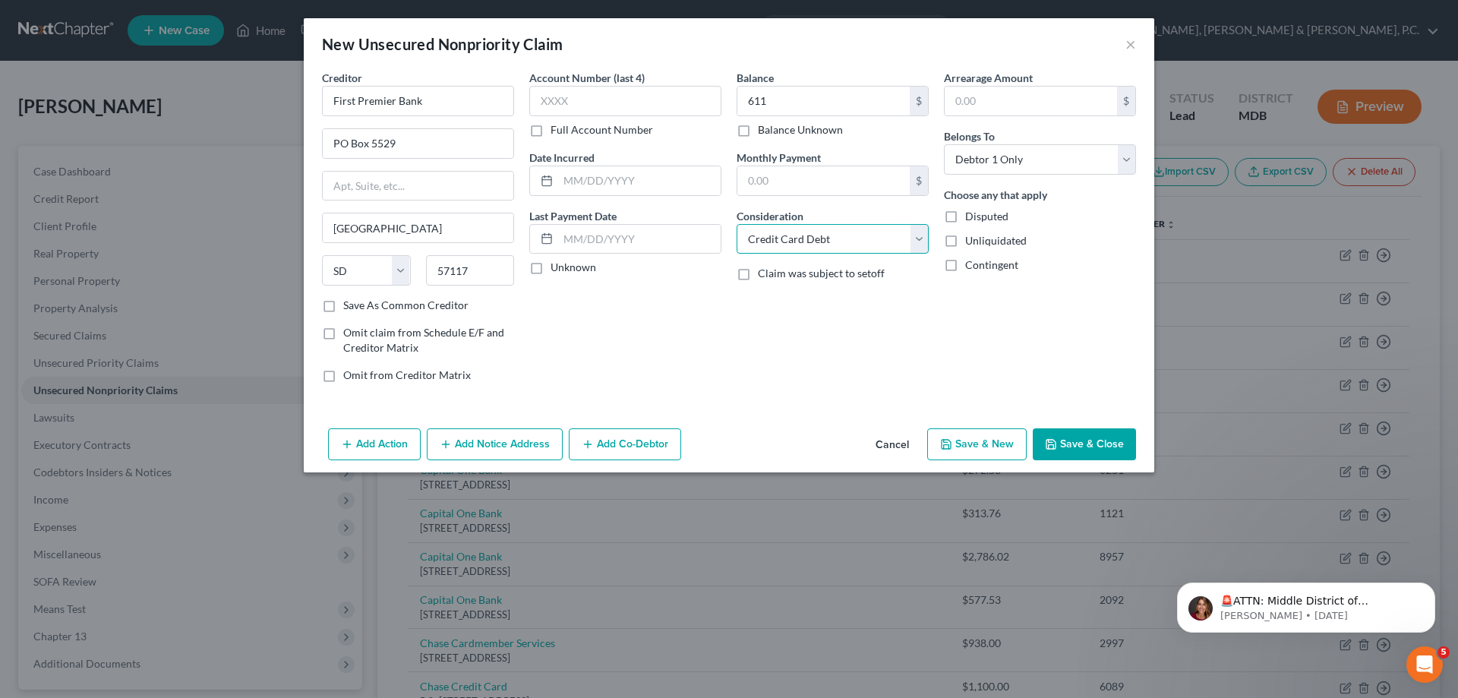
click at [736, 224] on select "Select Cable / Satellite Services Collection Agency Credit Card Debt Debt Couns…" at bounding box center [832, 239] width 192 height 30
click at [673, 91] on input "text" at bounding box center [625, 101] width 192 height 30
type input "8837"
click at [962, 439] on button "Save & New" at bounding box center [976, 444] width 99 height 32
select select "0"
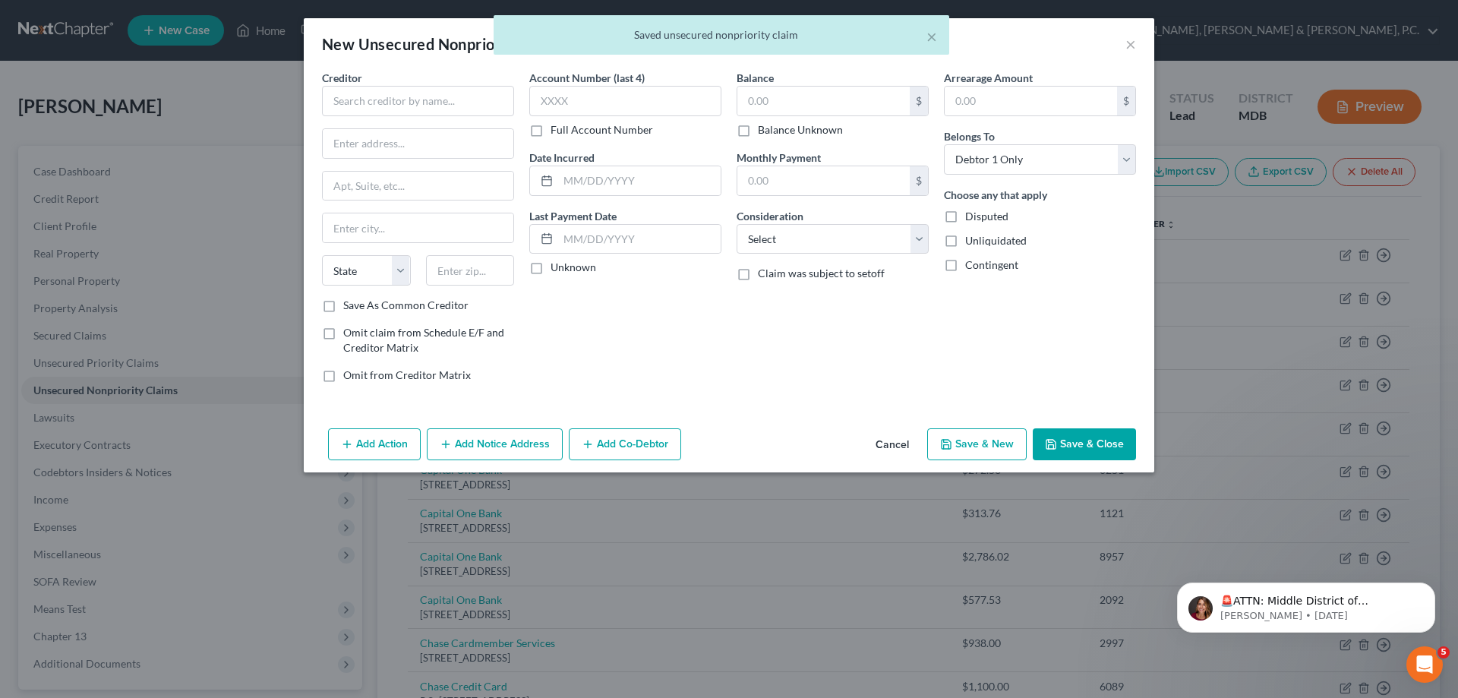
type input "611.00"
type input "0.00"
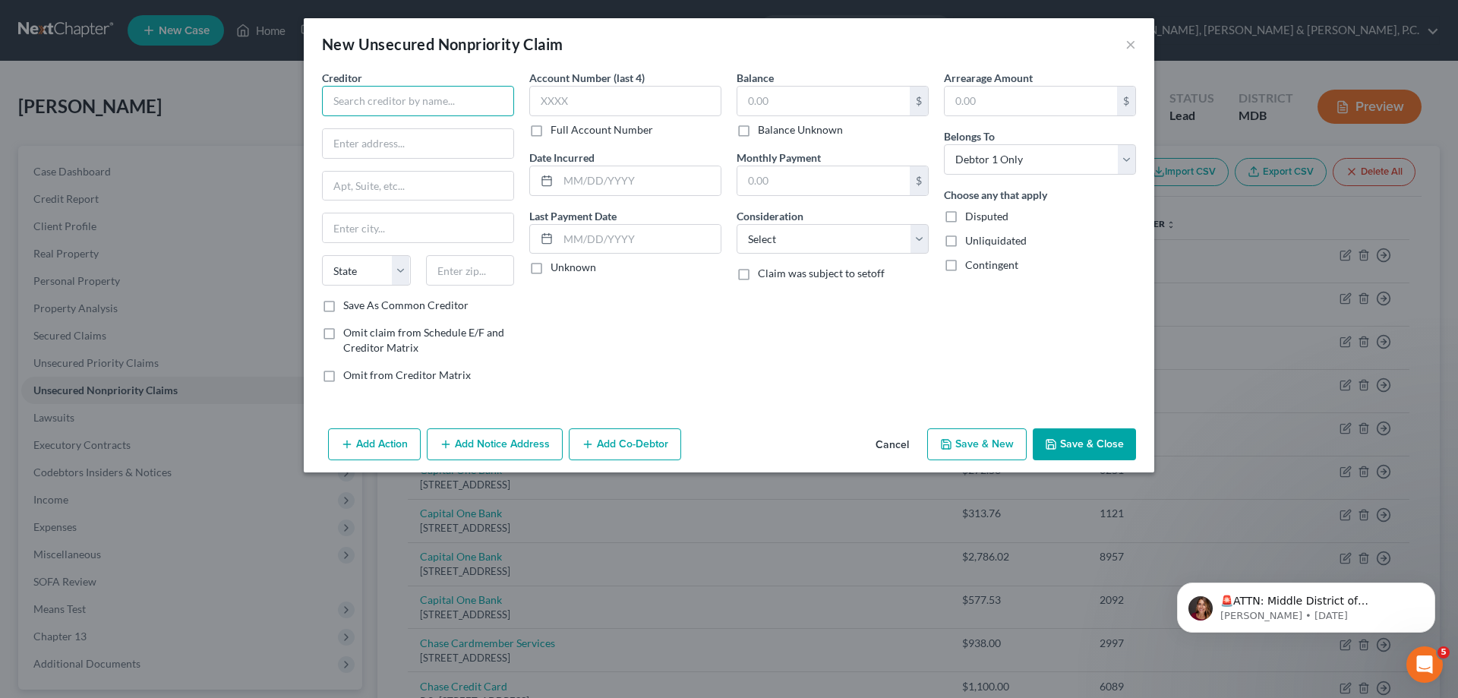
click at [433, 96] on input "text" at bounding box center [418, 101] width 192 height 30
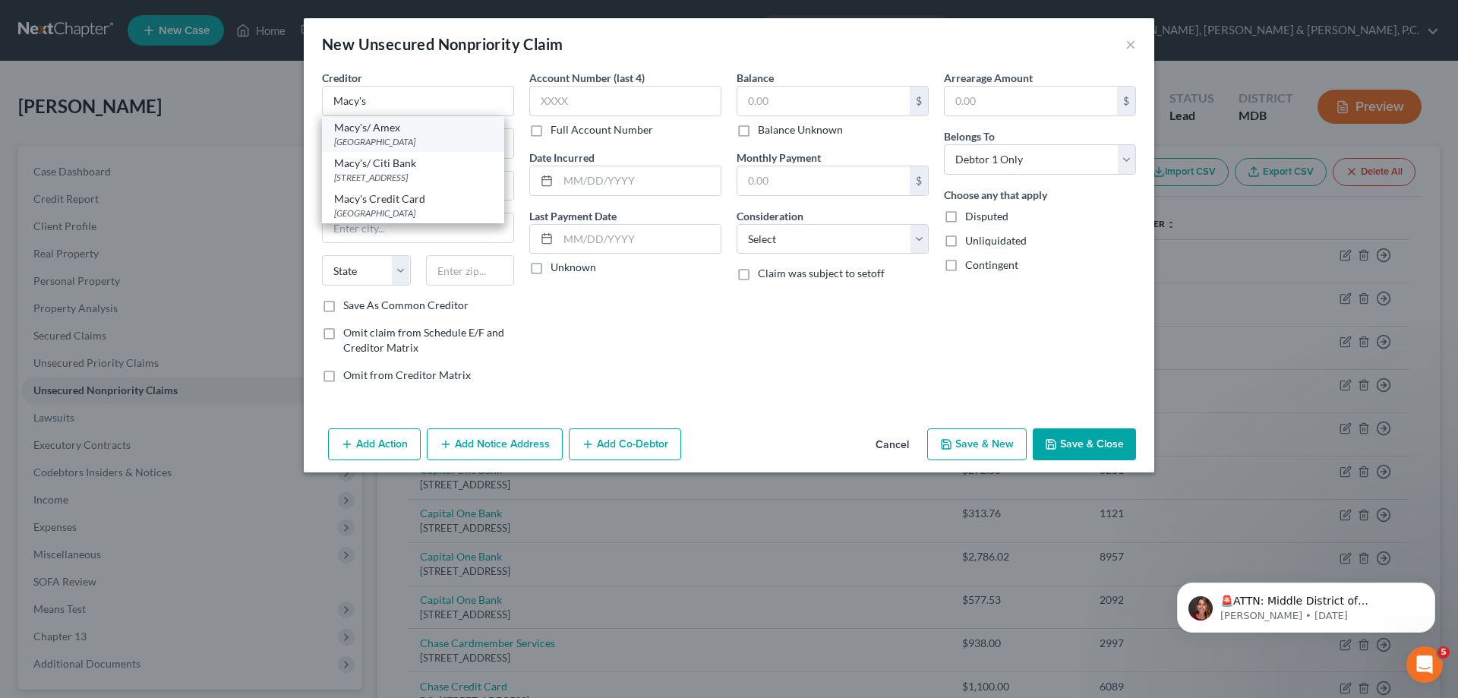
click at [419, 130] on div "Macy's/ Amex" at bounding box center [413, 127] width 158 height 15
type input "Macy's/ Amex"
type input "PO Box 71361"
type input "[GEOGRAPHIC_DATA]"
select select "39"
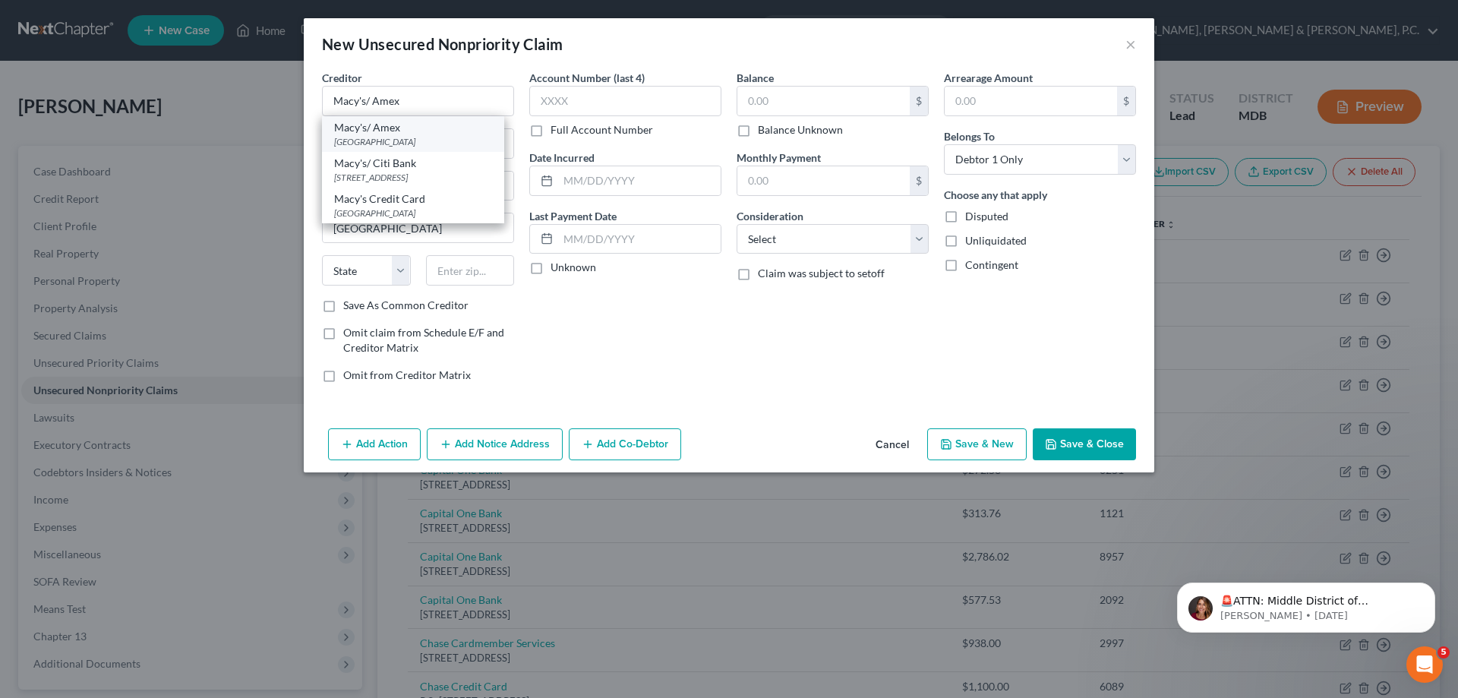
type input "19176"
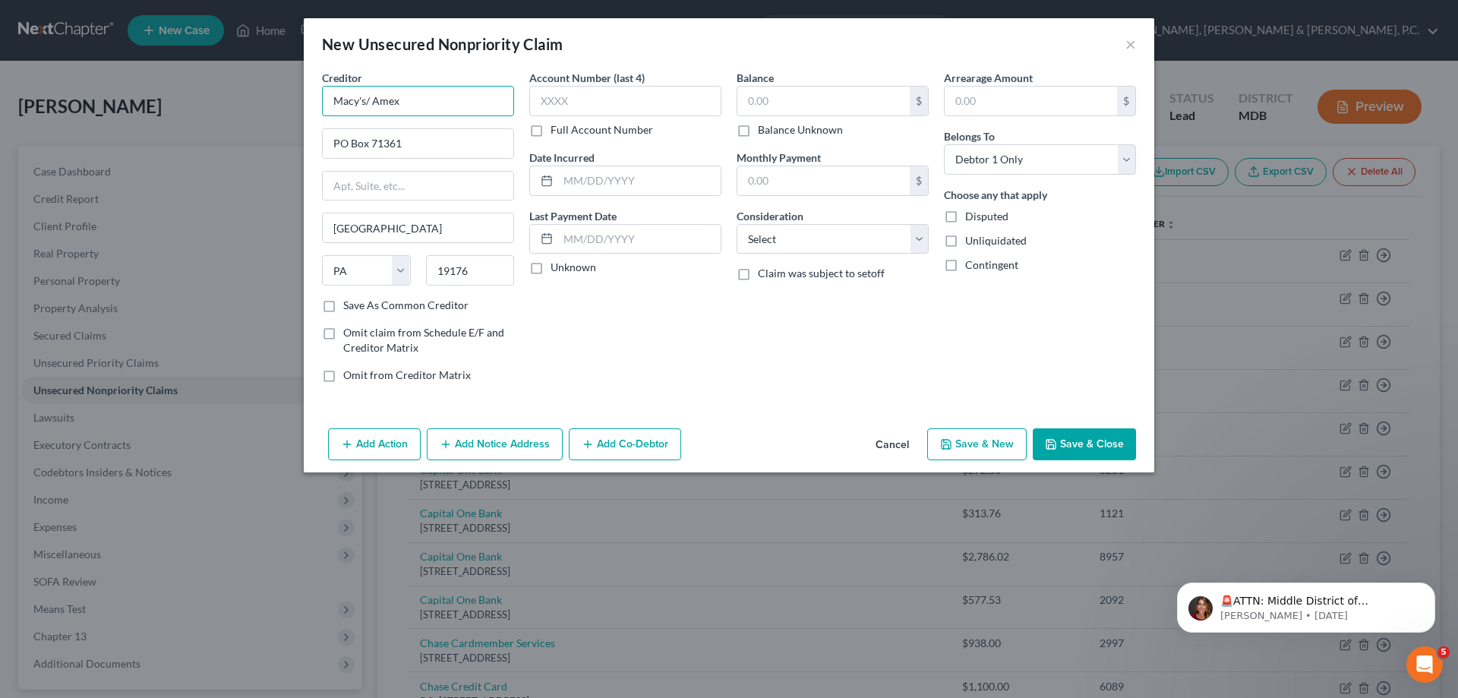
click at [430, 101] on input "Macy's/ Amex" at bounding box center [418, 101] width 192 height 30
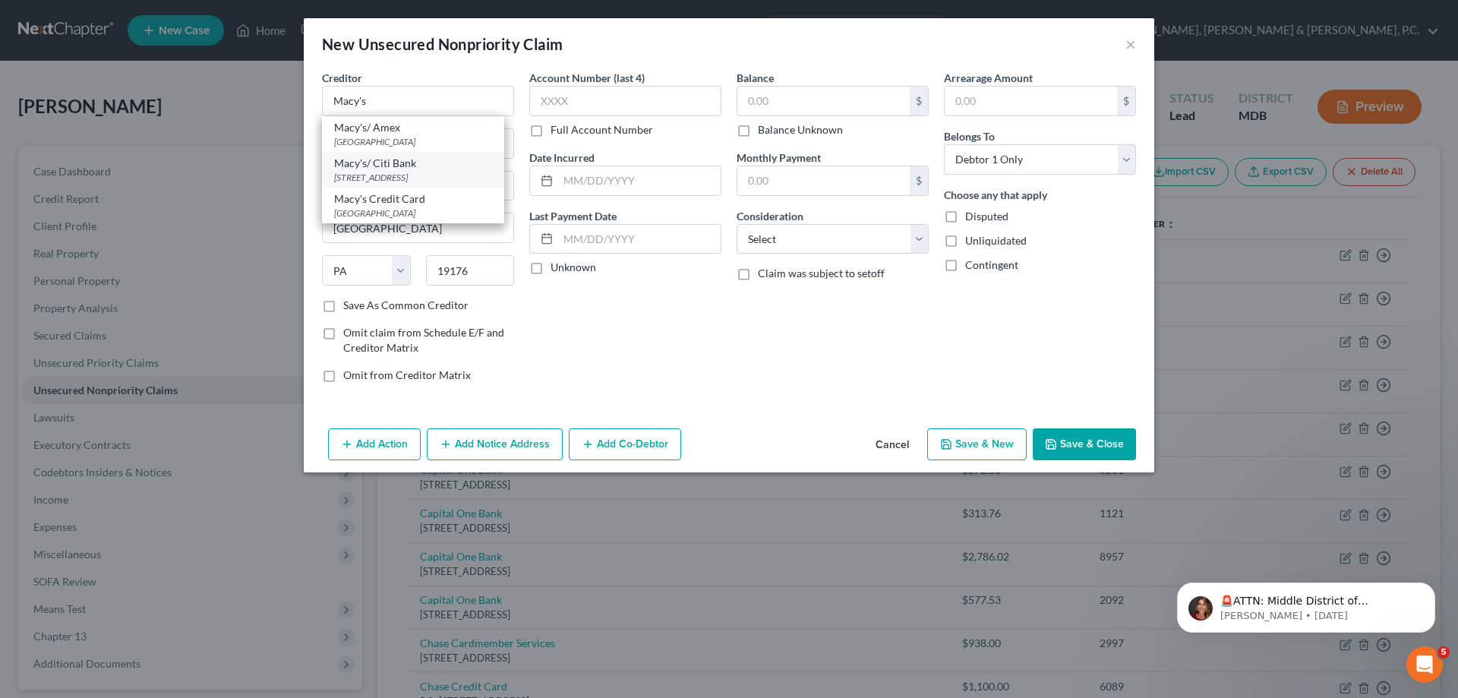
click at [430, 162] on div "Macy's/ Citi Bank" at bounding box center [413, 163] width 158 height 15
type input "Macy's/ Citi Bank"
type input "PO Box 6789"
type input "[GEOGRAPHIC_DATA]"
select select "43"
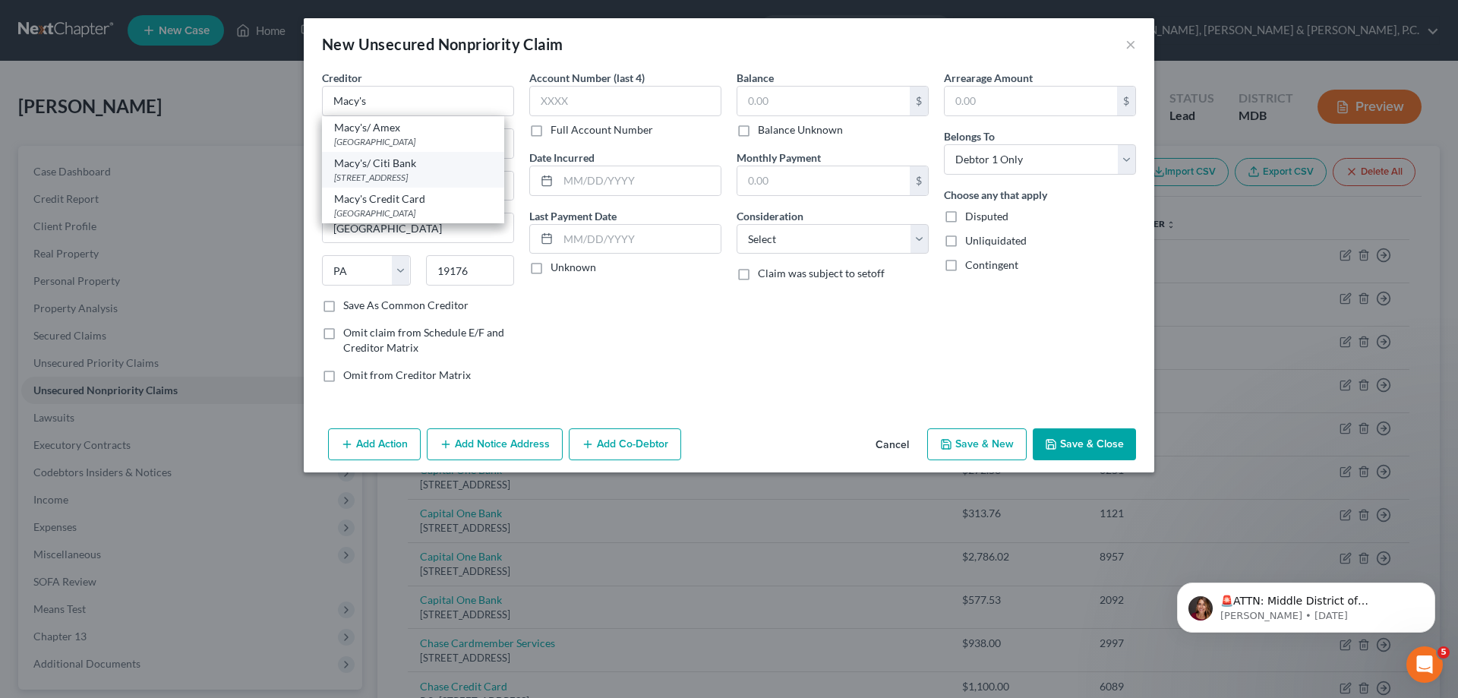
type input "57117"
click at [429, 147] on input "PO Box 6789" at bounding box center [418, 143] width 191 height 29
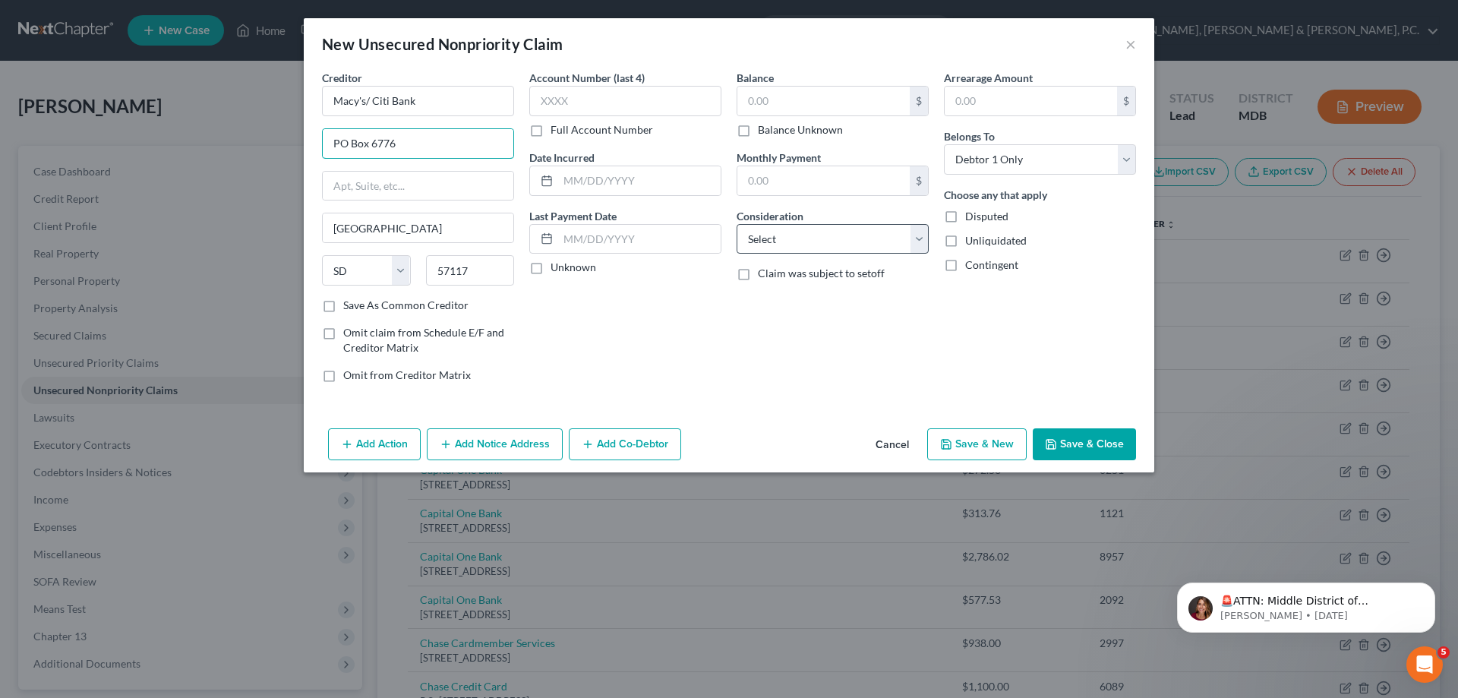
type input "PO Box 6776"
click at [772, 236] on select "Select Cable / Satellite Services Collection Agency Credit Card Debt Debt Couns…" at bounding box center [832, 239] width 192 height 30
select select "2"
click at [736, 224] on select "Select Cable / Satellite Services Collection Agency Credit Card Debt Debt Couns…" at bounding box center [832, 239] width 192 height 30
click at [657, 92] on input "text" at bounding box center [625, 101] width 192 height 30
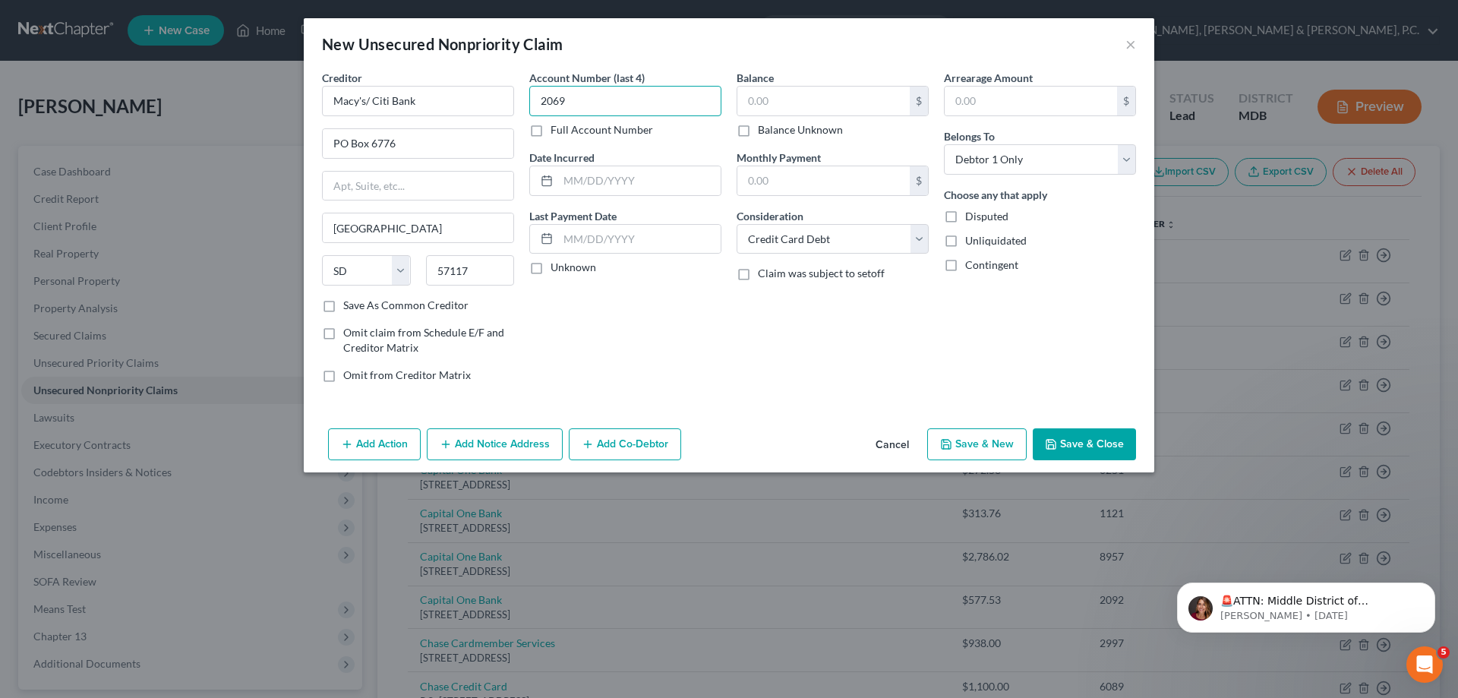
type input "2069"
click at [790, 102] on input "text" at bounding box center [823, 101] width 172 height 29
type input "188.86"
click at [969, 439] on button "Save & New" at bounding box center [976, 444] width 99 height 32
select select "0"
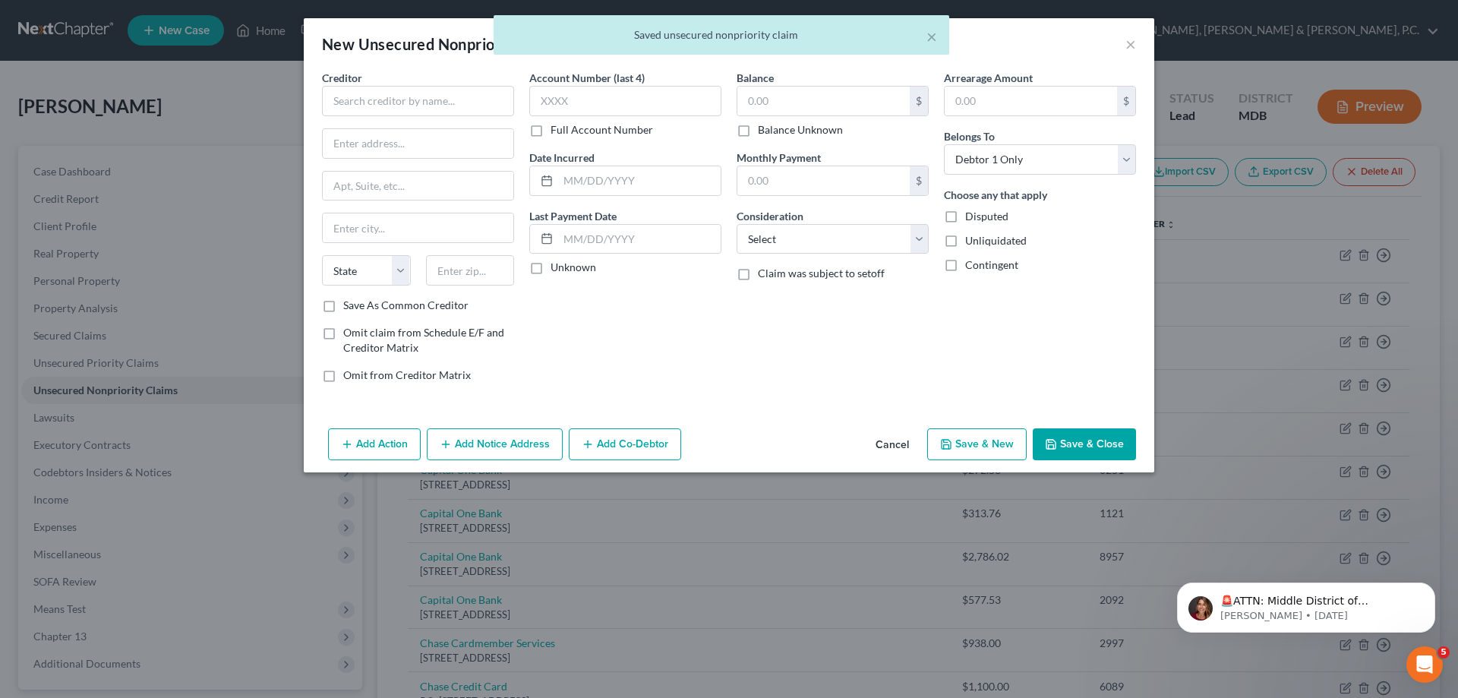
type input "0.00"
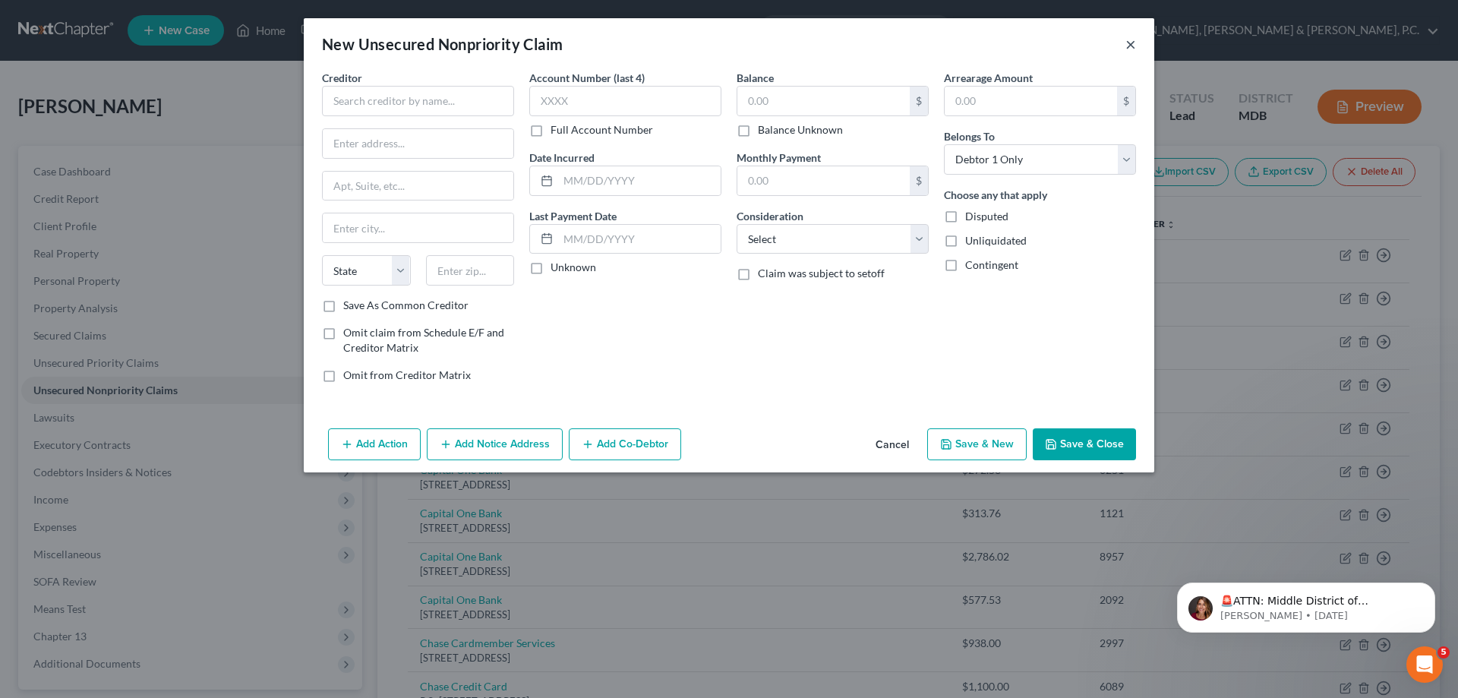
click at [1130, 42] on button "×" at bounding box center [1130, 44] width 11 height 18
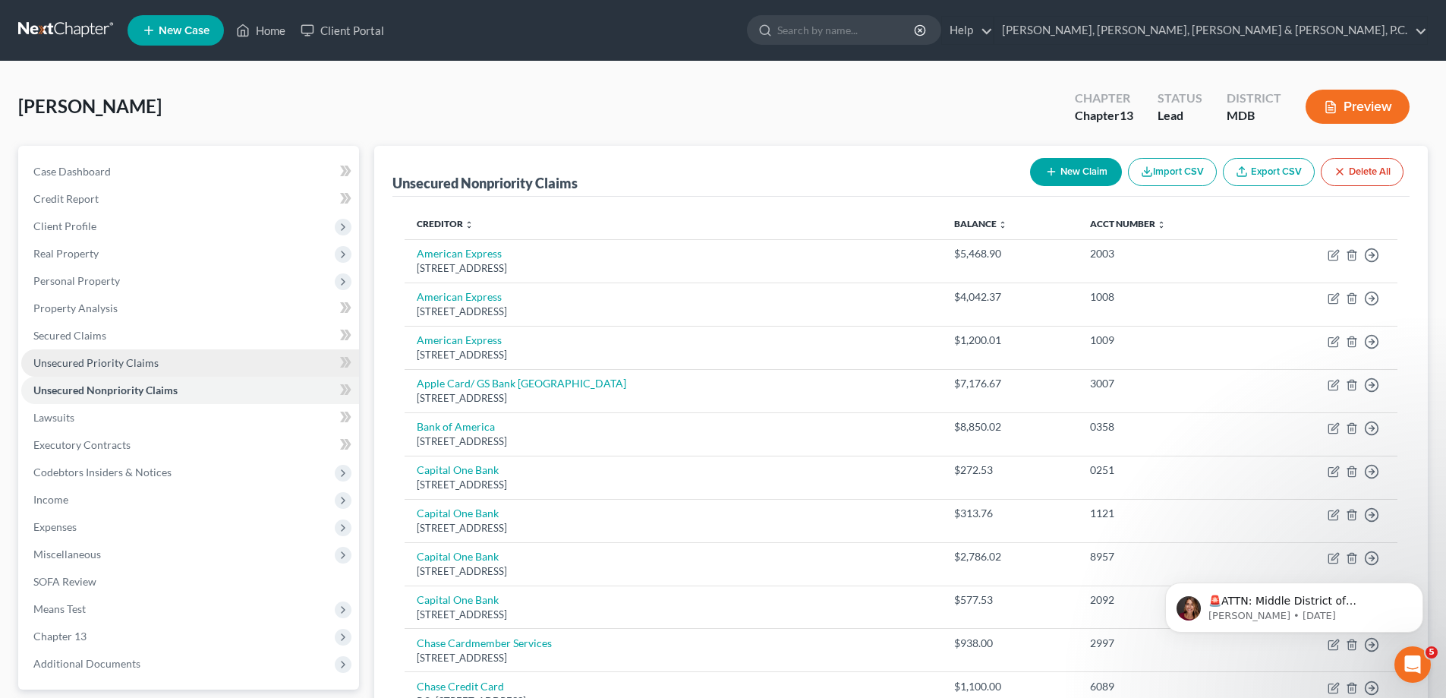
click at [87, 359] on span "Unsecured Priority Claims" at bounding box center [95, 362] width 125 height 13
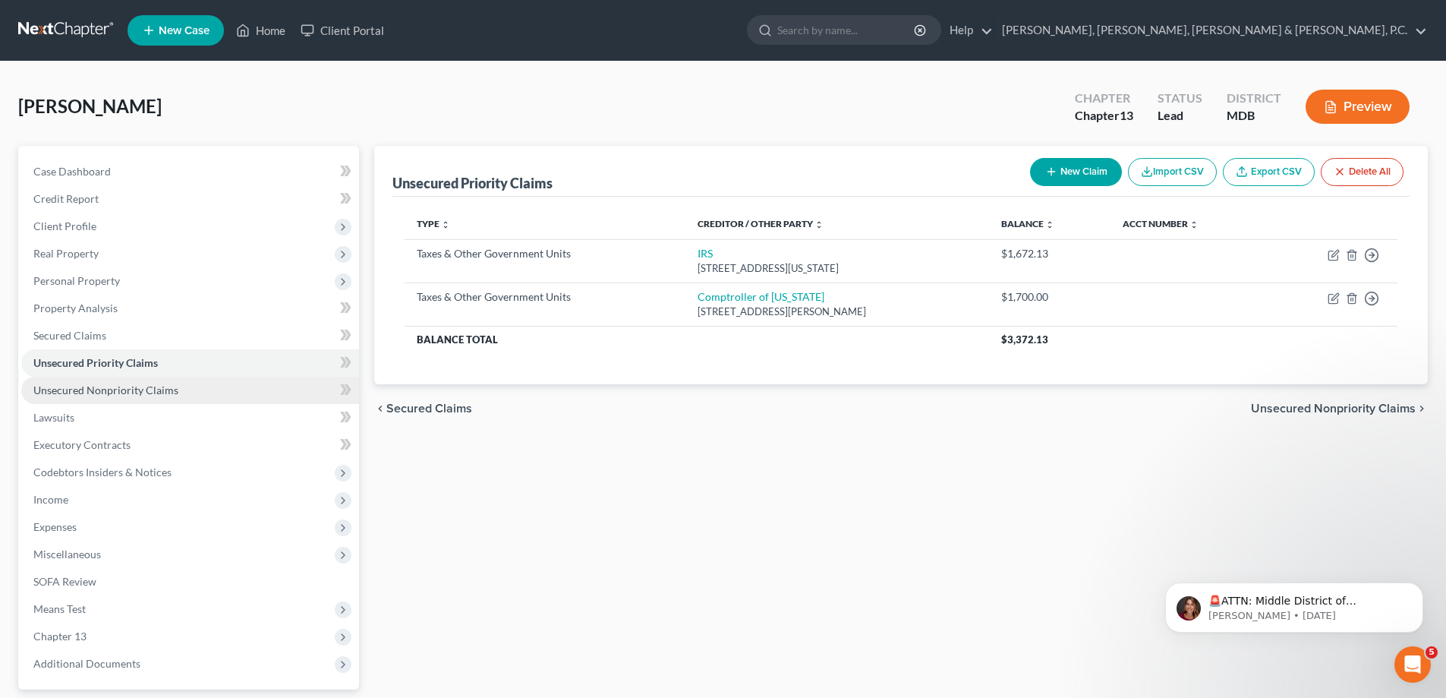
click at [90, 384] on span "Unsecured Nonpriority Claims" at bounding box center [105, 389] width 145 height 13
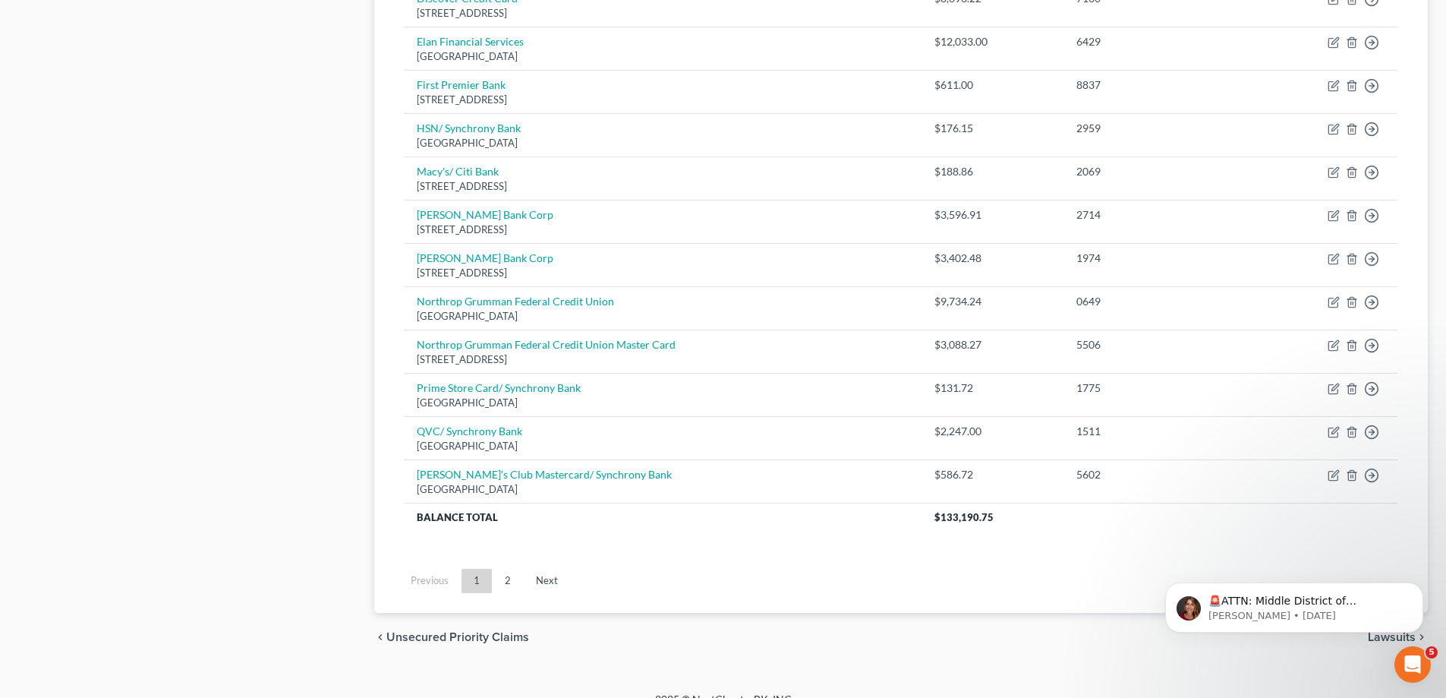
scroll to position [1055, 0]
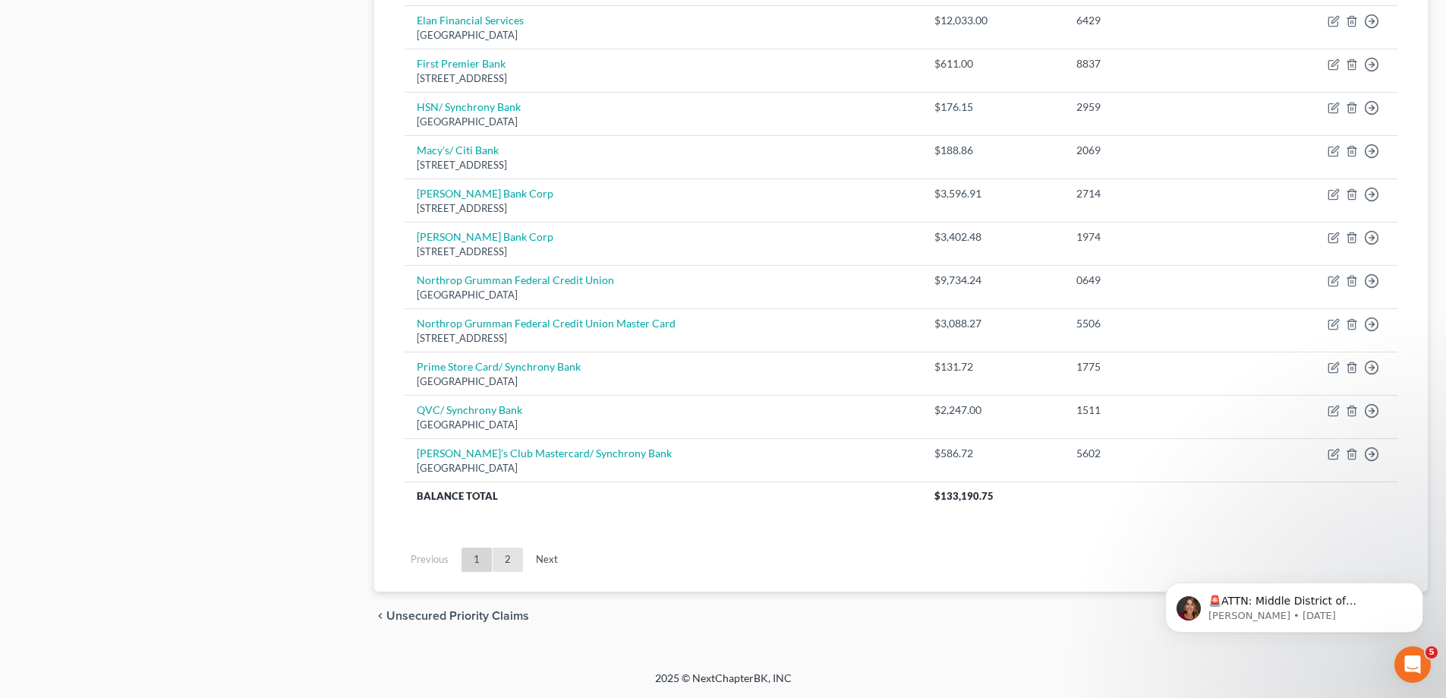
click at [509, 562] on link "2" at bounding box center [508, 559] width 30 height 24
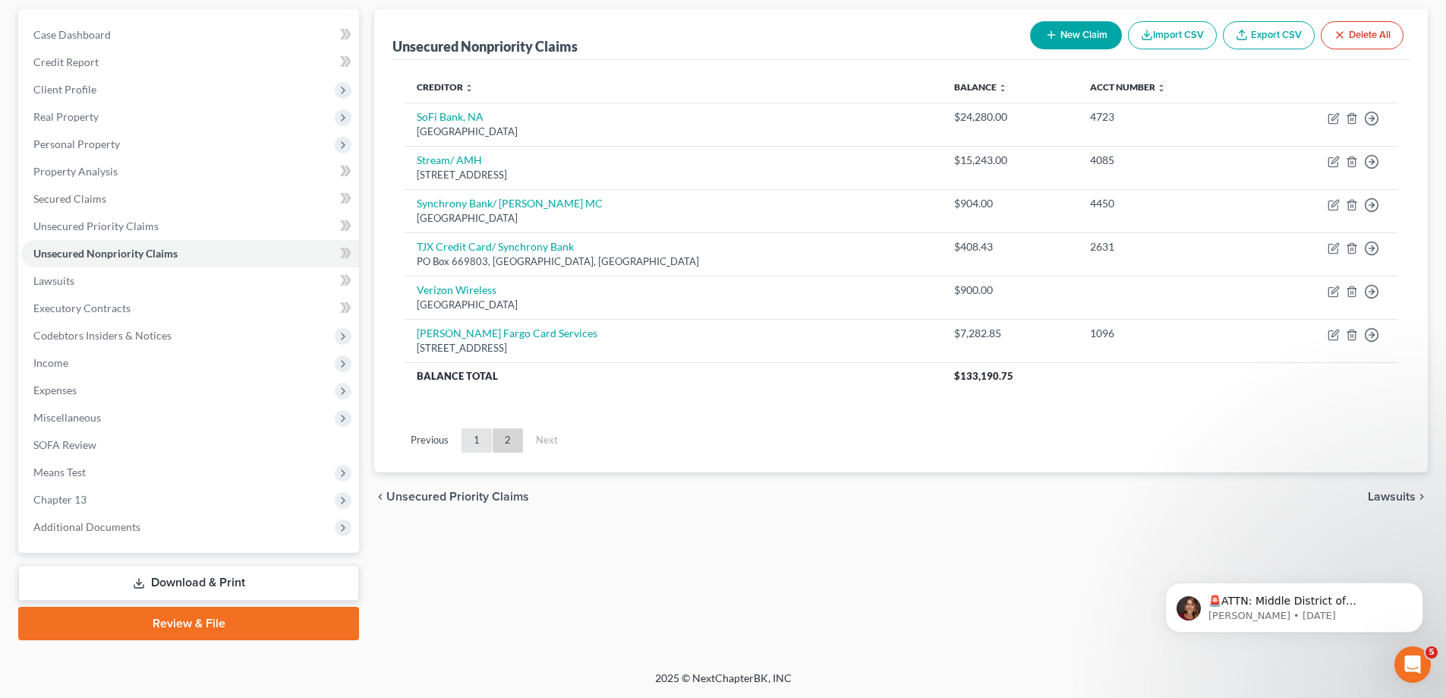
click at [478, 440] on link "1" at bounding box center [477, 440] width 30 height 24
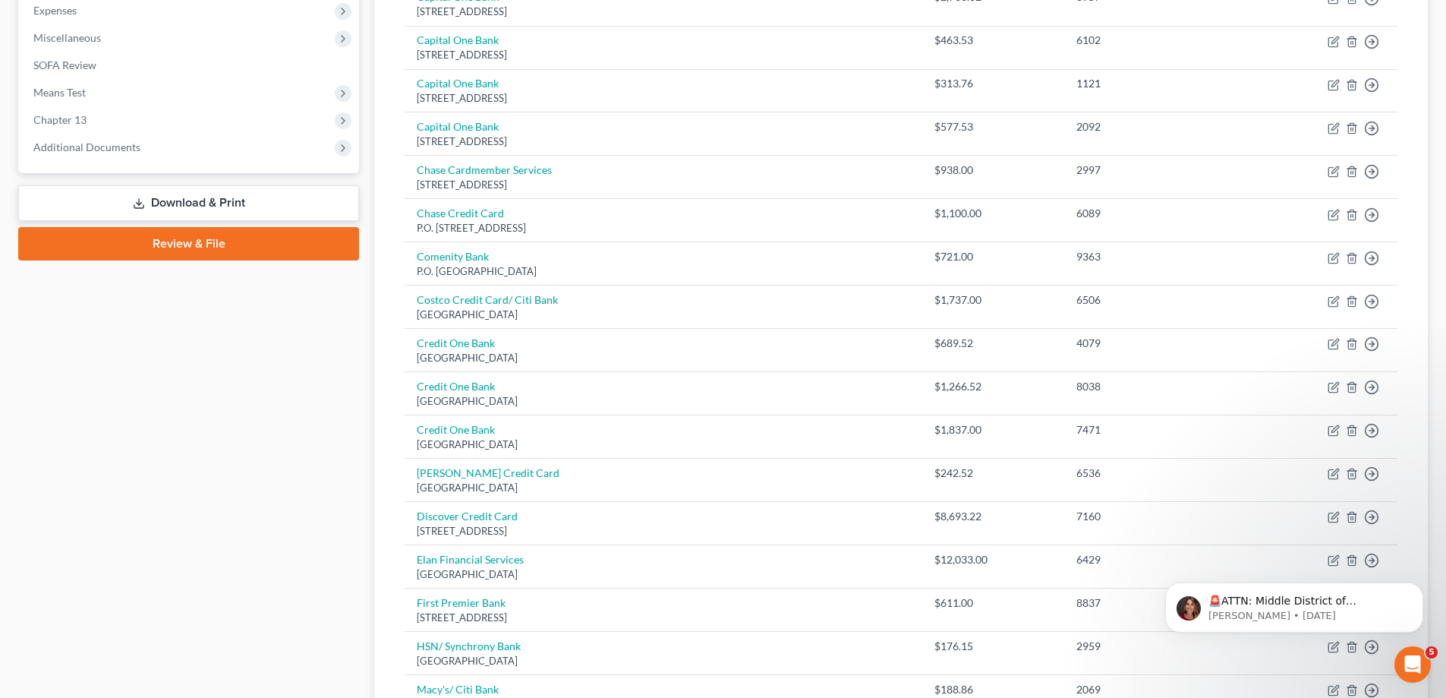
scroll to position [0, 0]
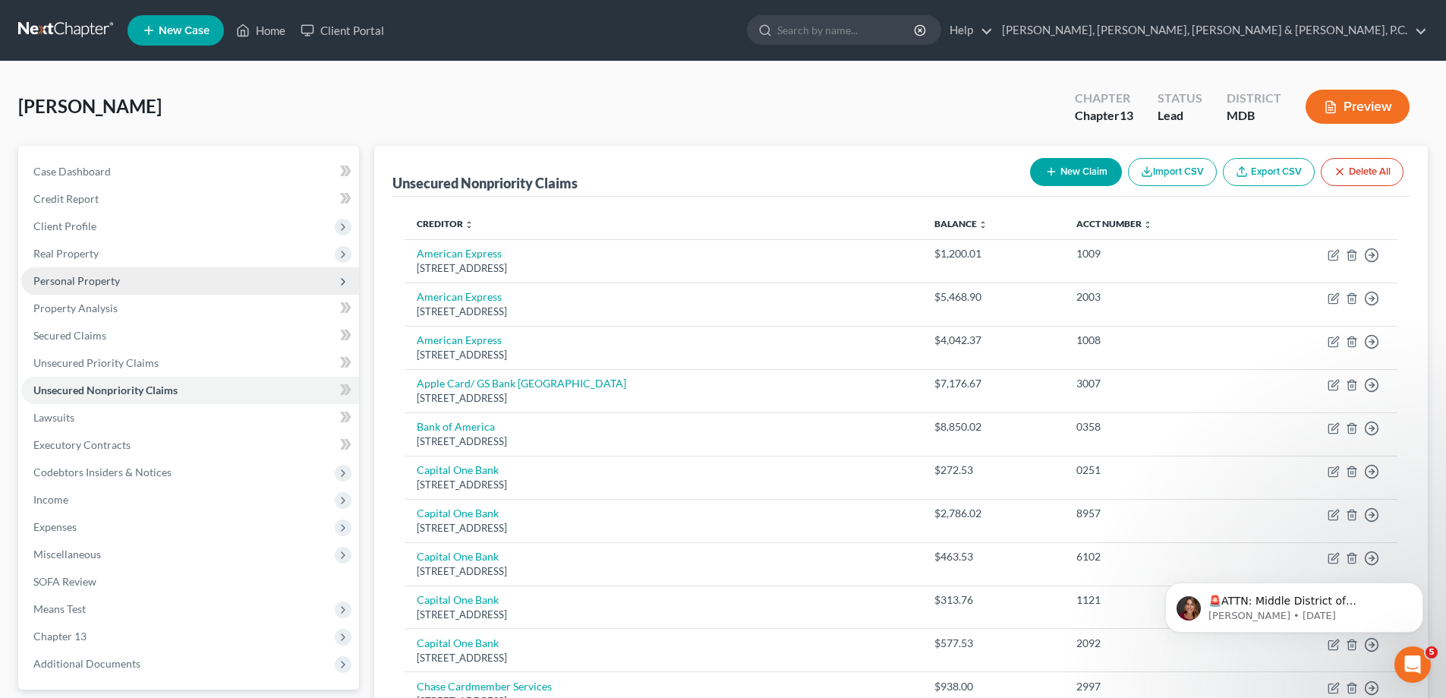
click at [80, 285] on span "Personal Property" at bounding box center [76, 280] width 87 height 13
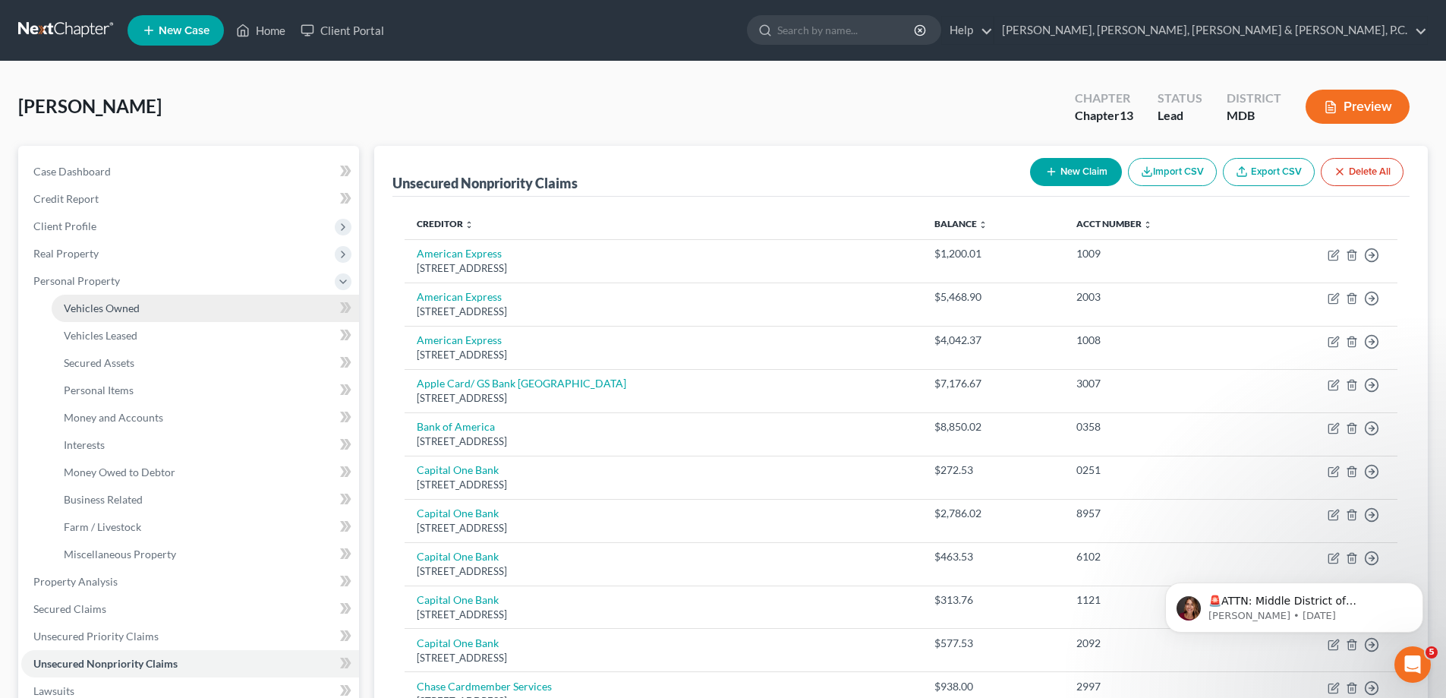
click at [84, 299] on link "Vehicles Owned" at bounding box center [205, 308] width 307 height 27
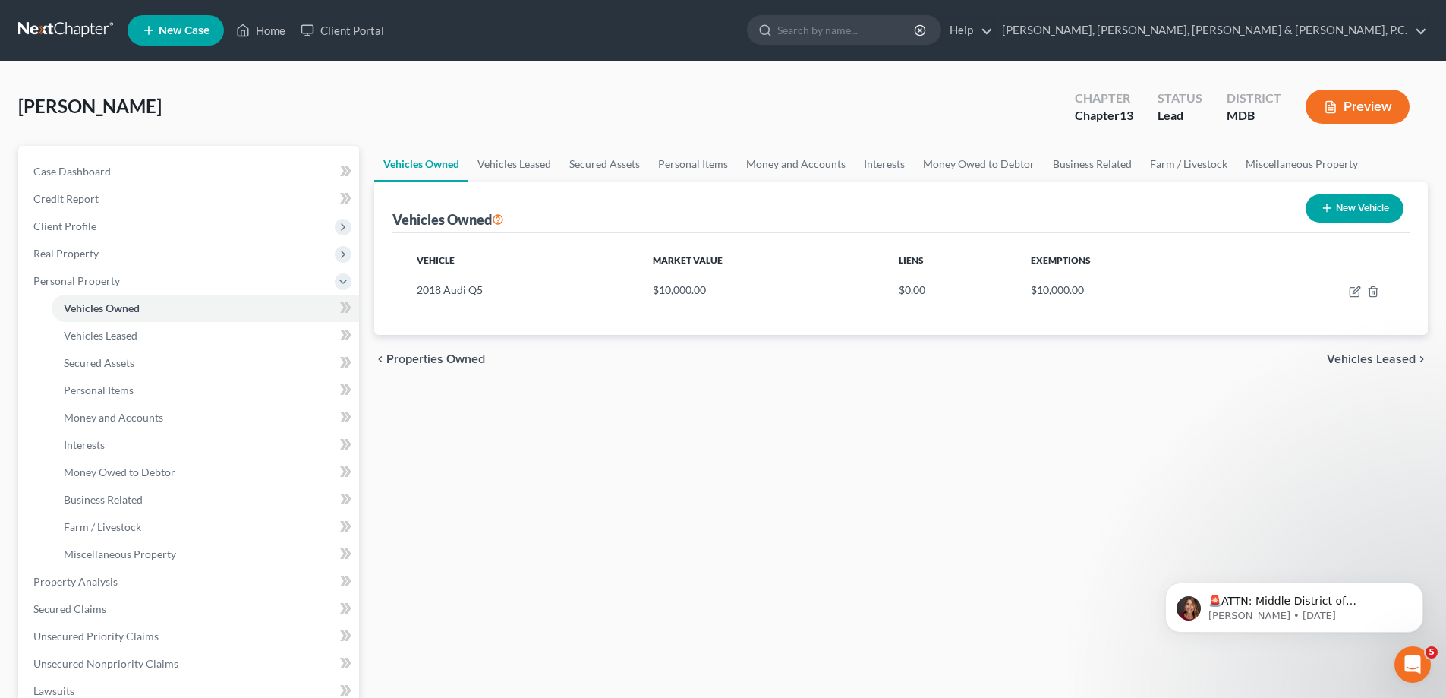
click at [1351, 209] on button "New Vehicle" at bounding box center [1355, 208] width 98 height 28
select select "0"
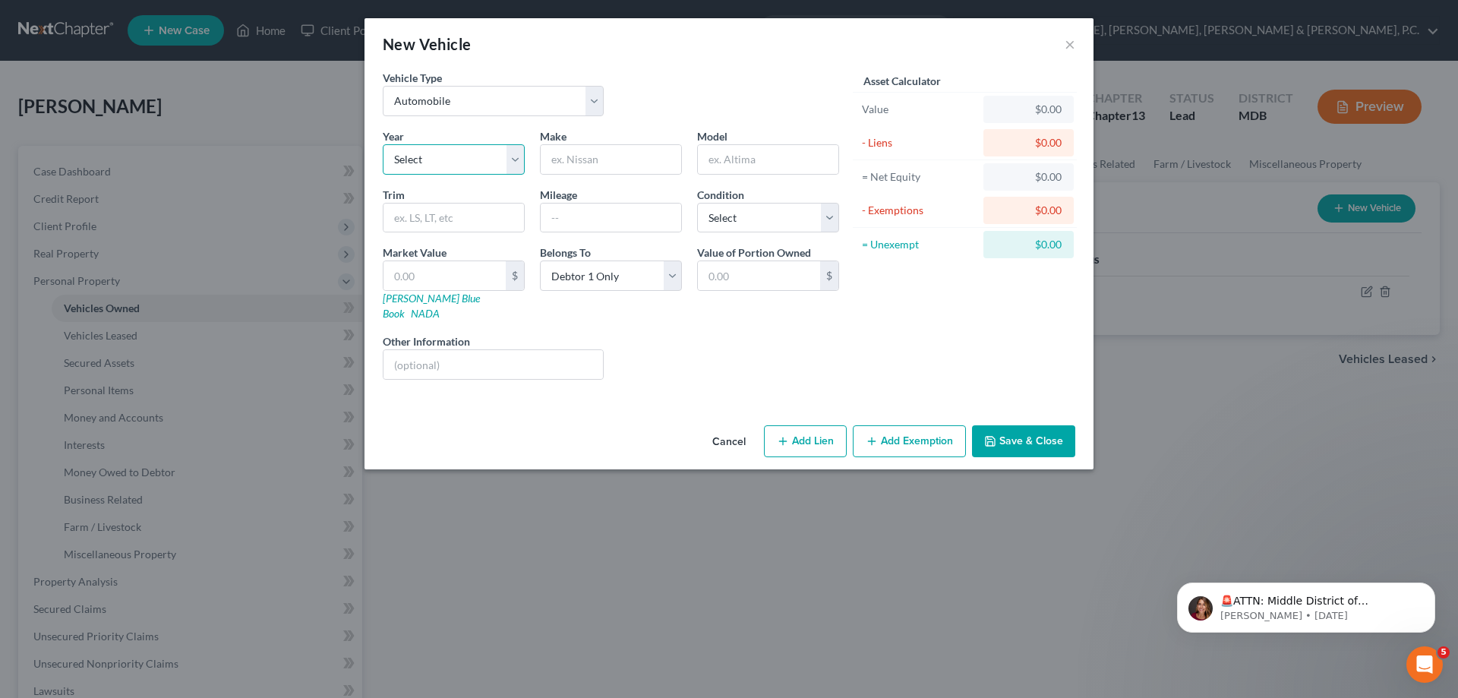
click at [459, 160] on select "Select 2026 2025 2024 2023 2022 2021 2020 2019 2018 2017 2016 2015 2014 2013 20…" at bounding box center [454, 159] width 142 height 30
select select "15"
click at [383, 144] on select "Select 2026 2025 2024 2023 2022 2021 2020 2019 2018 2017 2016 2015 2014 2013 20…" at bounding box center [454, 159] width 142 height 30
drag, startPoint x: 569, startPoint y: 163, endPoint x: 572, endPoint y: 150, distance: 14.0
click at [569, 162] on input "text" at bounding box center [611, 159] width 140 height 29
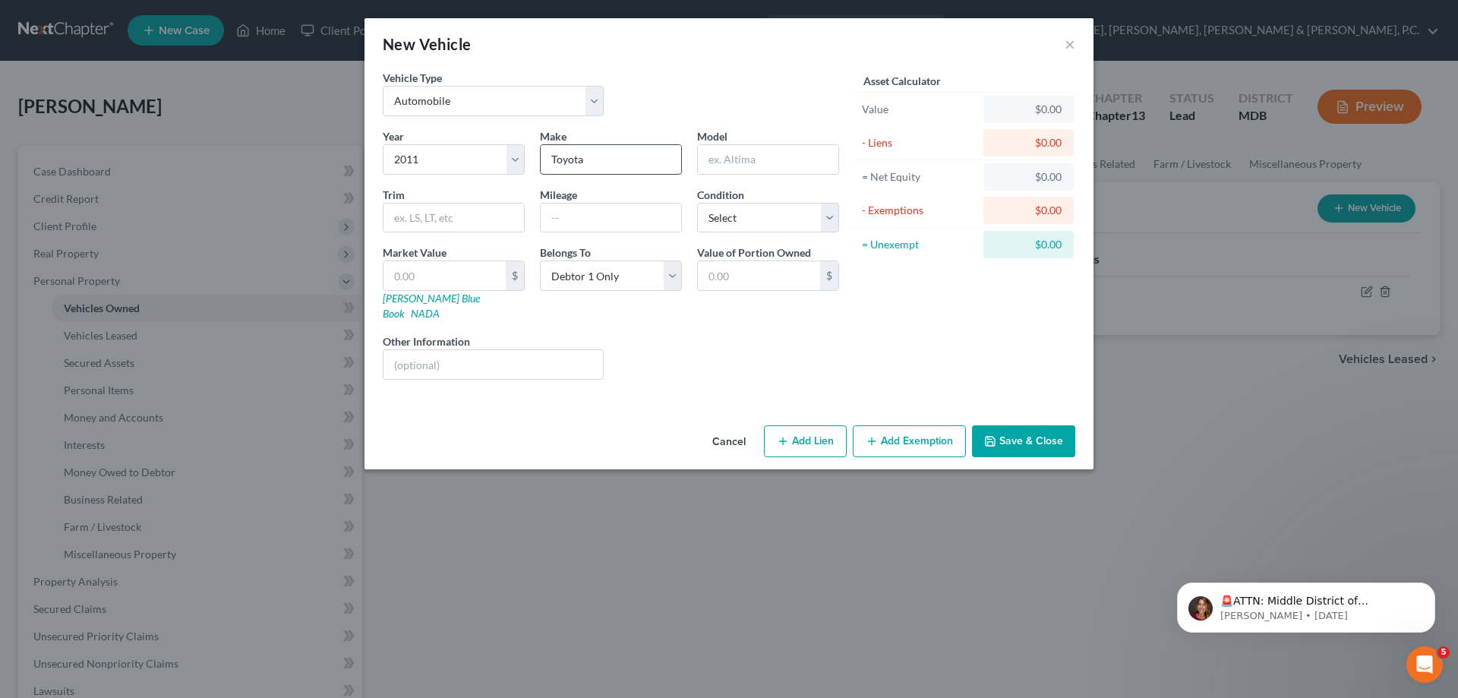
type input "Toyota"
click at [617, 223] on input "text" at bounding box center [611, 217] width 140 height 29
type input "220,000"
click at [1036, 429] on button "Save & Close" at bounding box center [1023, 441] width 103 height 32
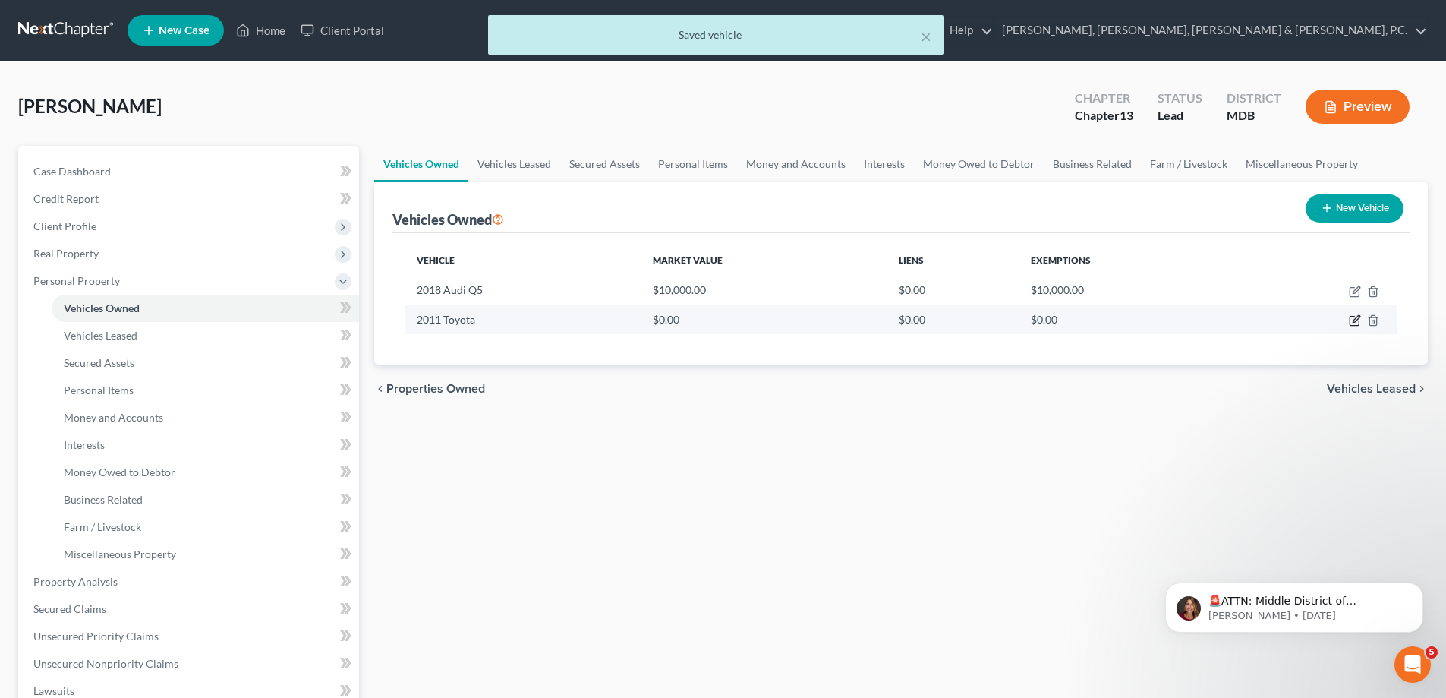
click at [1354, 324] on icon "button" at bounding box center [1355, 320] width 12 height 12
select select "0"
select select "15"
select select "0"
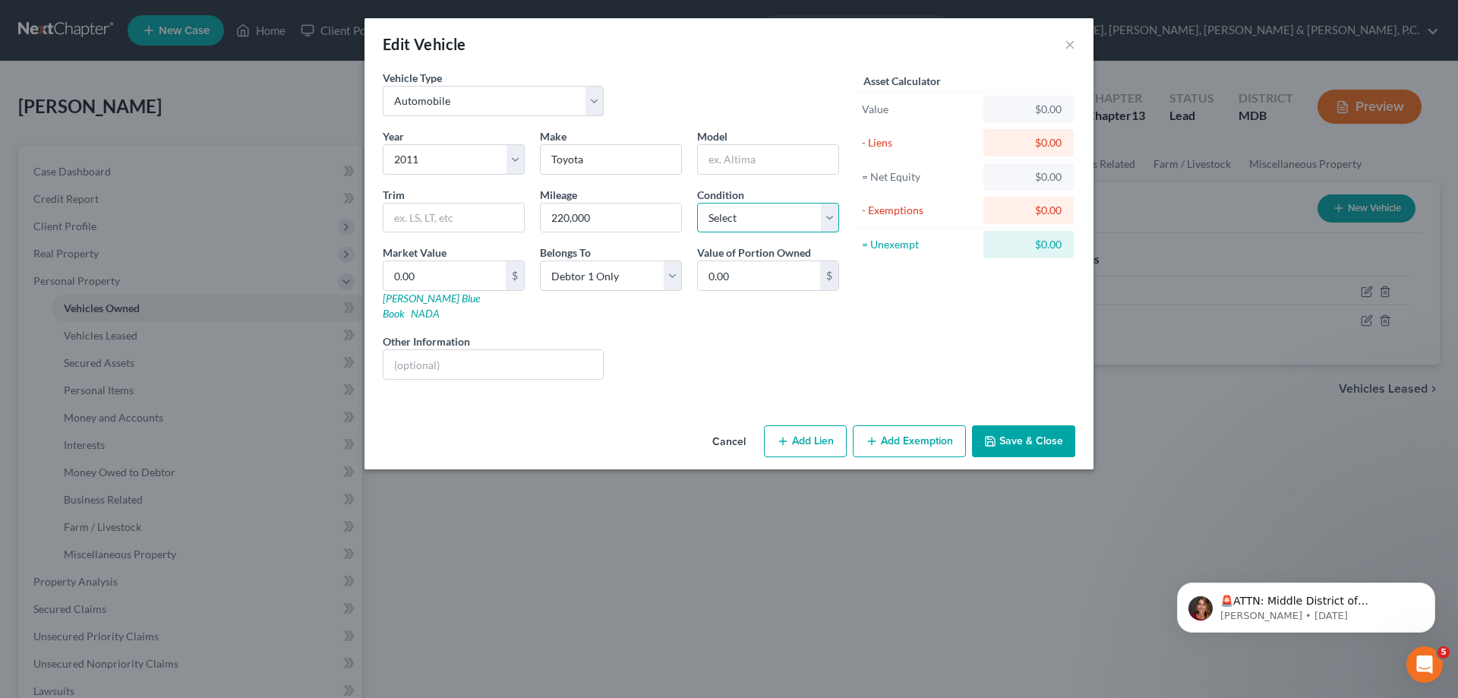
click at [765, 219] on select "Select Excellent Very Good Good Fair Poor" at bounding box center [768, 218] width 142 height 30
select select "2"
click at [697, 203] on select "Select Excellent Very Good Good Fair Poor" at bounding box center [768, 218] width 142 height 30
click at [1009, 425] on button "Save & Close" at bounding box center [1023, 441] width 103 height 32
